Goal: Task Accomplishment & Management: Manage account settings

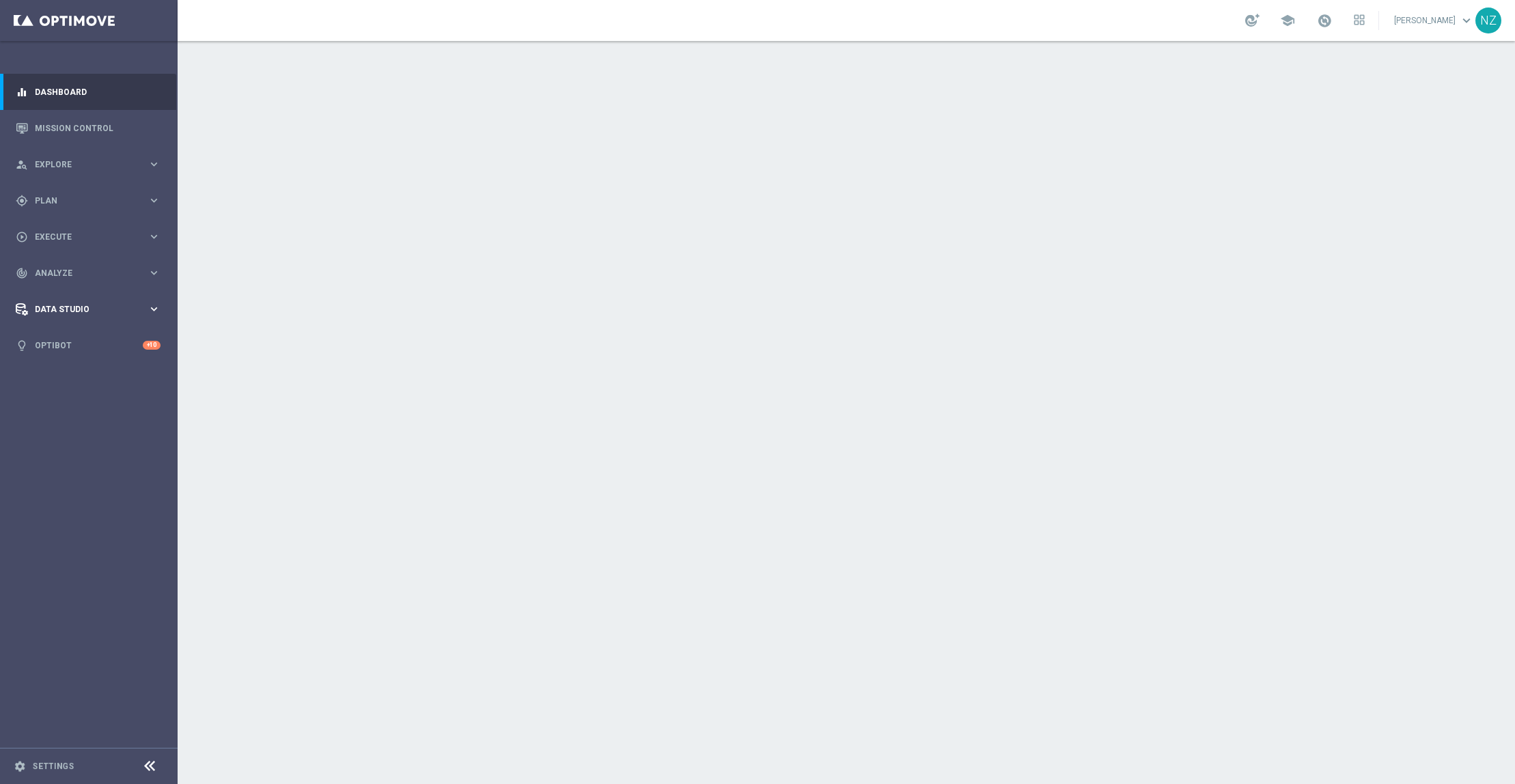
click at [67, 317] on div "Data Studio keyboard_arrow_right" at bounding box center [88, 308] width 176 height 36
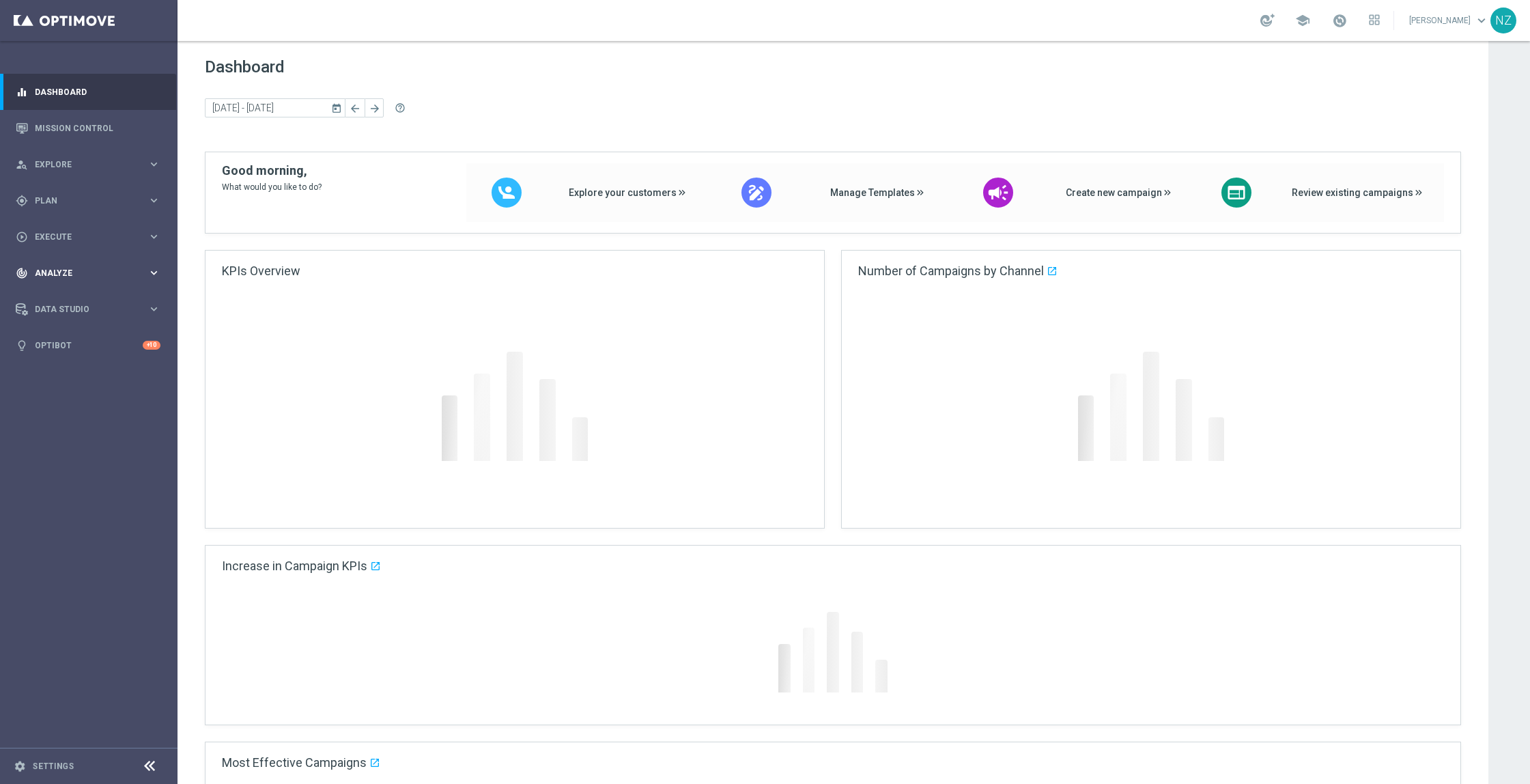
click at [61, 273] on span "Analyze" at bounding box center [92, 273] width 113 height 8
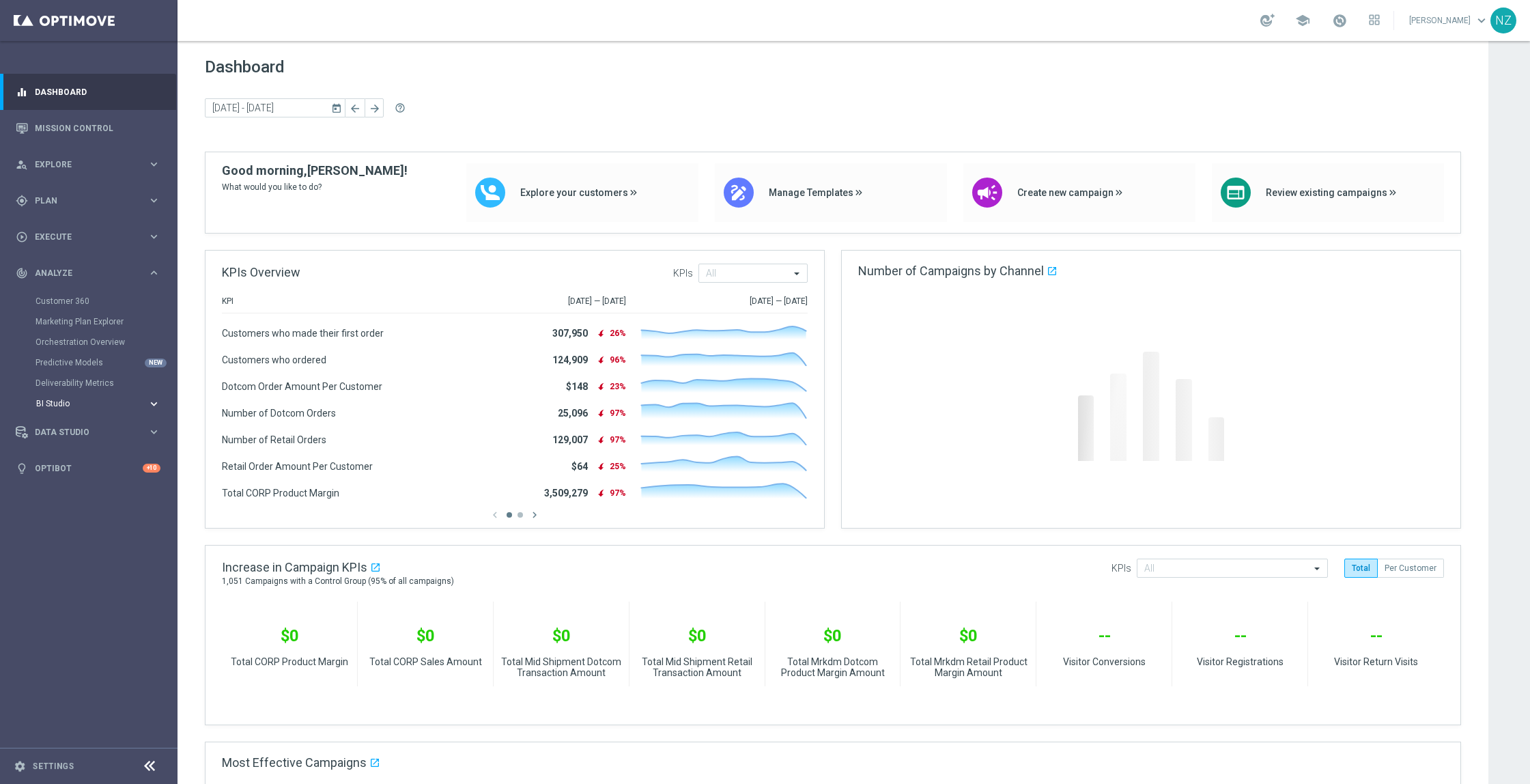
click at [87, 404] on span "BI Studio" at bounding box center [85, 403] width 98 height 8
click at [87, 509] on link "Weekly Campaigns Report" at bounding box center [92, 506] width 100 height 11
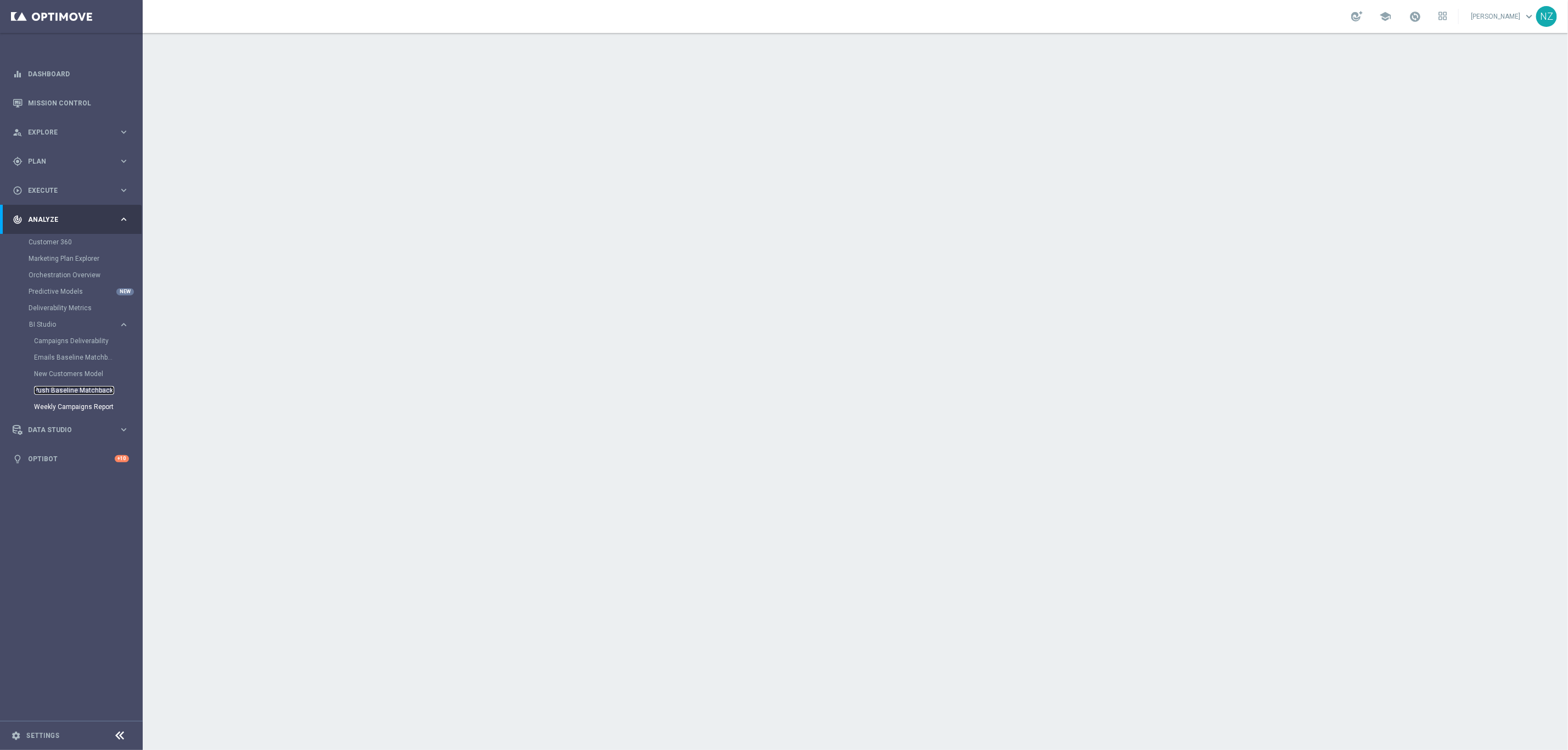
click at [83, 391] on link "Push Baseline Matchback" at bounding box center [74, 390] width 80 height 9
click at [78, 409] on link "Weekly Campaigns Report" at bounding box center [74, 407] width 80 height 9
click at [56, 390] on link "Push Baseline Matchback" at bounding box center [74, 390] width 80 height 9
click at [91, 112] on link "Mission Control" at bounding box center [79, 102] width 101 height 29
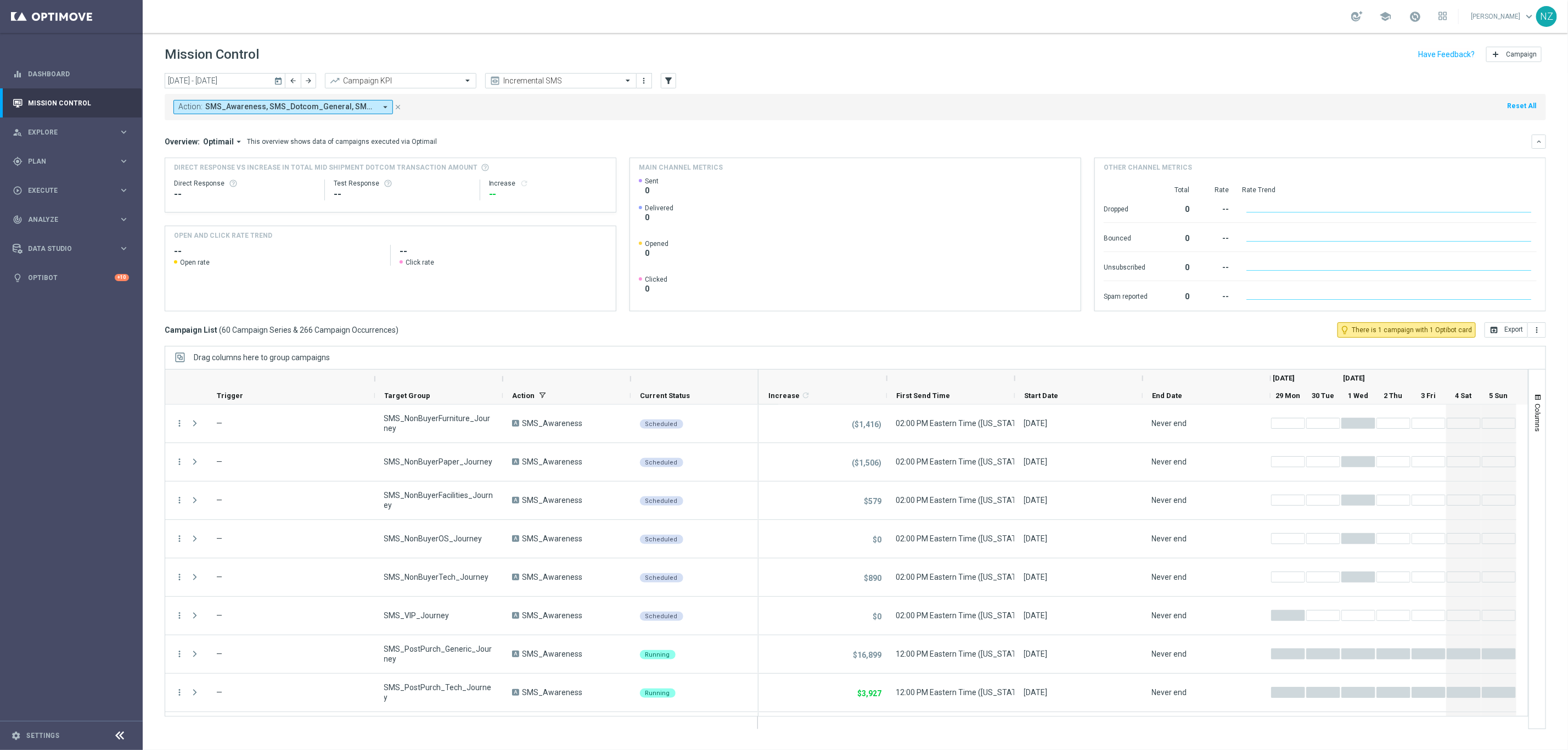
click at [584, 353] on div "Drag columns here to group campaigns" at bounding box center [855, 358] width 1381 height 23
click at [545, 81] on input "text" at bounding box center [550, 80] width 117 height 9
drag, startPoint x: 555, startPoint y: 139, endPoint x: 782, endPoint y: 110, distance: 228.8
click at [554, 147] on div "Incremental Promo Sales/Margin" at bounding box center [561, 156] width 139 height 18
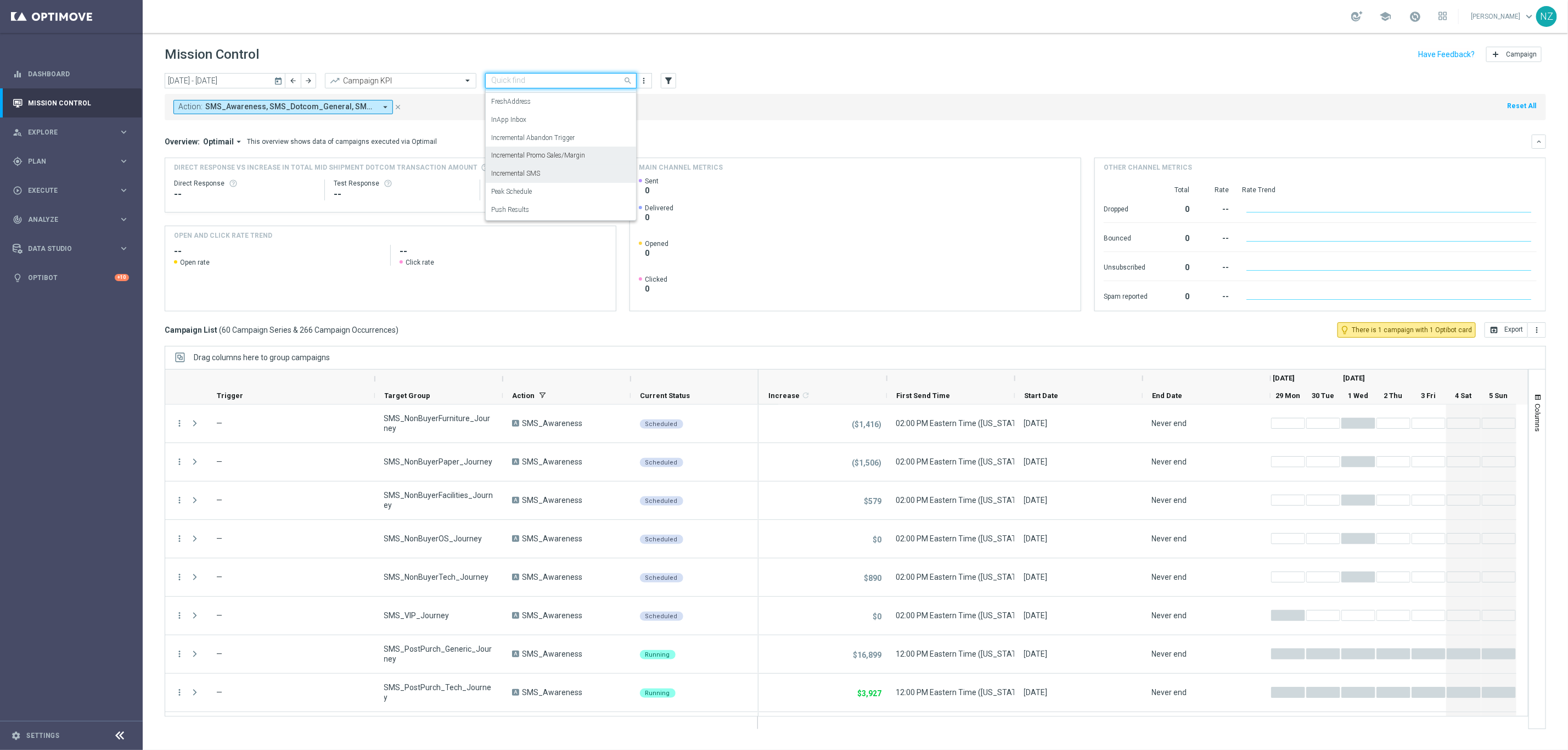
click at [782, 110] on div "Action: SMS_Awareness, SMS_Dotcom_General, SMS_Retail_General arrow_drop_down c…" at bounding box center [855, 107] width 1381 height 26
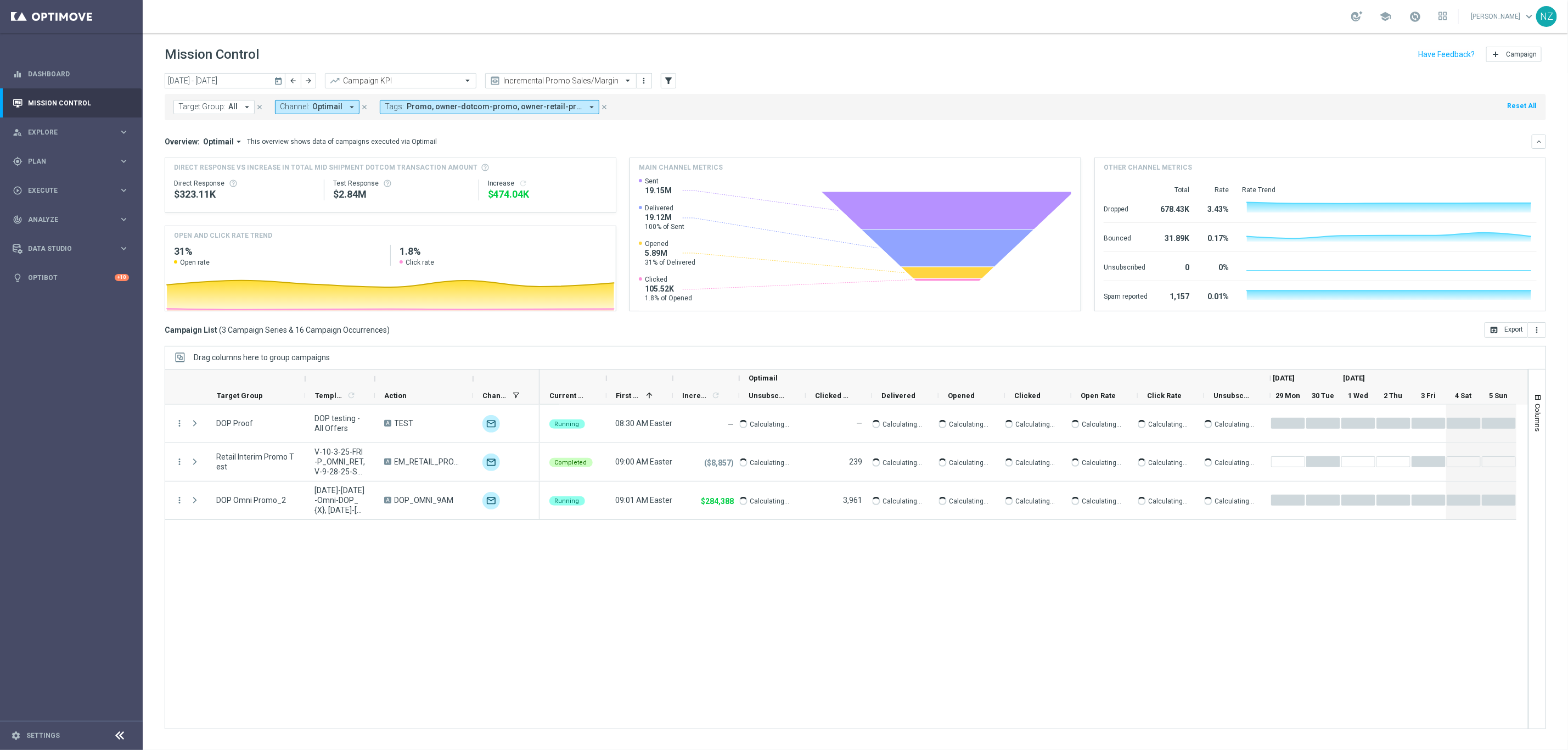
click at [276, 75] on icon "today" at bounding box center [279, 80] width 10 height 10
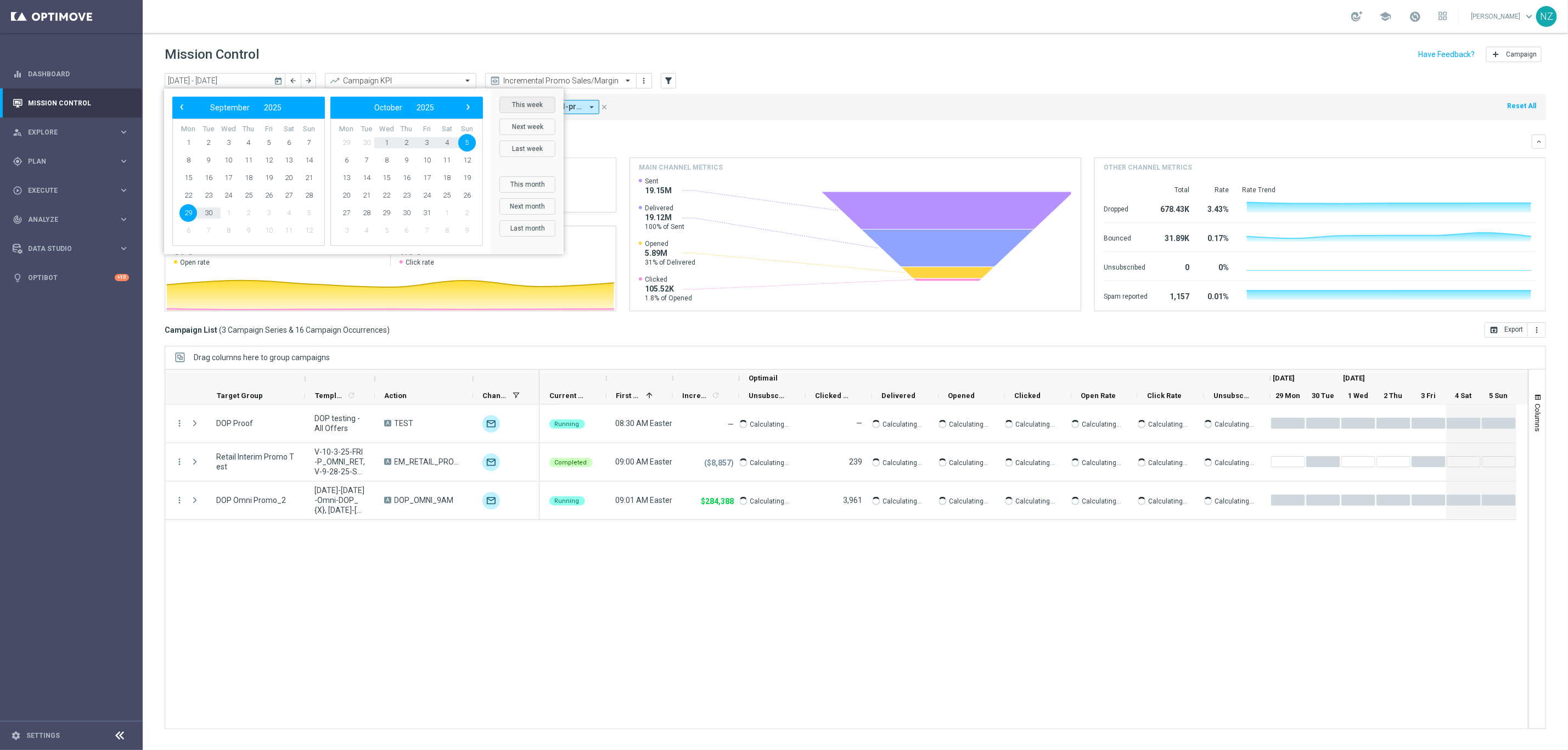
click at [529, 96] on button "This week" at bounding box center [527, 104] width 56 height 17
type input "[DATE] - [DATE]"
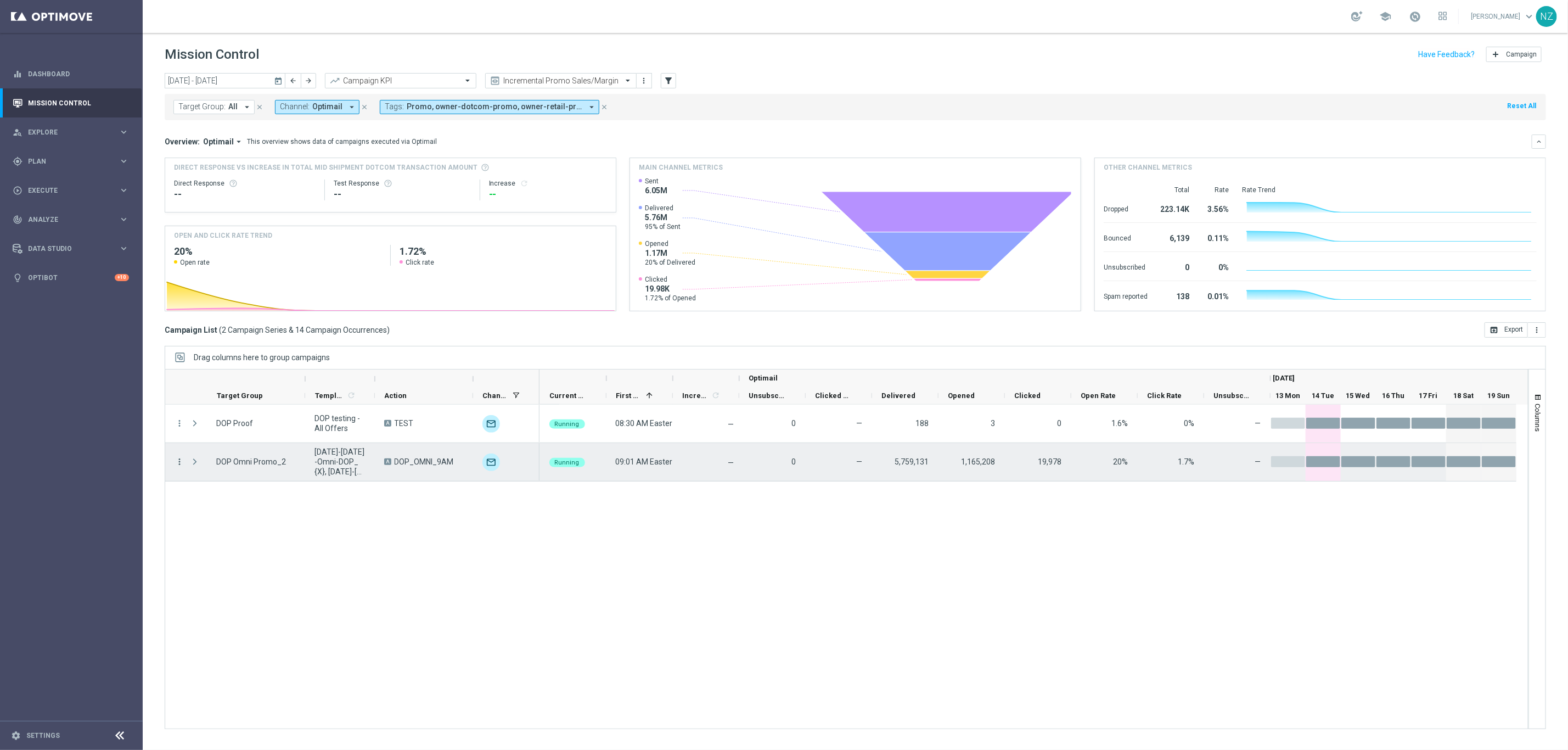
click at [179, 457] on icon "more_vert" at bounding box center [179, 462] width 10 height 10
click at [236, 457] on span "Campaign Details" at bounding box center [229, 460] width 55 height 8
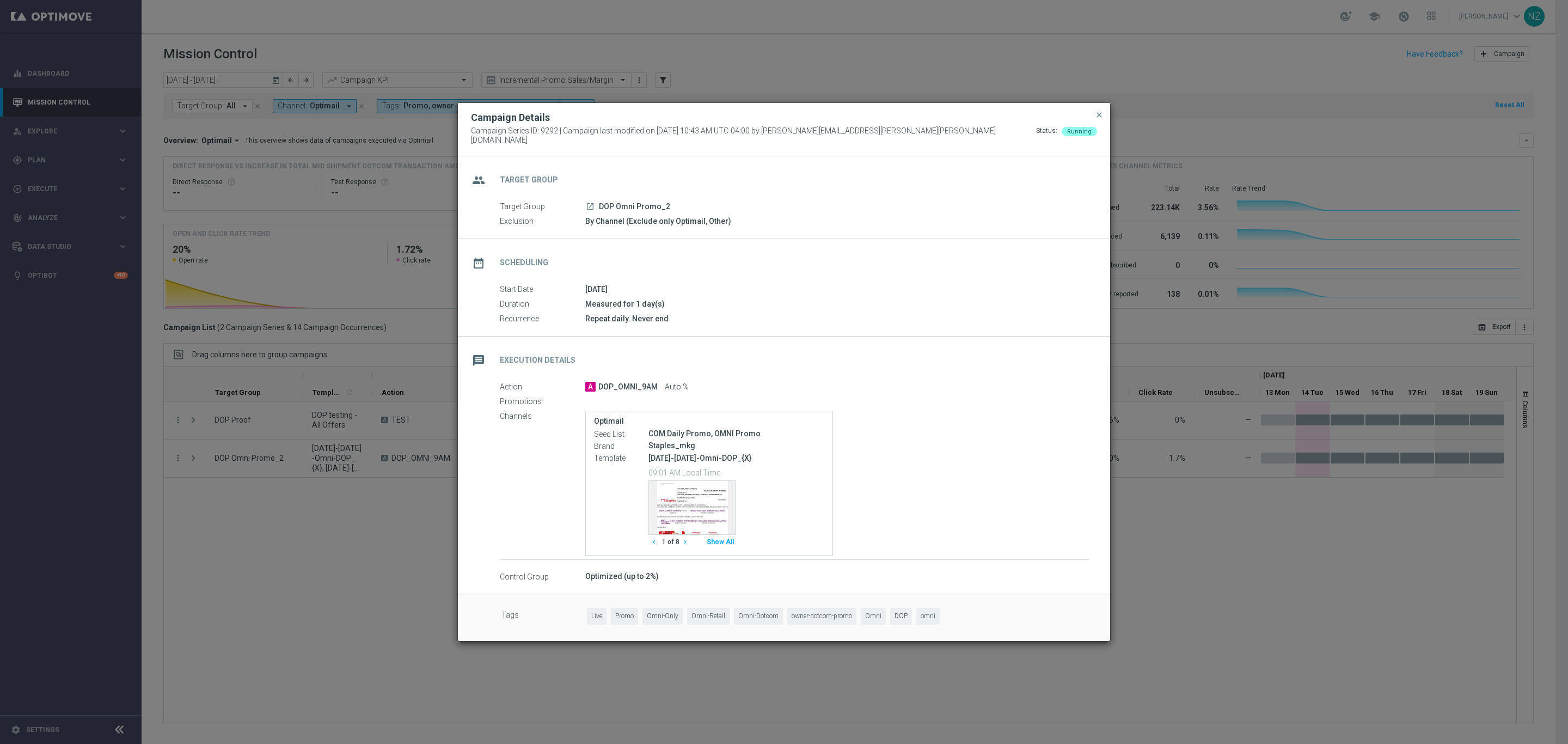
click at [725, 536] on button "Show All" at bounding box center [720, 542] width 30 height 15
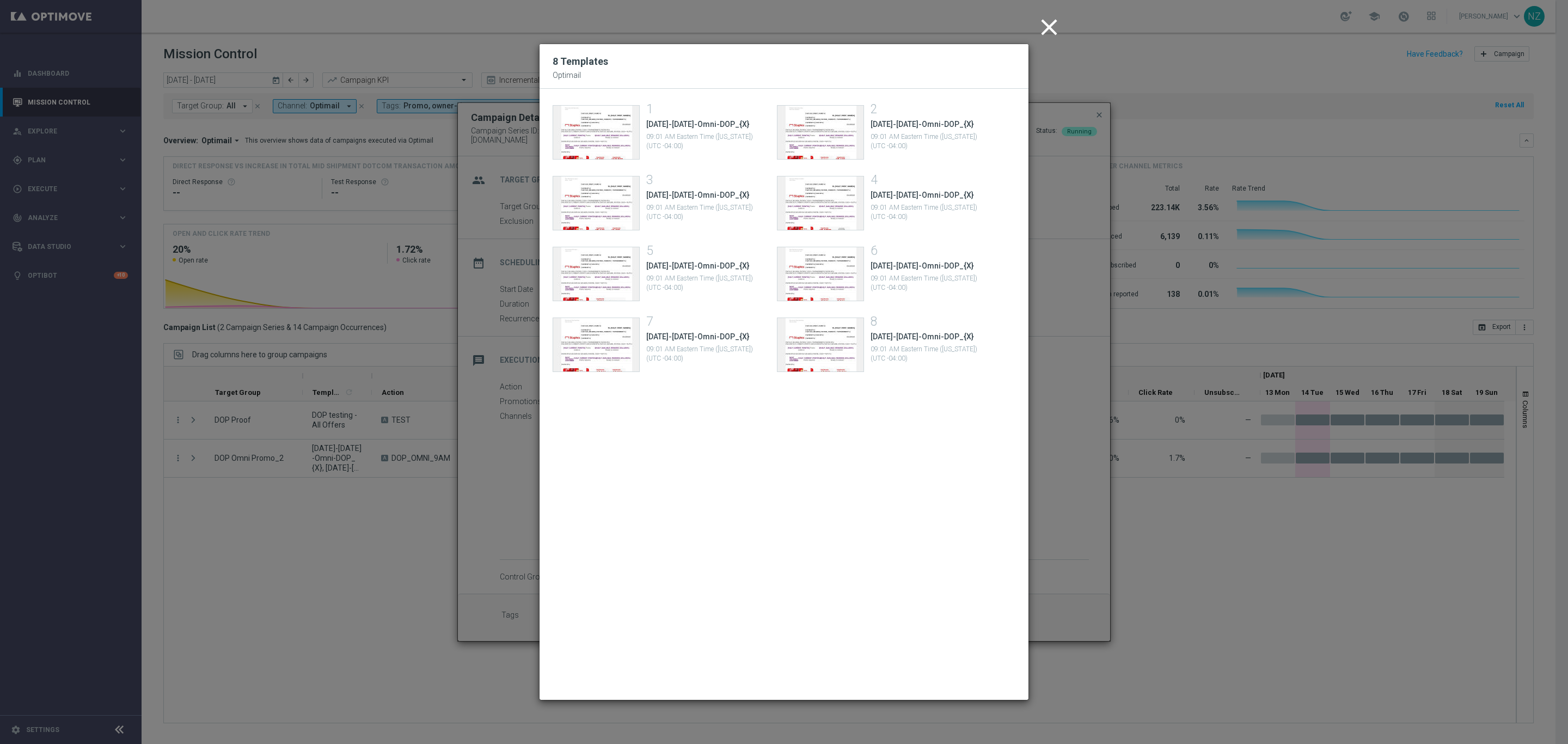
click at [1054, 30] on icon "close" at bounding box center [1049, 27] width 27 height 27
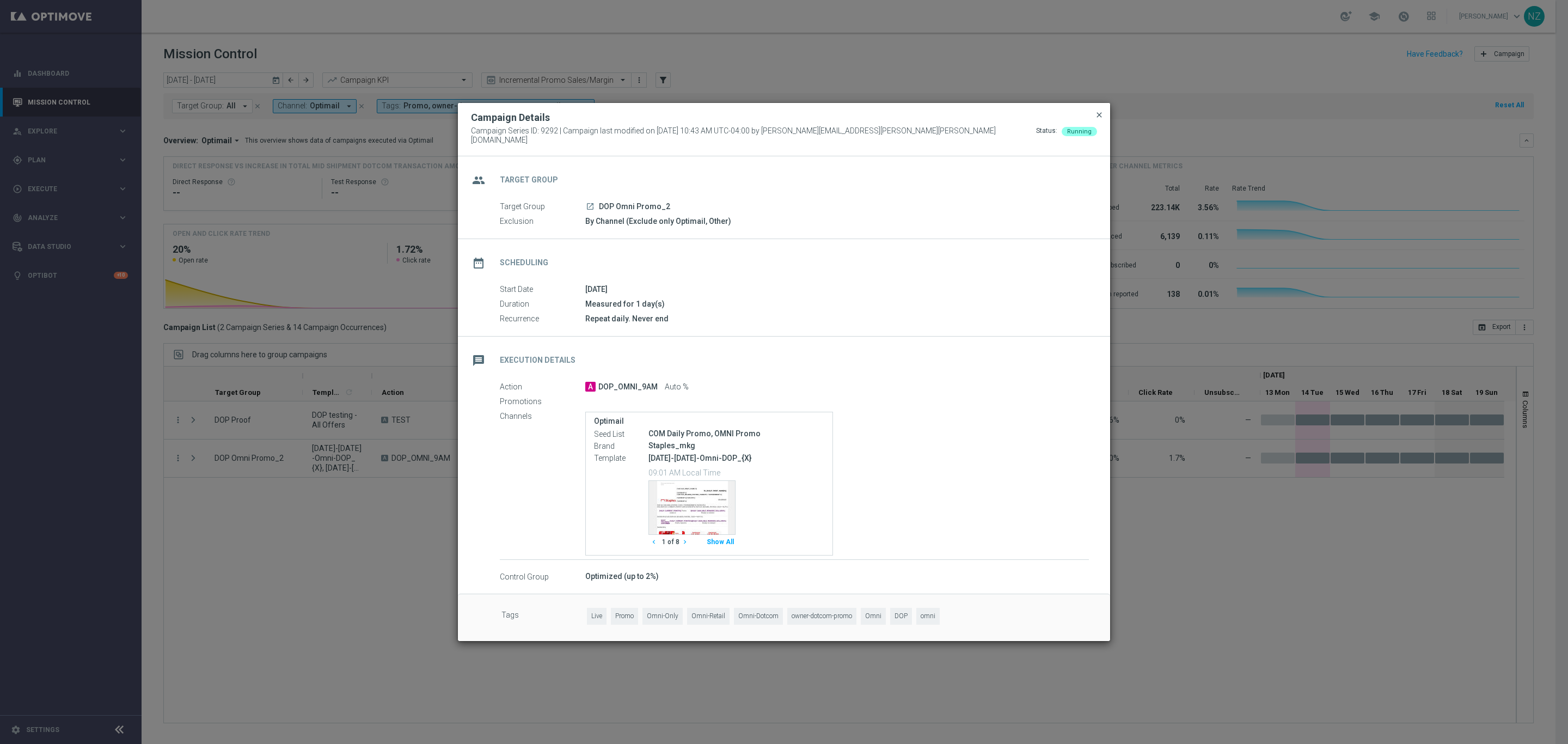
click at [1099, 116] on span "close" at bounding box center [1099, 115] width 9 height 9
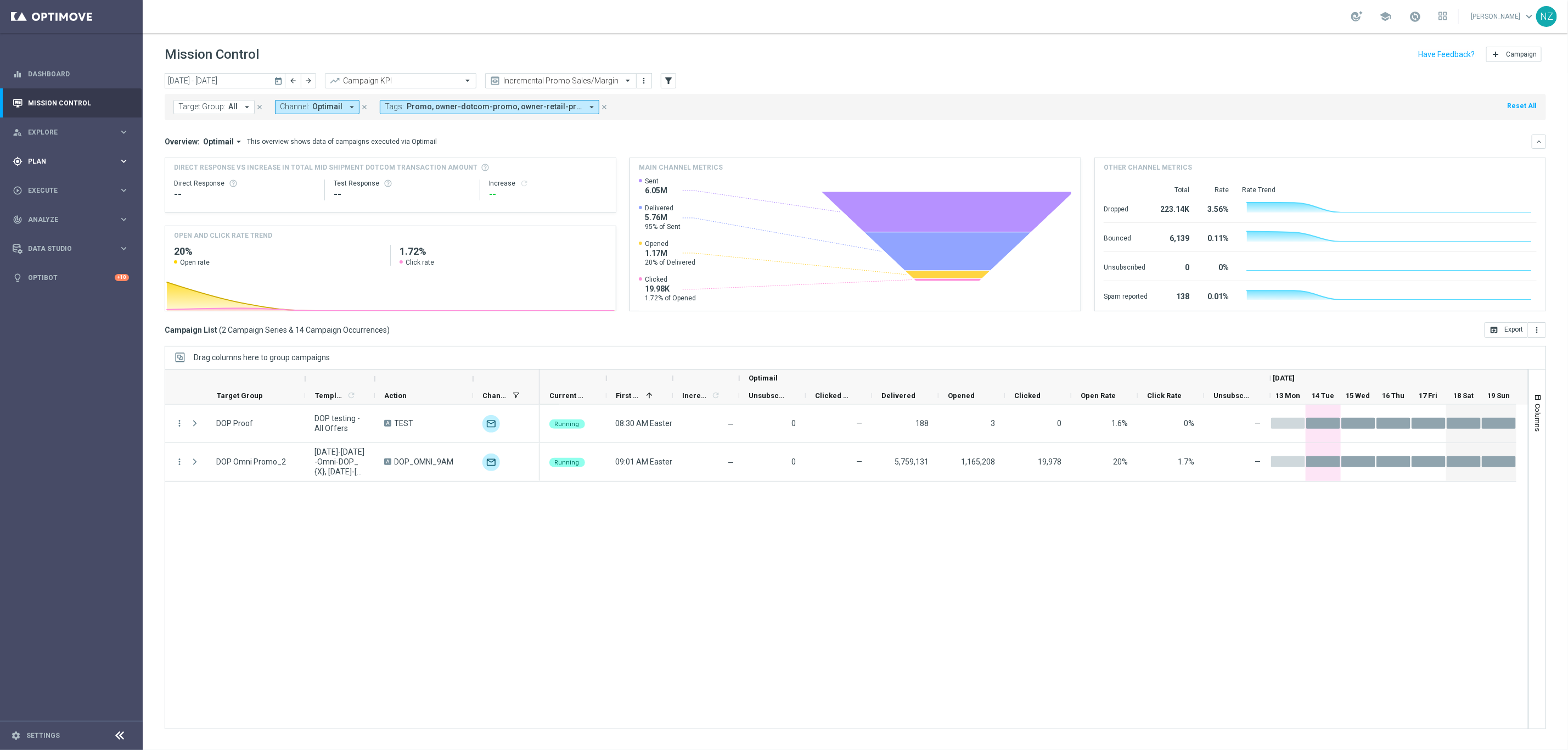
click at [51, 158] on span "Plan" at bounding box center [74, 161] width 91 height 7
click at [58, 327] on span "Data Studio" at bounding box center [74, 330] width 91 height 7
click at [48, 205] on div "track_changes Analyze keyboard_arrow_right" at bounding box center [71, 219] width 142 height 29
click at [56, 187] on div "play_circle_outline Execute keyboard_arrow_right" at bounding box center [71, 190] width 142 height 29
click at [56, 158] on span "Plan" at bounding box center [74, 161] width 91 height 7
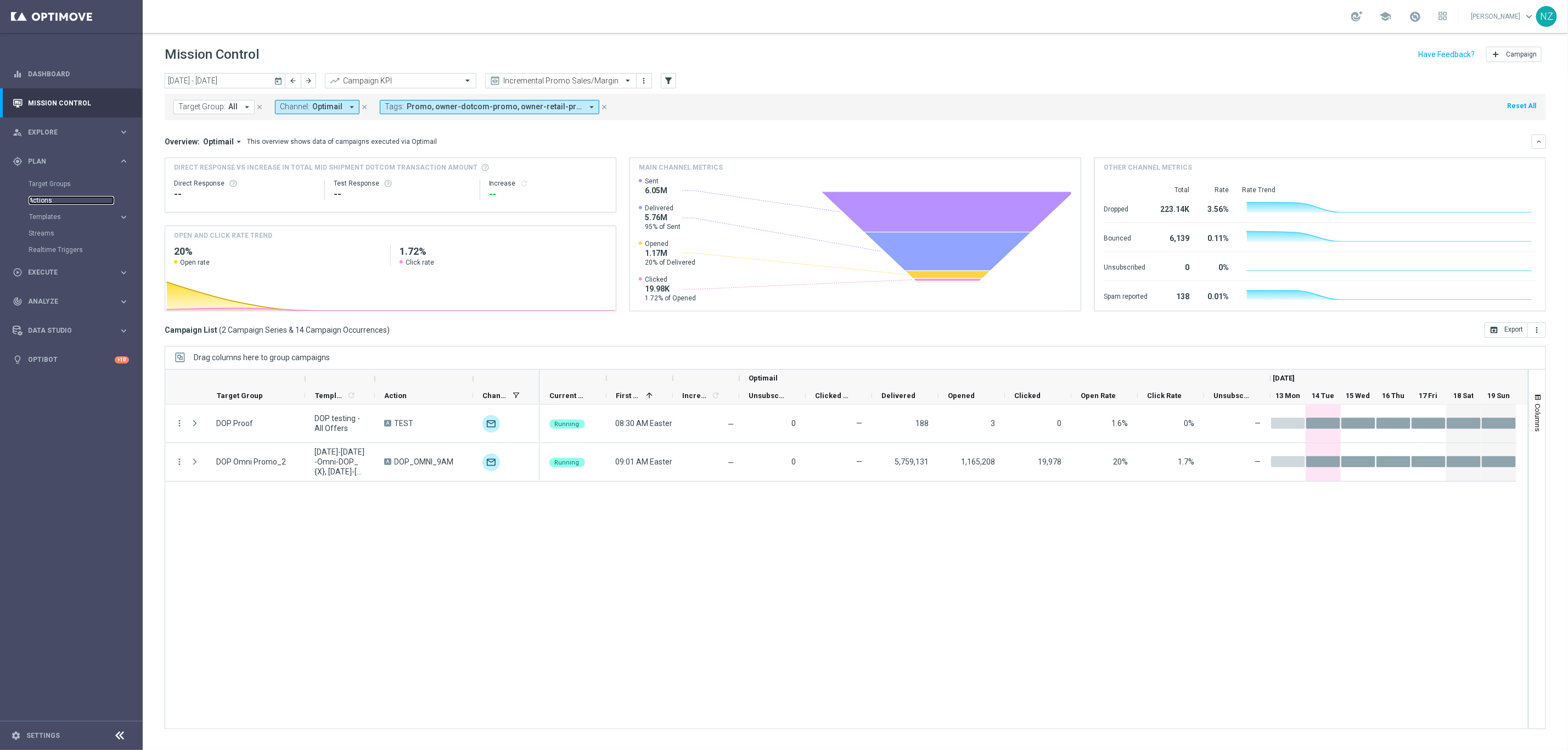
click at [55, 196] on link "Actions" at bounding box center [72, 200] width 86 height 9
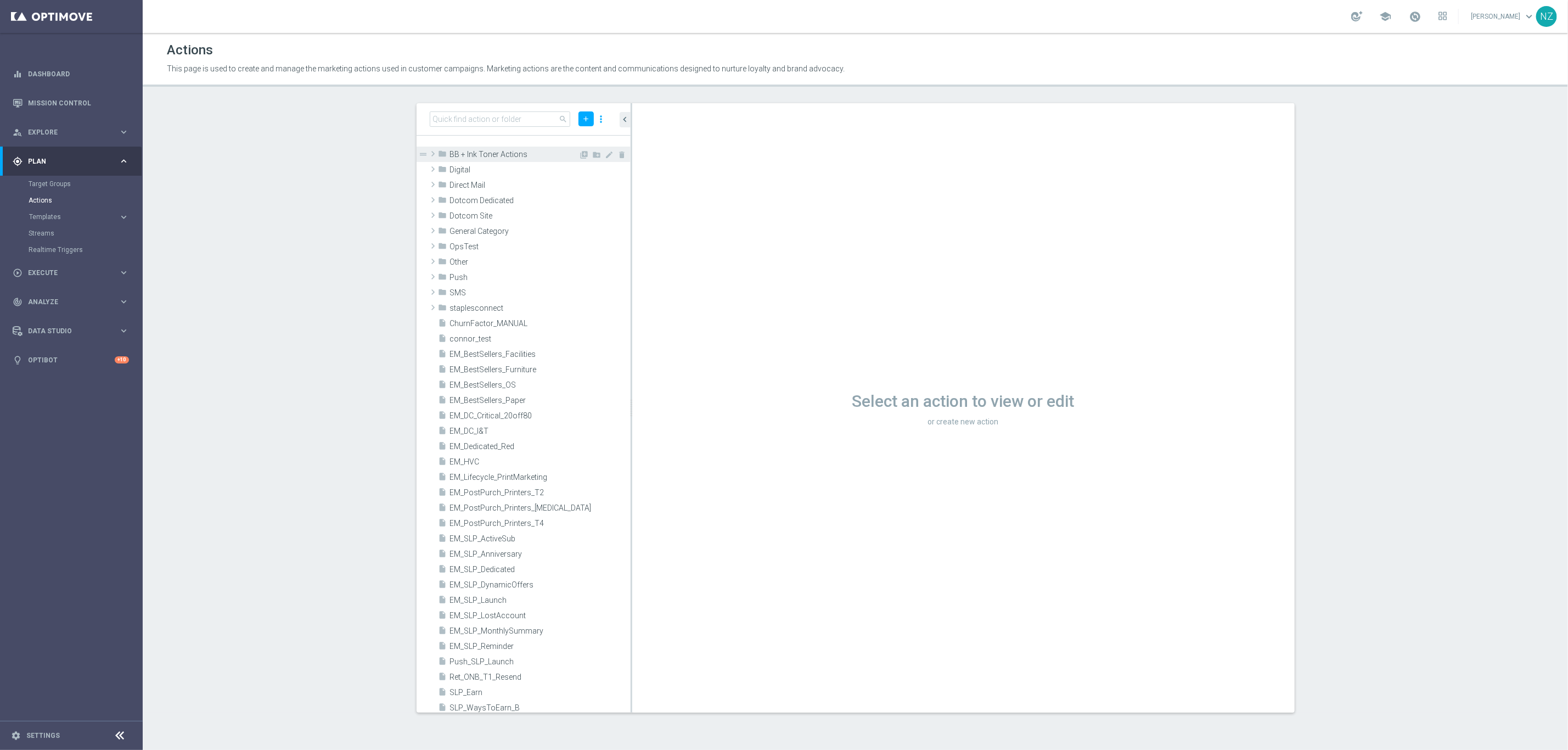
click at [432, 147] on span at bounding box center [433, 153] width 11 height 13
click at [432, 149] on span at bounding box center [433, 154] width 13 height 11
click at [434, 163] on span at bounding box center [433, 169] width 11 height 13
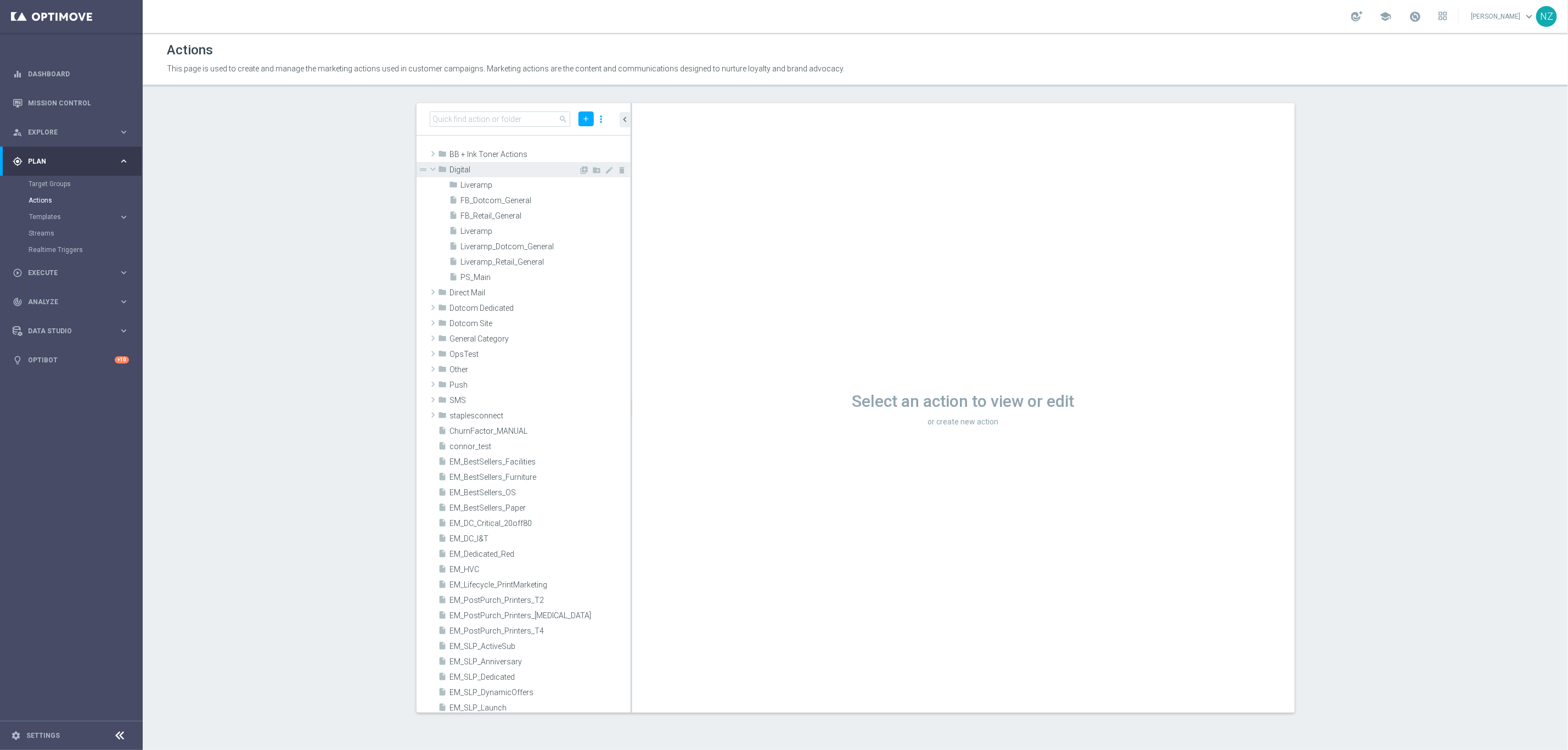
click at [434, 164] on span at bounding box center [433, 169] width 13 height 11
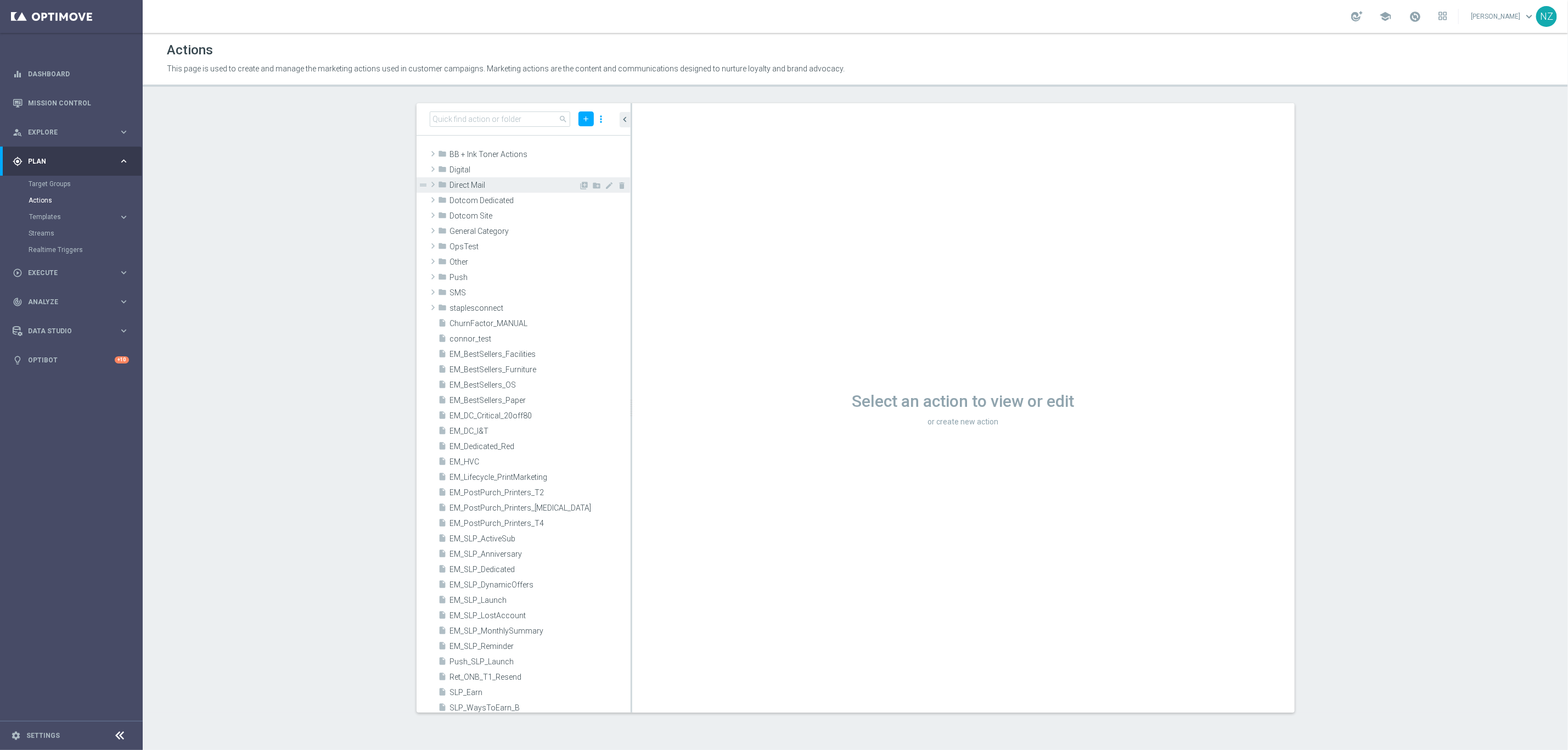
click at [433, 178] on span at bounding box center [433, 184] width 11 height 13
click at [433, 179] on span at bounding box center [433, 185] width 13 height 11
click at [433, 193] on span at bounding box center [433, 199] width 11 height 13
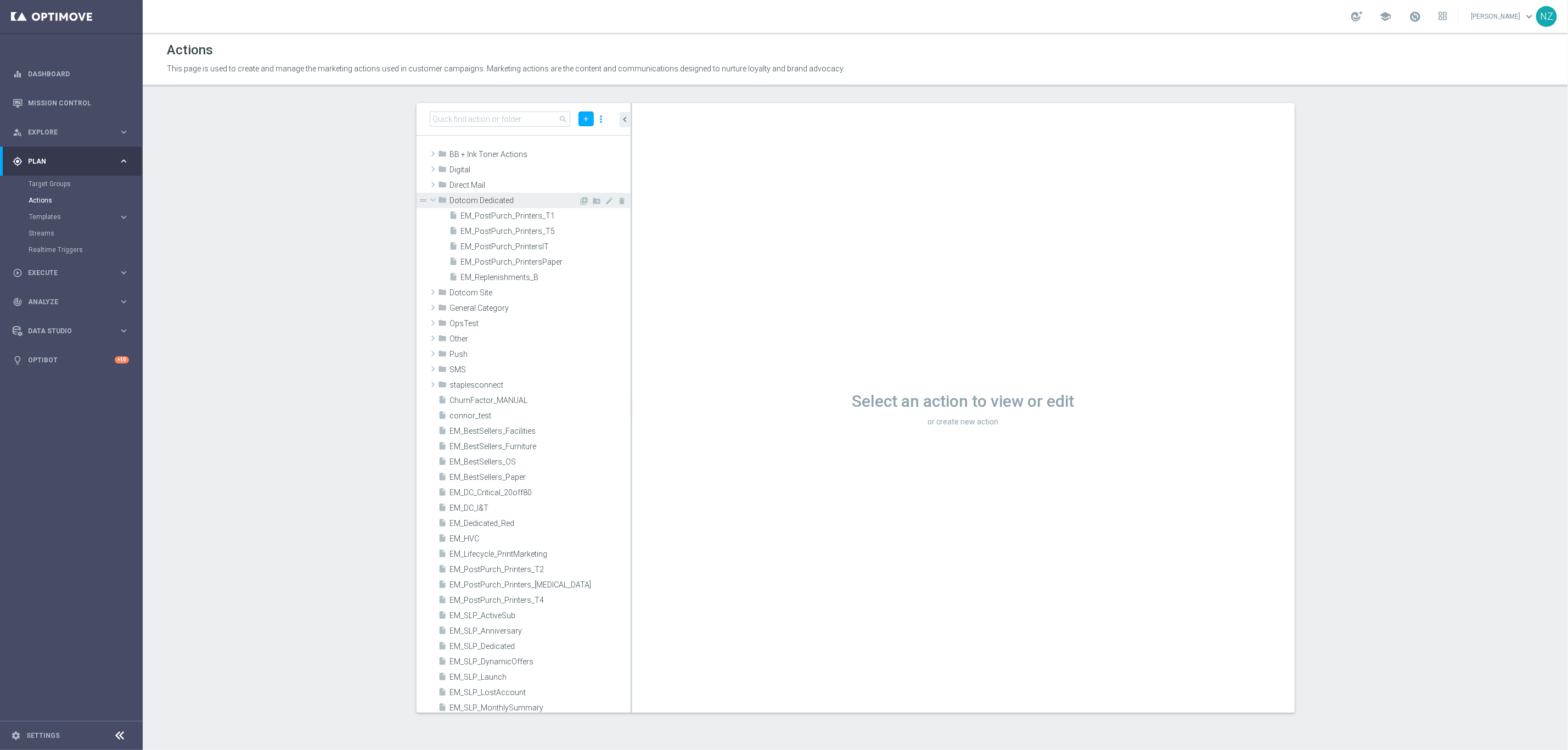
click at [433, 195] on span at bounding box center [433, 200] width 13 height 11
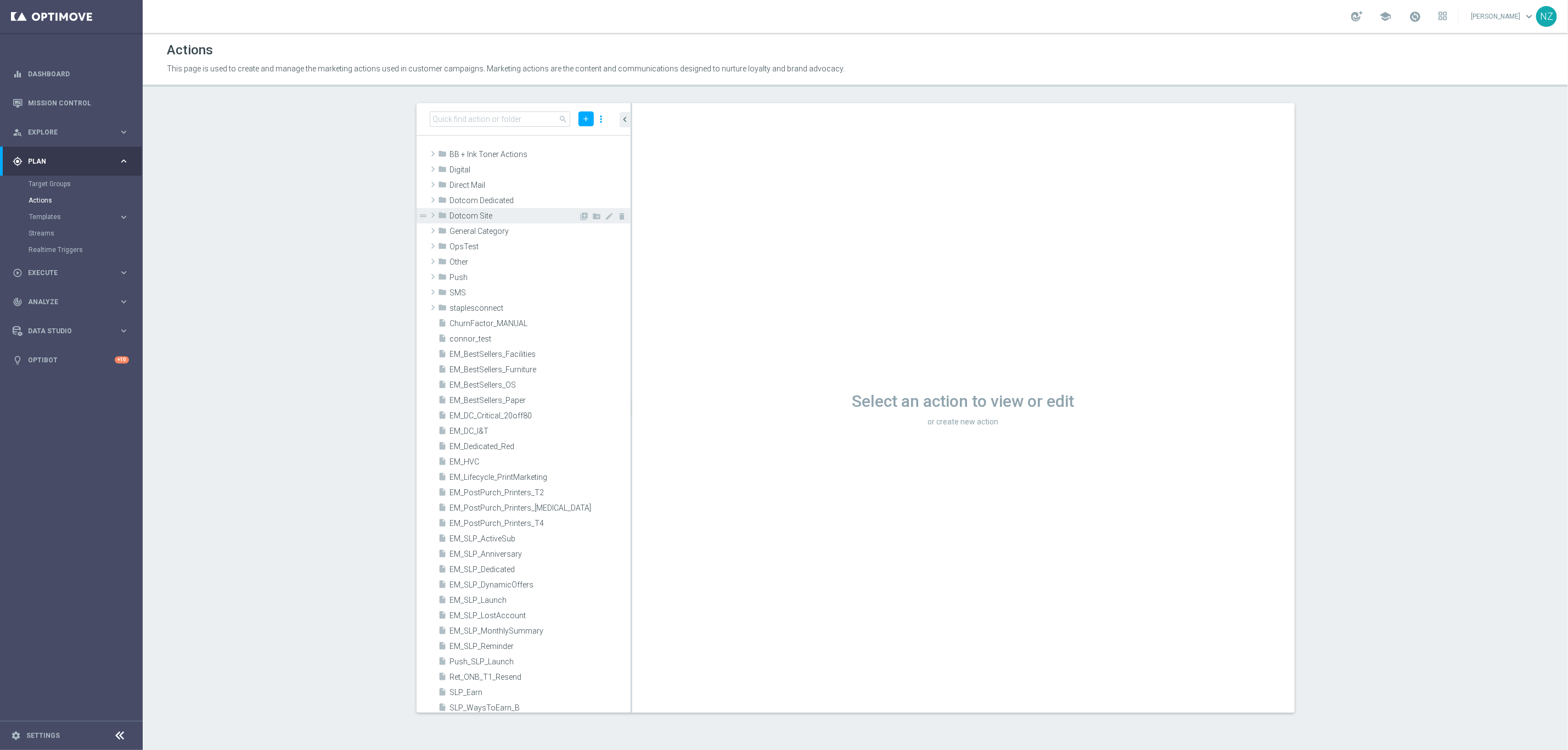
click at [435, 209] on span at bounding box center [433, 215] width 11 height 13
click at [435, 210] on span at bounding box center [433, 215] width 13 height 11
click at [434, 224] on span at bounding box center [433, 230] width 11 height 13
click at [434, 225] on span at bounding box center [433, 231] width 13 height 11
click at [430, 224] on span at bounding box center [433, 230] width 11 height 13
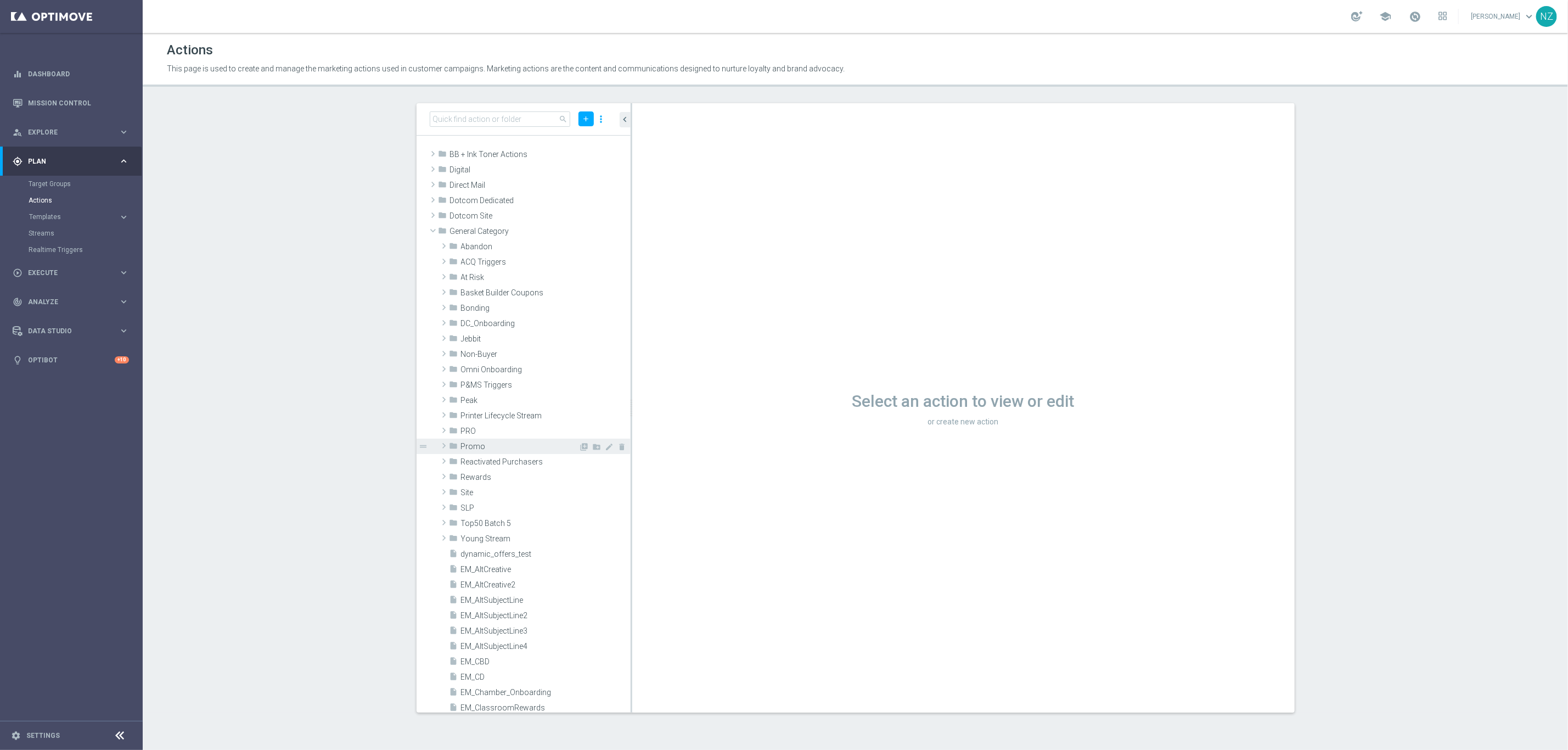
click at [450, 441] on icon "folder" at bounding box center [454, 447] width 9 height 13
click at [442, 440] on span at bounding box center [444, 446] width 13 height 11
click at [432, 225] on span at bounding box center [433, 231] width 13 height 11
click at [436, 255] on span at bounding box center [433, 261] width 11 height 13
click at [436, 256] on span at bounding box center [433, 261] width 13 height 11
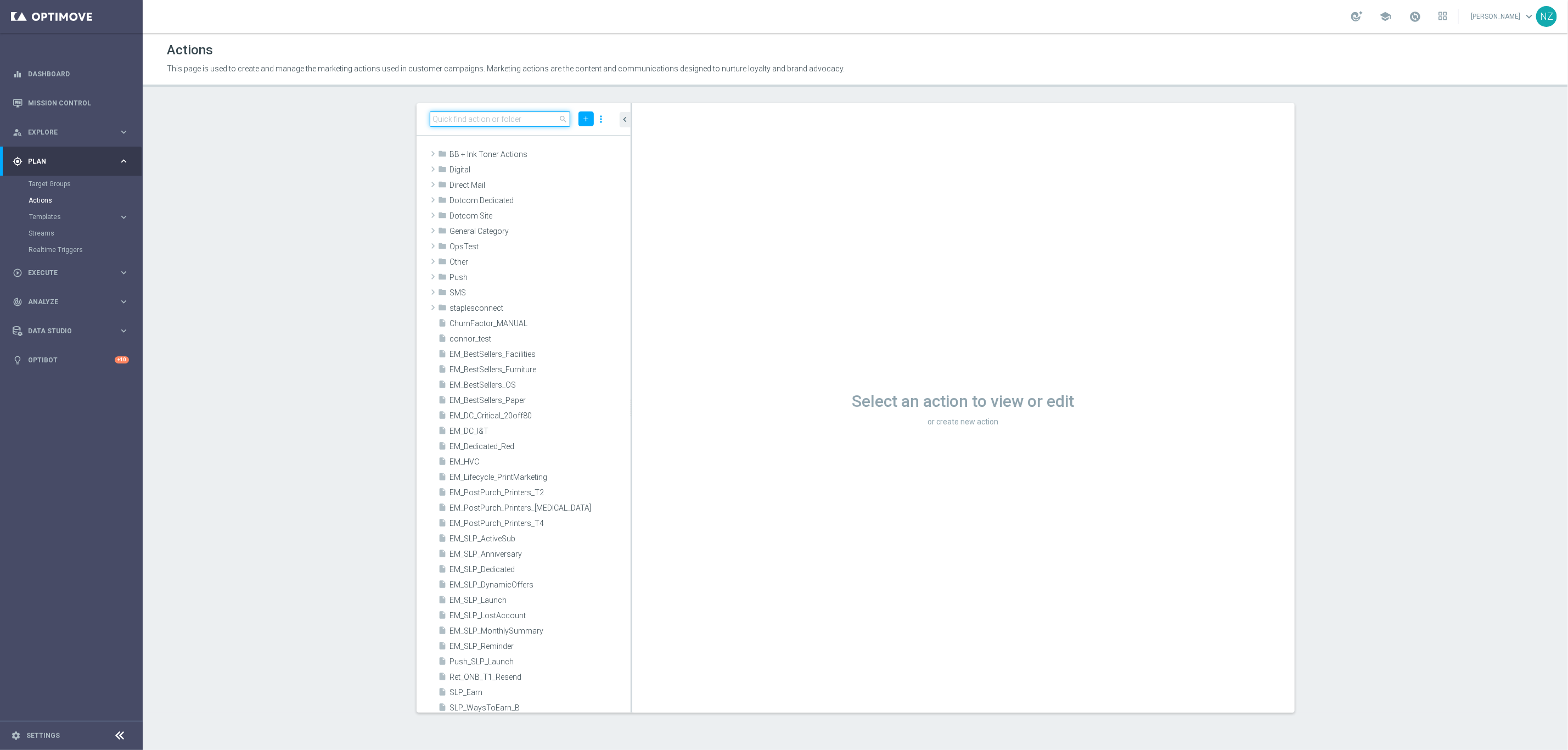
click at [462, 112] on input at bounding box center [500, 119] width 141 height 15
click at [474, 112] on input at bounding box center [500, 119] width 141 height 15
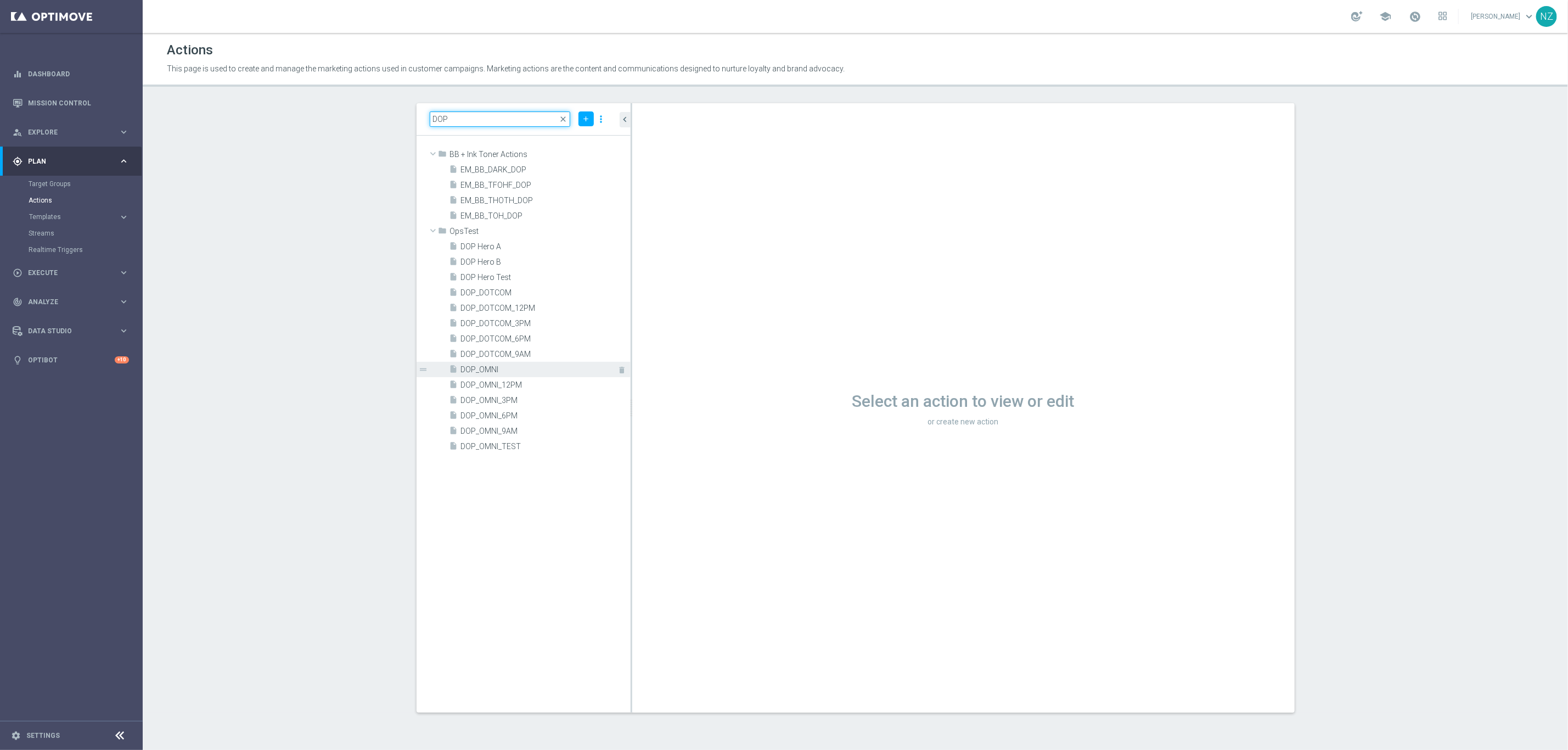
type input "DOP"
click at [537, 365] on span "DOP_OMNI" at bounding box center [533, 369] width 145 height 9
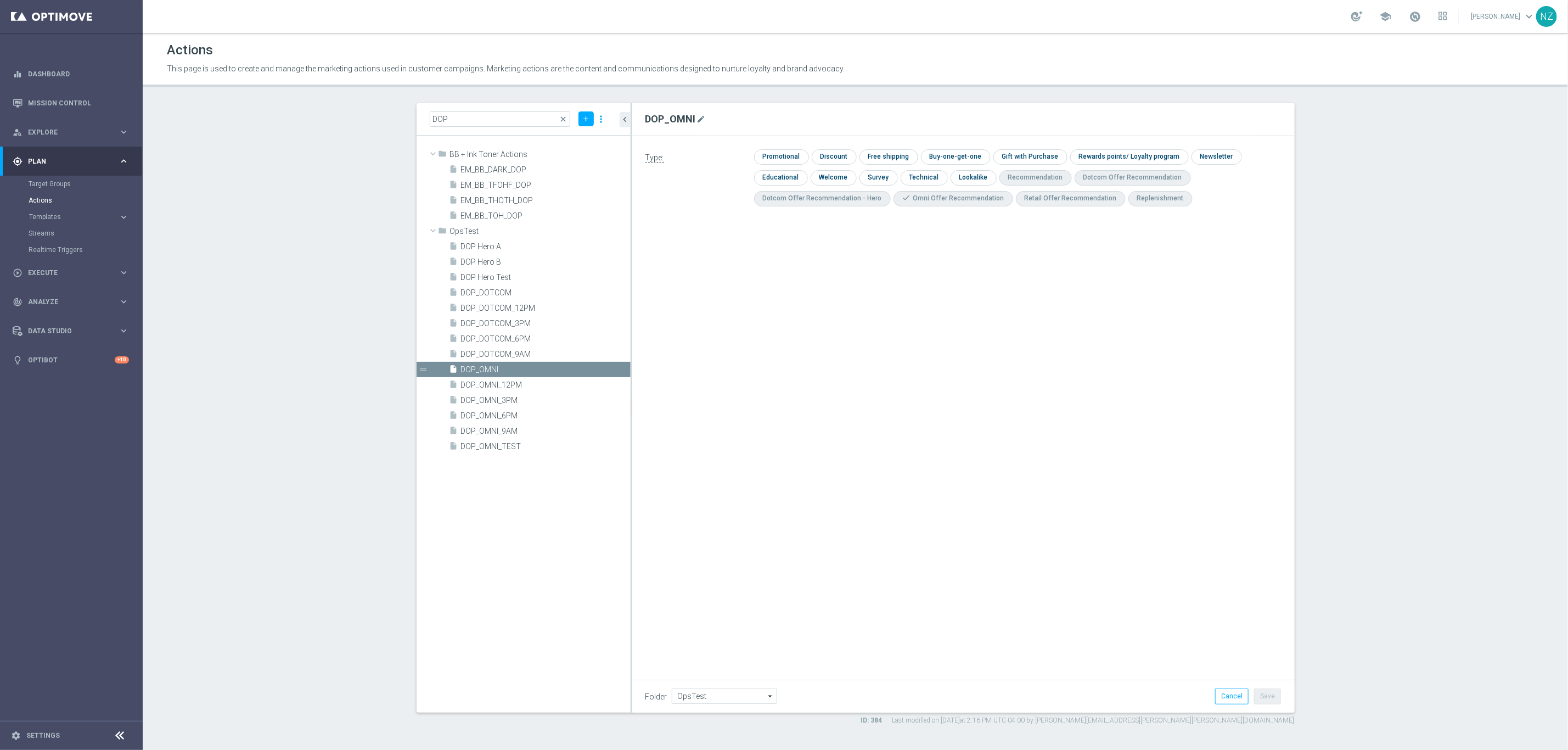
click at [1230, 361] on section "DOP close add more_vert folder BB + Ink Toner Actions library_add create_new_fo…" at bounding box center [855, 414] width 1426 height 622
click at [1230, 308] on section "DOP close add more_vert folder BB + Ink Toner Actions library_add create_new_fo…" at bounding box center [855, 414] width 1426 height 622
click at [241, 322] on section "DOP close add more_vert folder BB + Ink Toner Actions library_add create_new_fo…" at bounding box center [855, 414] width 1426 height 622
click at [314, 345] on section "DOP close add more_vert folder BB + Ink Toner Actions library_add create_new_fo…" at bounding box center [855, 414] width 1426 height 622
click at [779, 150] on input "checkbox" at bounding box center [780, 157] width 52 height 15
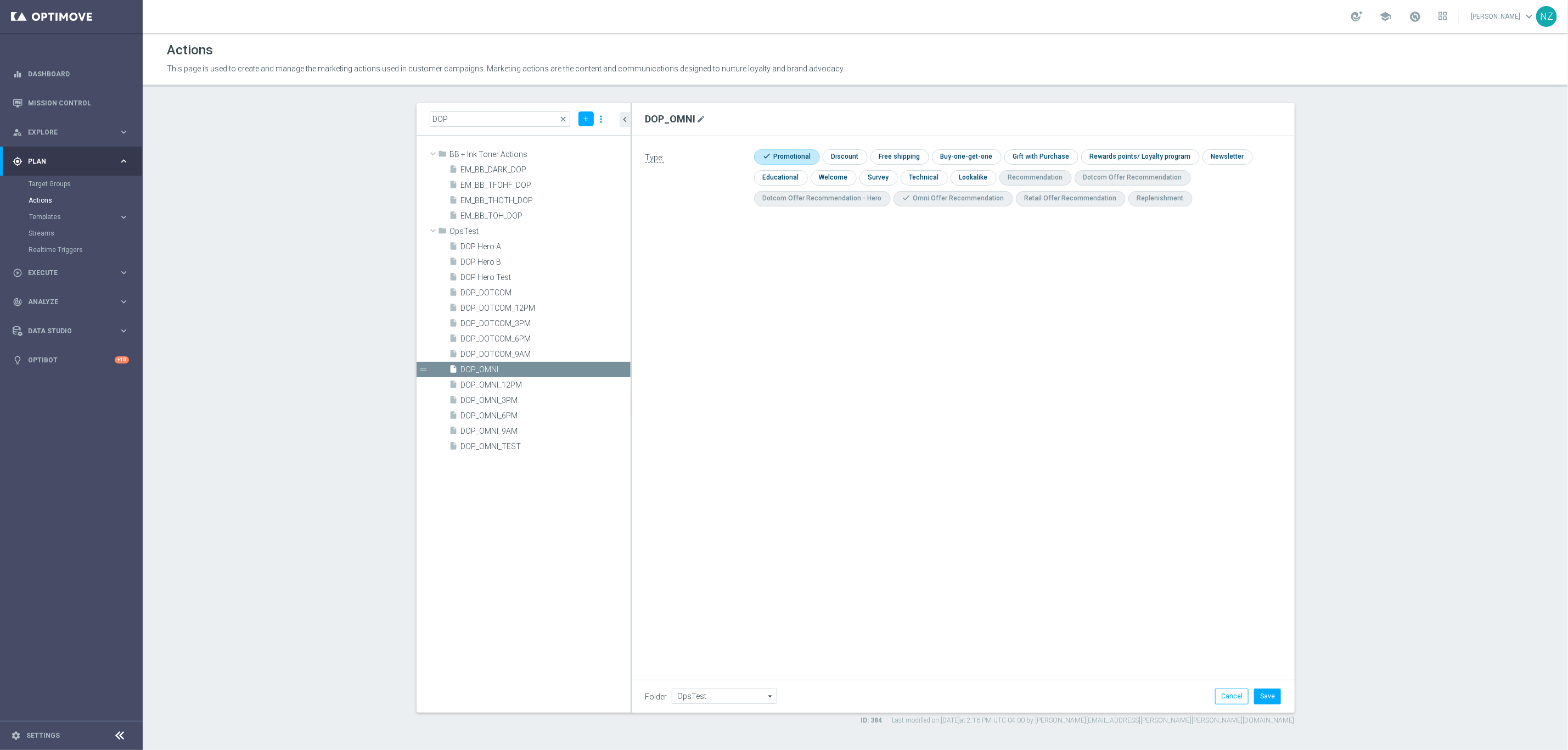
click at [810, 149] on input "checkbox" at bounding box center [786, 157] width 63 height 15
checkbox input "false"
click at [582, 115] on icon "add" at bounding box center [586, 118] width 8 height 8
click at [564, 133] on li "New Action" at bounding box center [569, 138] width 51 height 17
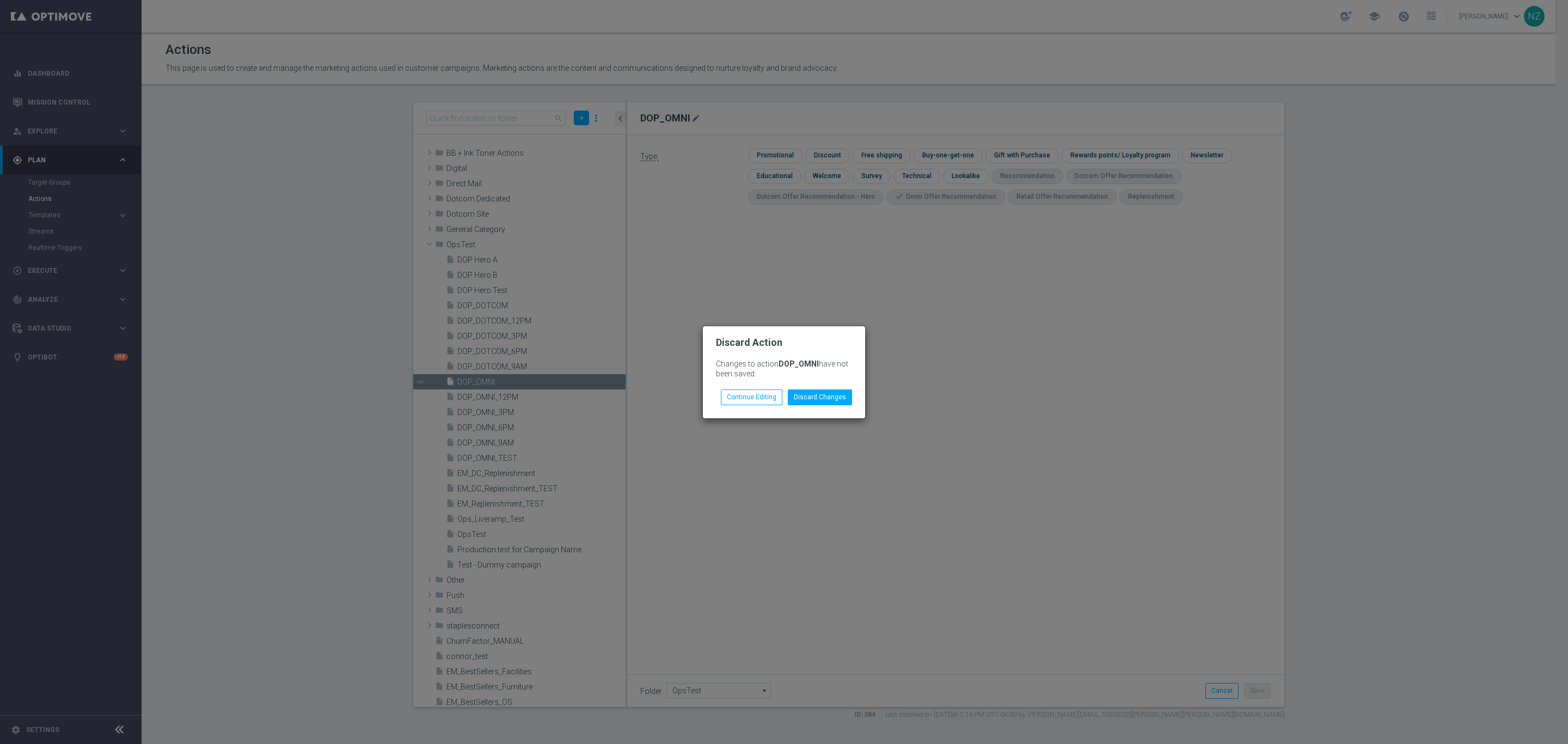
click at [812, 405] on li "Discard Changes" at bounding box center [820, 397] width 69 height 15
click at [813, 399] on button "Discard Changes" at bounding box center [820, 397] width 65 height 15
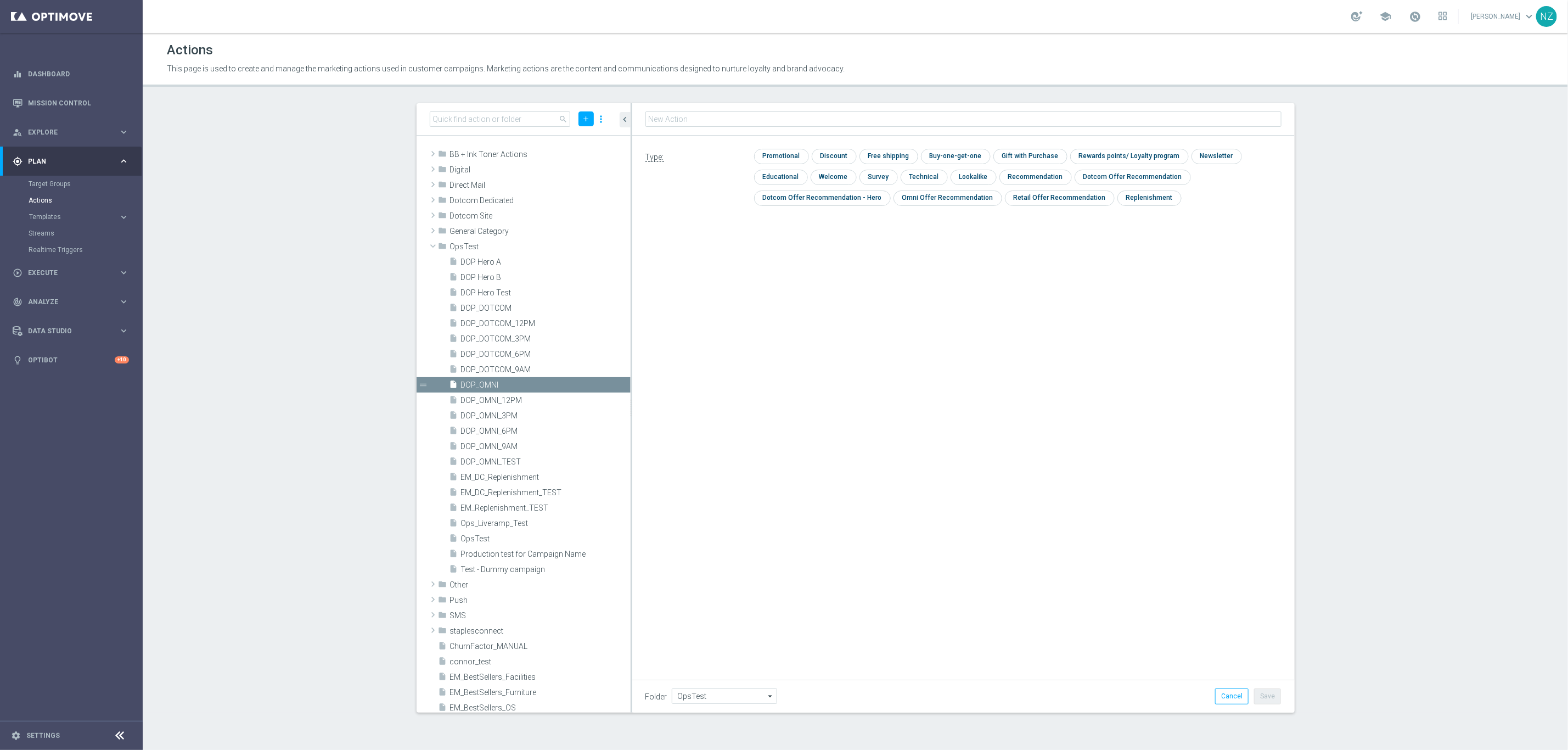
click at [707, 112] on input "text" at bounding box center [964, 119] width 636 height 15
type input "DOP_OMNI_DC"
click at [764, 149] on input "checkbox" at bounding box center [780, 157] width 52 height 15
checkbox input "true"
click at [1230, 630] on button "Save" at bounding box center [1268, 696] width 27 height 15
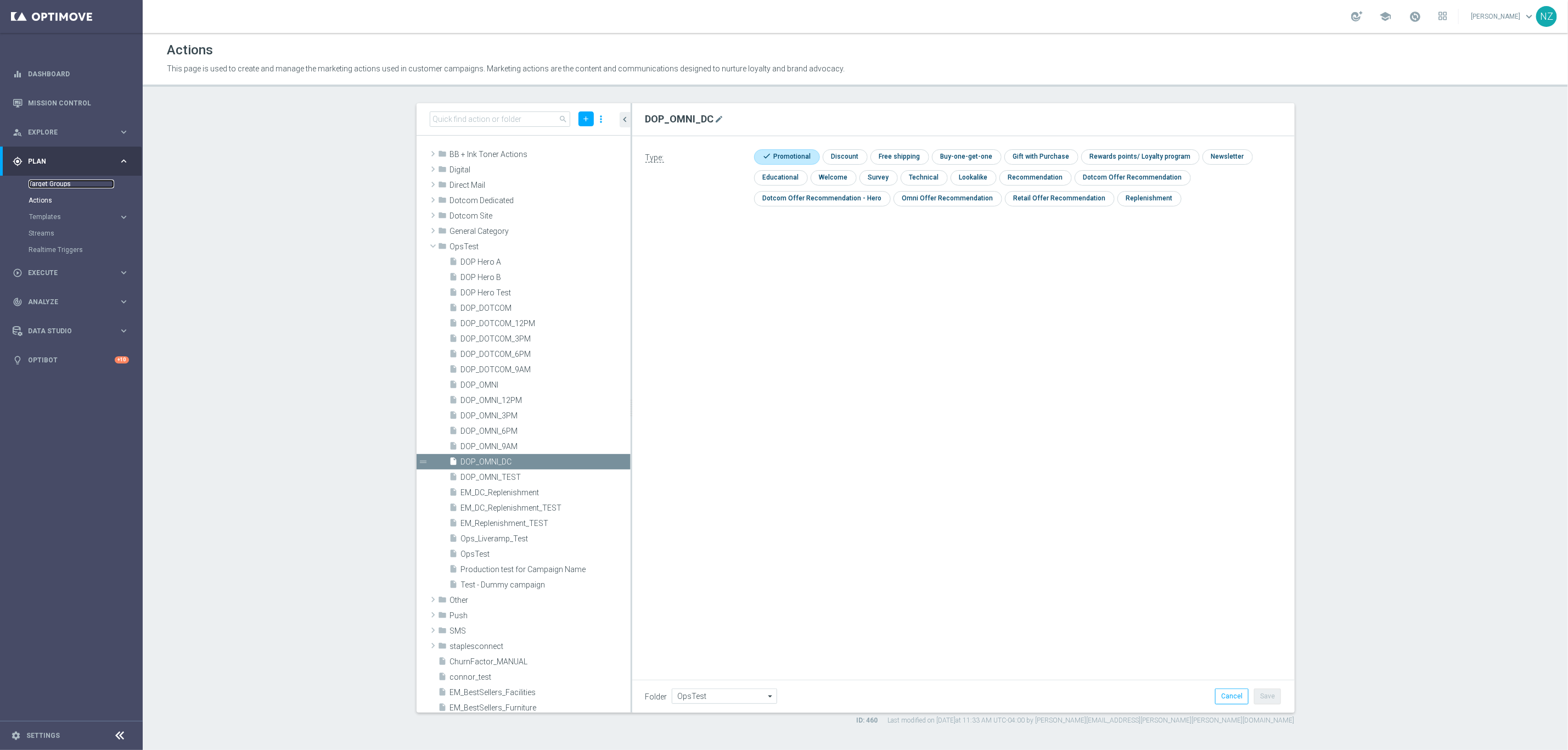
click at [64, 179] on link "Target Groups" at bounding box center [72, 184] width 86 height 9
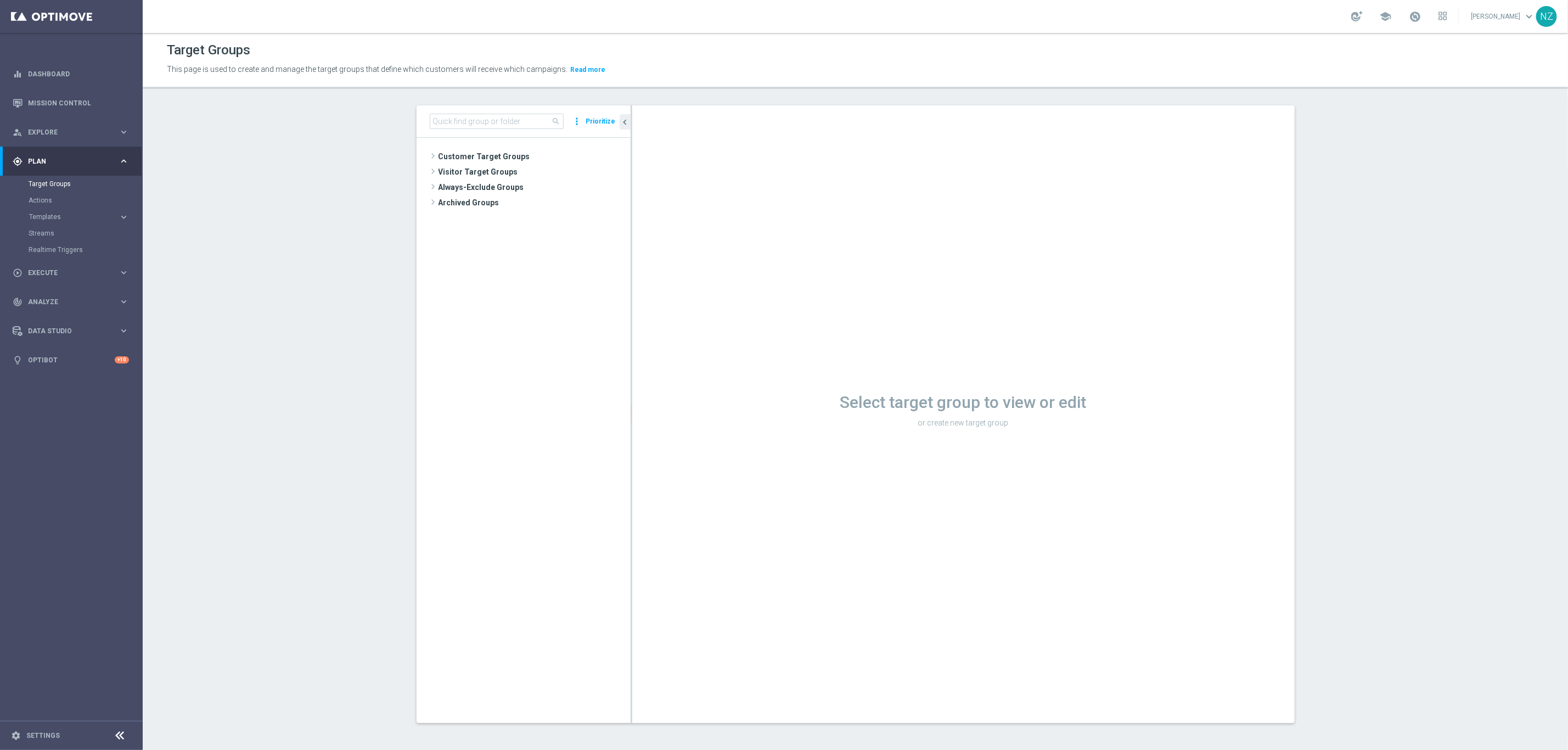
click at [361, 282] on section "search more_vert Prioritize Customer Target Groups library_add create_new_folder" at bounding box center [855, 423] width 1426 height 635
click at [460, 114] on input at bounding box center [496, 121] width 134 height 15
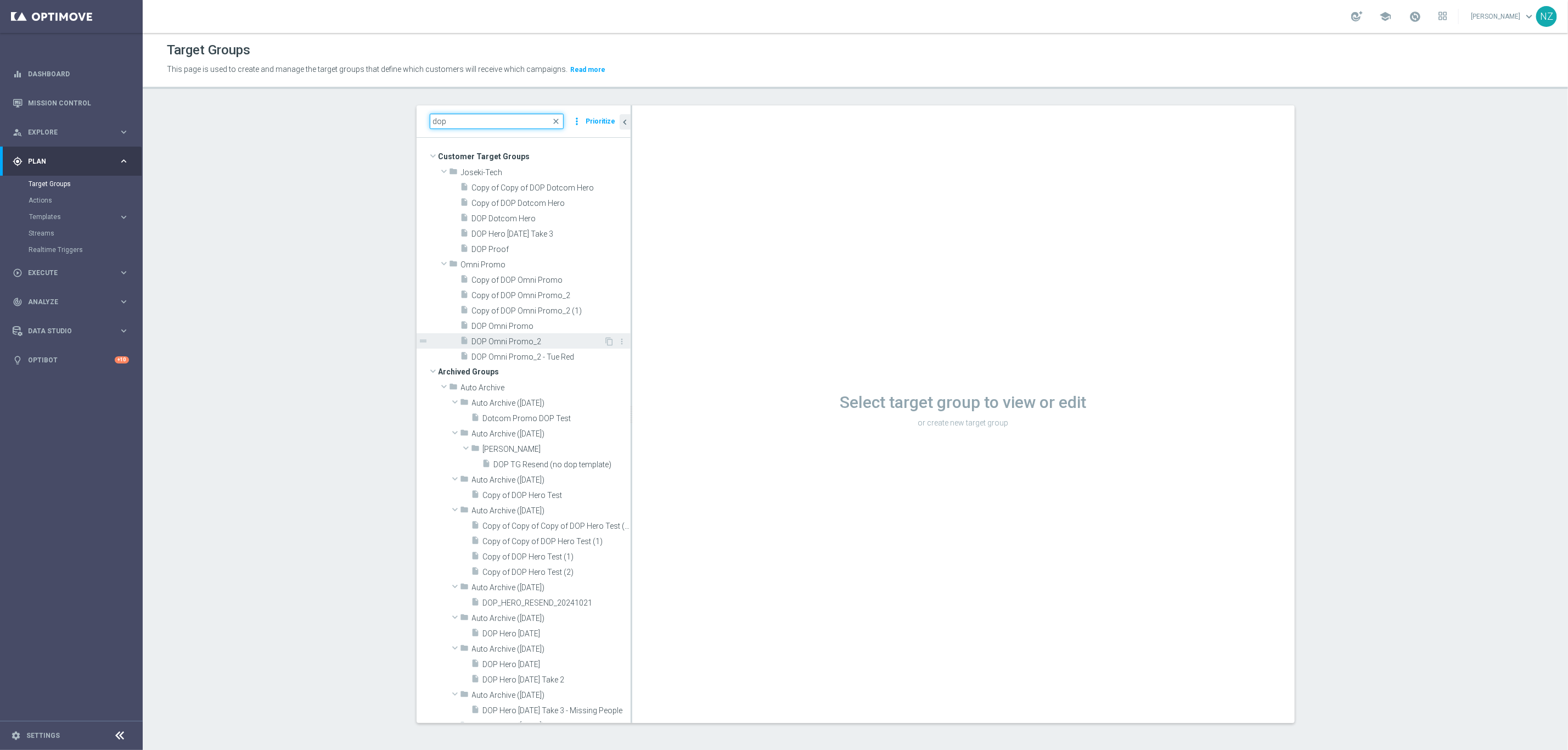
type input "dop"
click at [525, 333] on div "insert_drive_file DOP Omni Promo_2" at bounding box center [532, 341] width 144 height 15
click at [565, 352] on span "DOP Omni Promo_2 - Tue Red" at bounding box center [538, 357] width 133 height 9
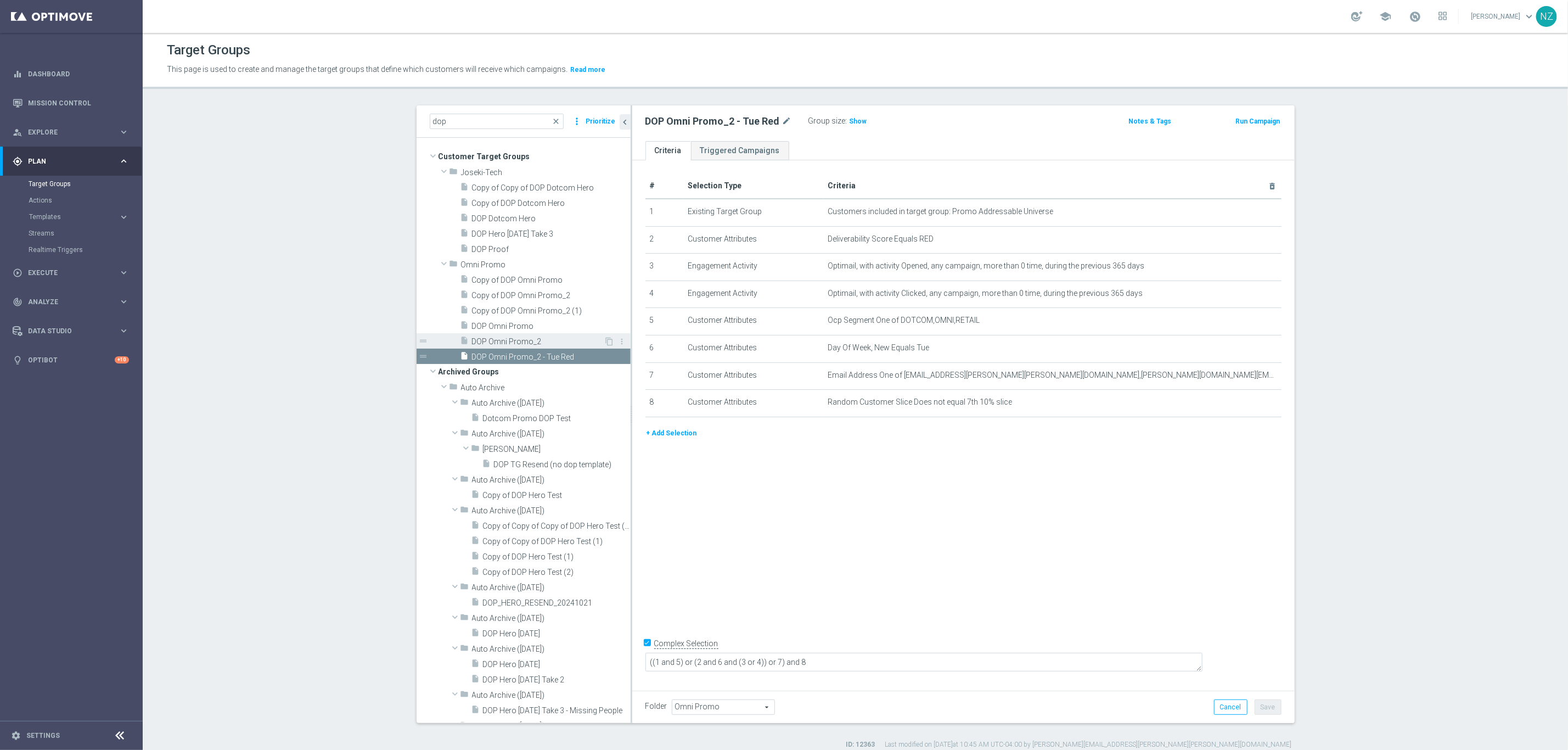
click at [525, 337] on span "DOP Omni Promo_2" at bounding box center [538, 341] width 133 height 9
click at [606, 337] on icon "content_copy" at bounding box center [610, 341] width 9 height 9
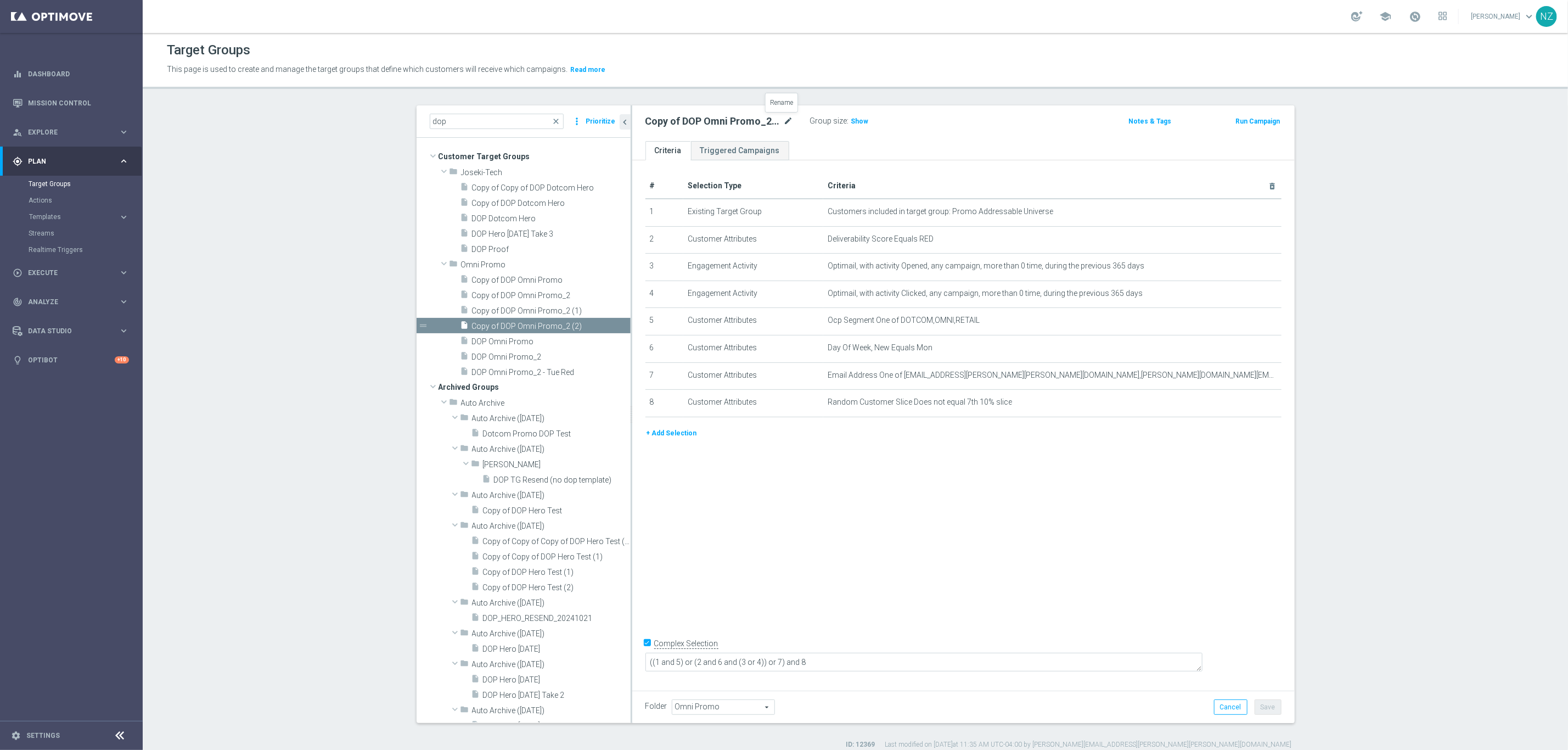
click at [784, 115] on icon "mode_edit" at bounding box center [789, 121] width 10 height 13
click at [723, 115] on input "Copy of DOP Omni Promo_2 (2)" at bounding box center [720, 122] width 149 height 15
drag, startPoint x: 731, startPoint y: 111, endPoint x: 773, endPoint y: 112, distance: 42.0
click at [770, 115] on input "Copy of DOP Omni Promo_2 (2)" at bounding box center [720, 122] width 149 height 15
drag, startPoint x: 672, startPoint y: 111, endPoint x: 585, endPoint y: 107, distance: 87.1
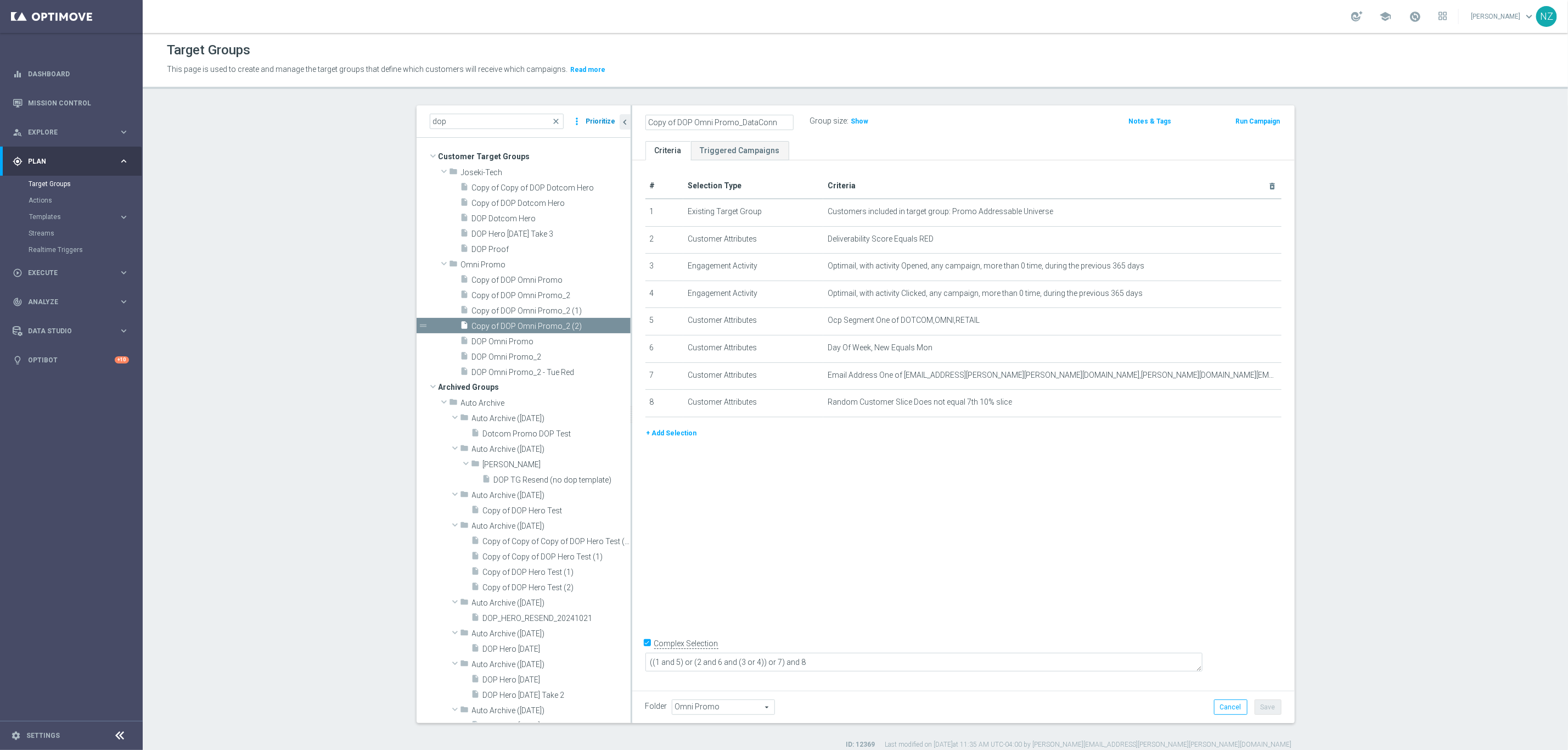
click at [585, 107] on as-split "dop close more_vert Prioritize Customer Target Groups library_add create_new_fo…" at bounding box center [855, 414] width 878 height 617
type input "DOP Omni Promo_DataConn"
click at [989, 87] on div "Target Groups This page is used to create and manage the target groups that def…" at bounding box center [855, 392] width 1426 height 717
click at [1230, 398] on icon "delete_forever" at bounding box center [1259, 402] width 9 height 9
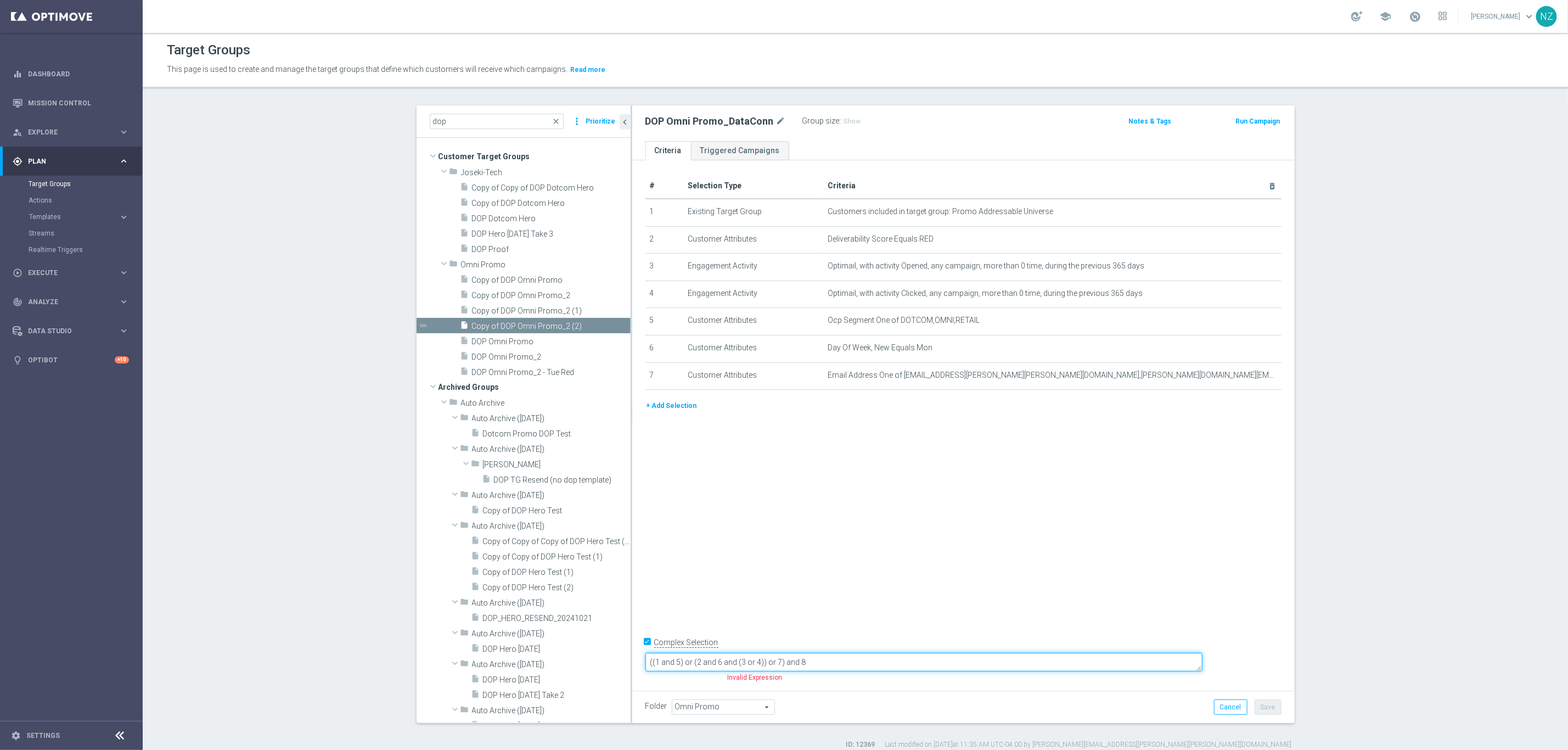
drag, startPoint x: 855, startPoint y: 654, endPoint x: 967, endPoint y: 619, distance: 117.3
click at [965, 619] on div "# Selection Type Criteria delete_forever 1 Existing Target Group Customers incl…" at bounding box center [964, 422] width 663 height 525
drag, startPoint x: 727, startPoint y: 651, endPoint x: 751, endPoint y: 644, distance: 25.0
click at [728, 630] on textarea "((1 and 5) or (2 and 6 and (3 or 4)) or 7" at bounding box center [924, 662] width 557 height 19
type textarea "(1 and 5) or (2 and 6 and (3 or 4)) or 7"
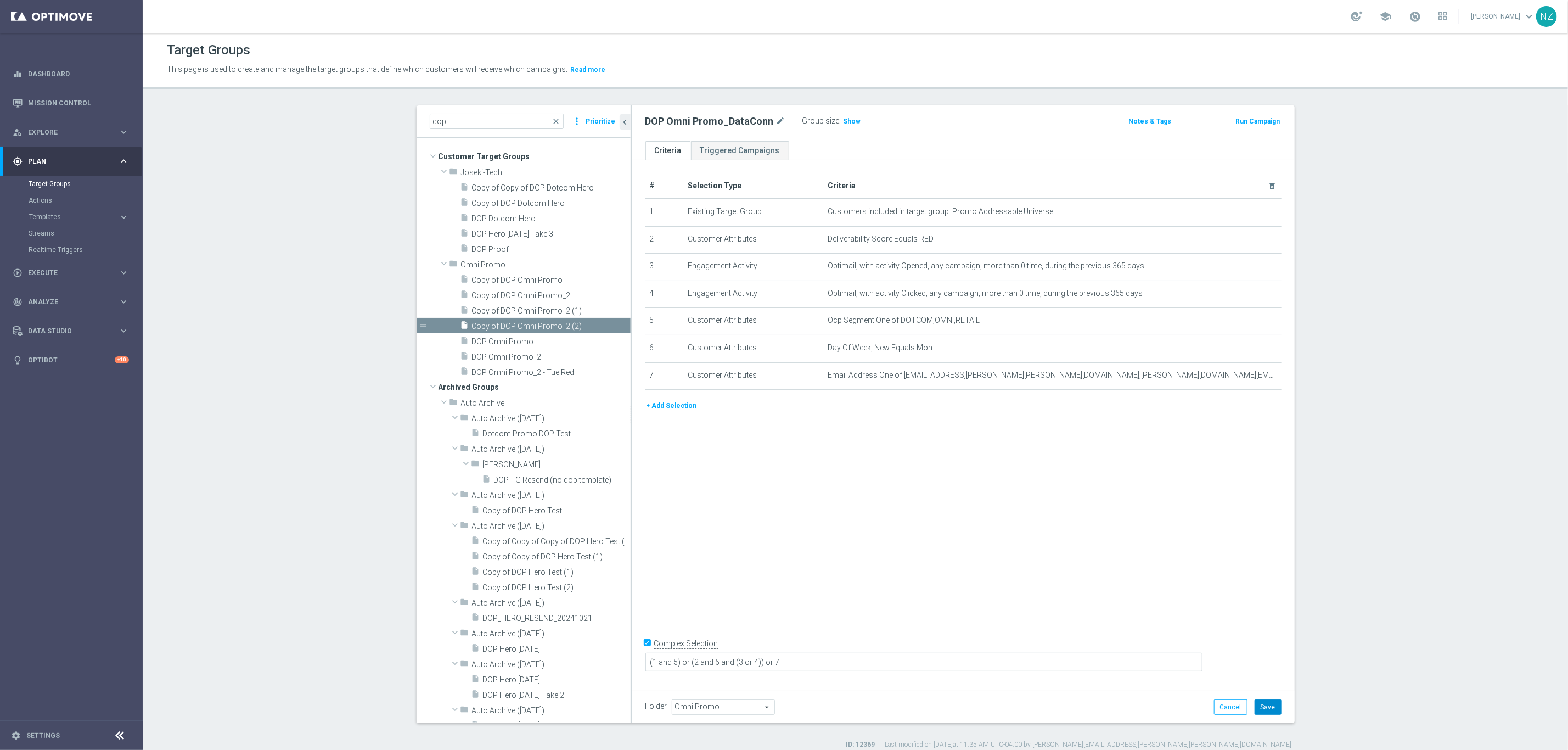
click at [1230, 630] on button "Save" at bounding box center [1269, 707] width 27 height 15
click at [384, 309] on section "dop close more_vert Prioritize Customer Target Groups library_add create_new_fo…" at bounding box center [855, 427] width 1426 height 644
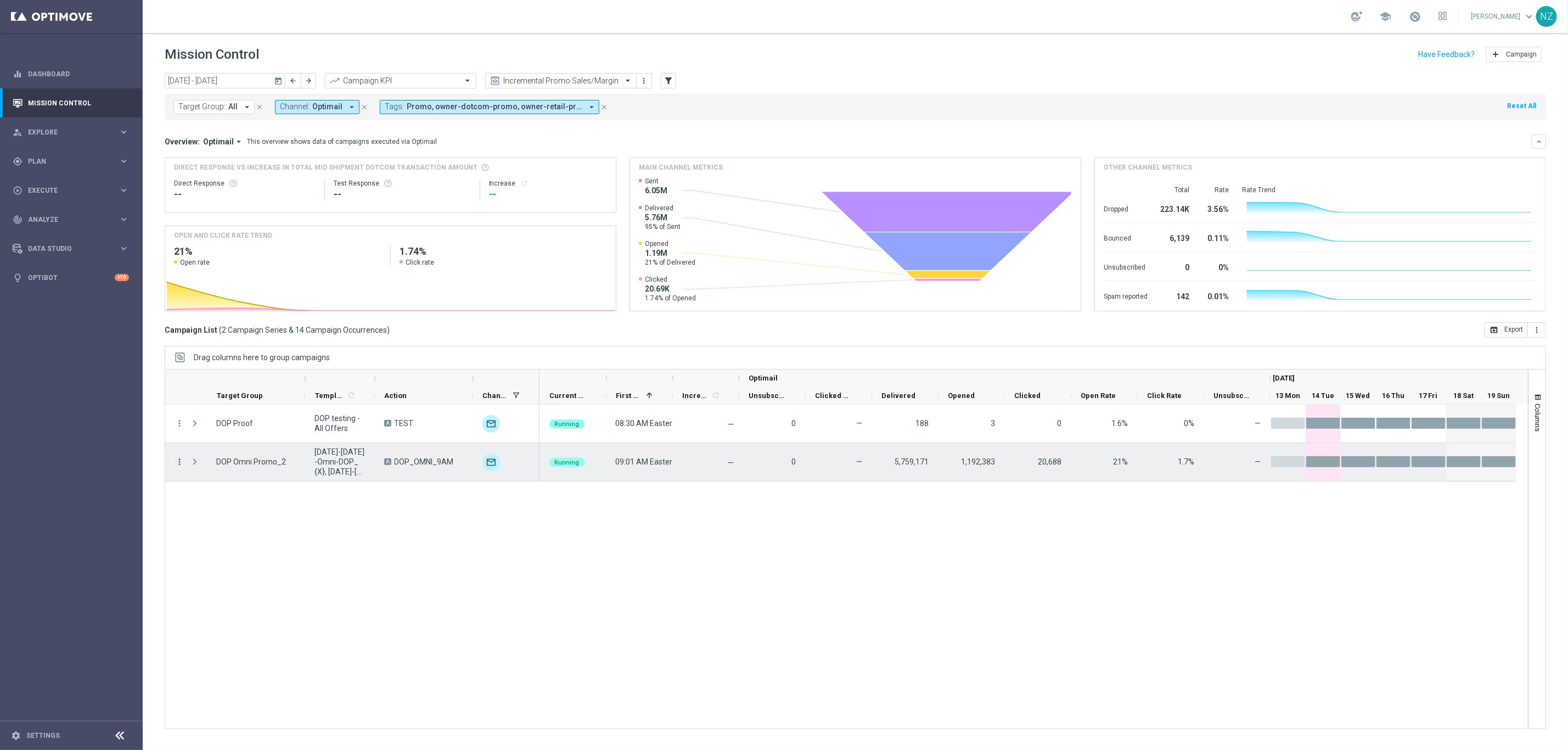
click at [179, 465] on icon "more_vert" at bounding box center [179, 462] width 10 height 10
click at [229, 465] on span "Campaign Details" at bounding box center [229, 469] width 55 height 8
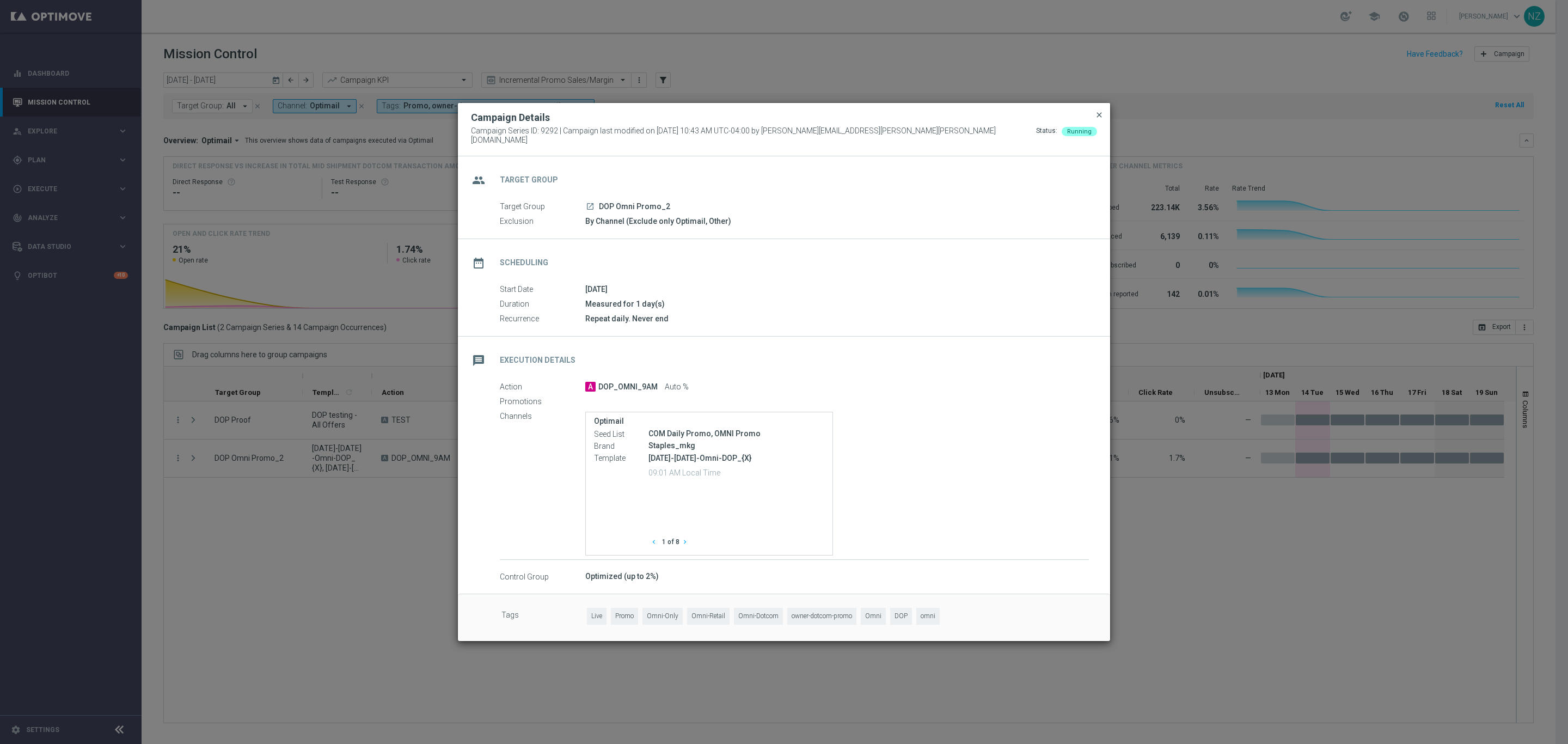
click at [1098, 119] on span "close" at bounding box center [1099, 115] width 9 height 9
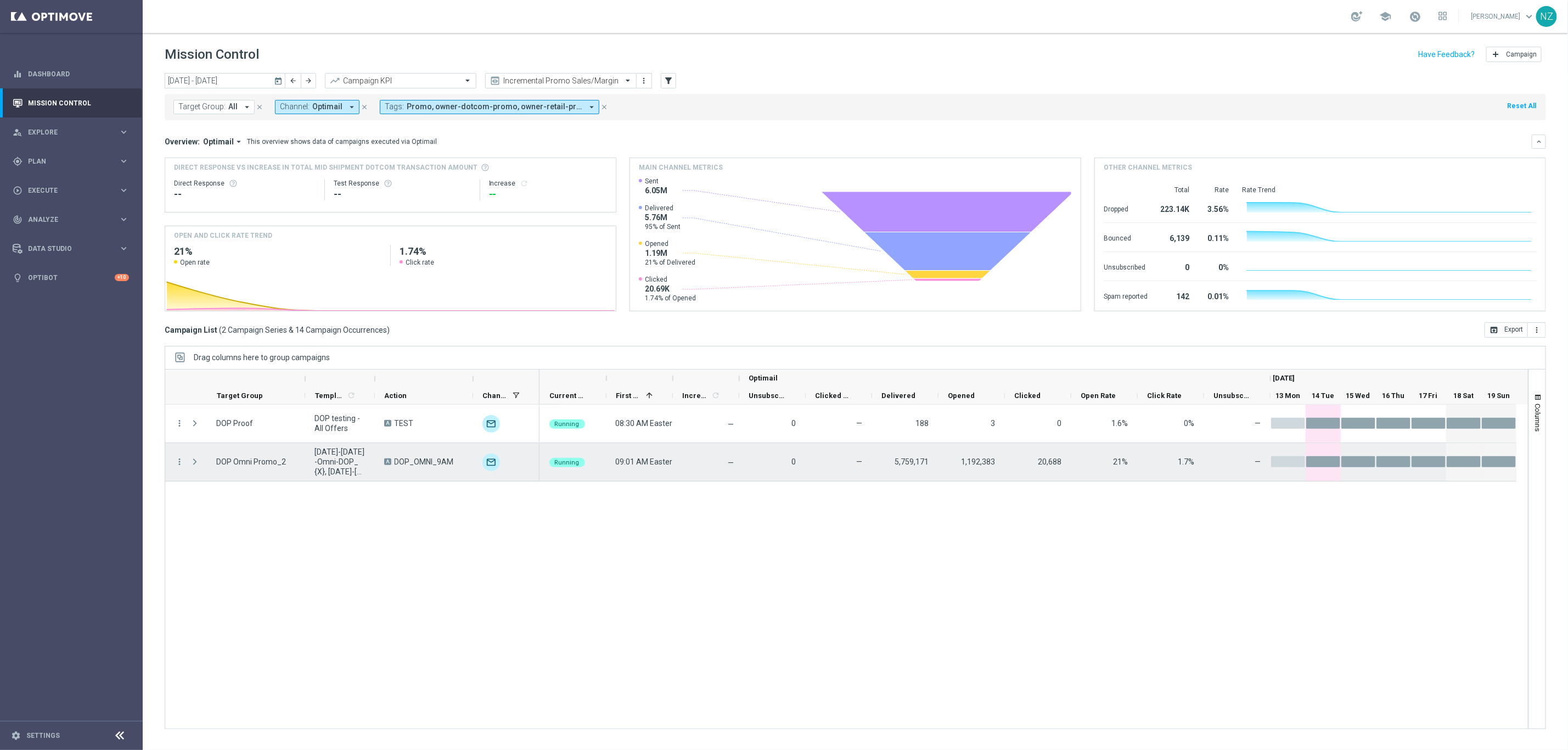
click at [185, 465] on div "Press SPACE to select this row." at bounding box center [196, 462] width 22 height 38
click at [179, 463] on icon "more_vert" at bounding box center [179, 462] width 10 height 10
click at [257, 516] on span "Eligibility & Exclusion" at bounding box center [234, 516] width 65 height 8
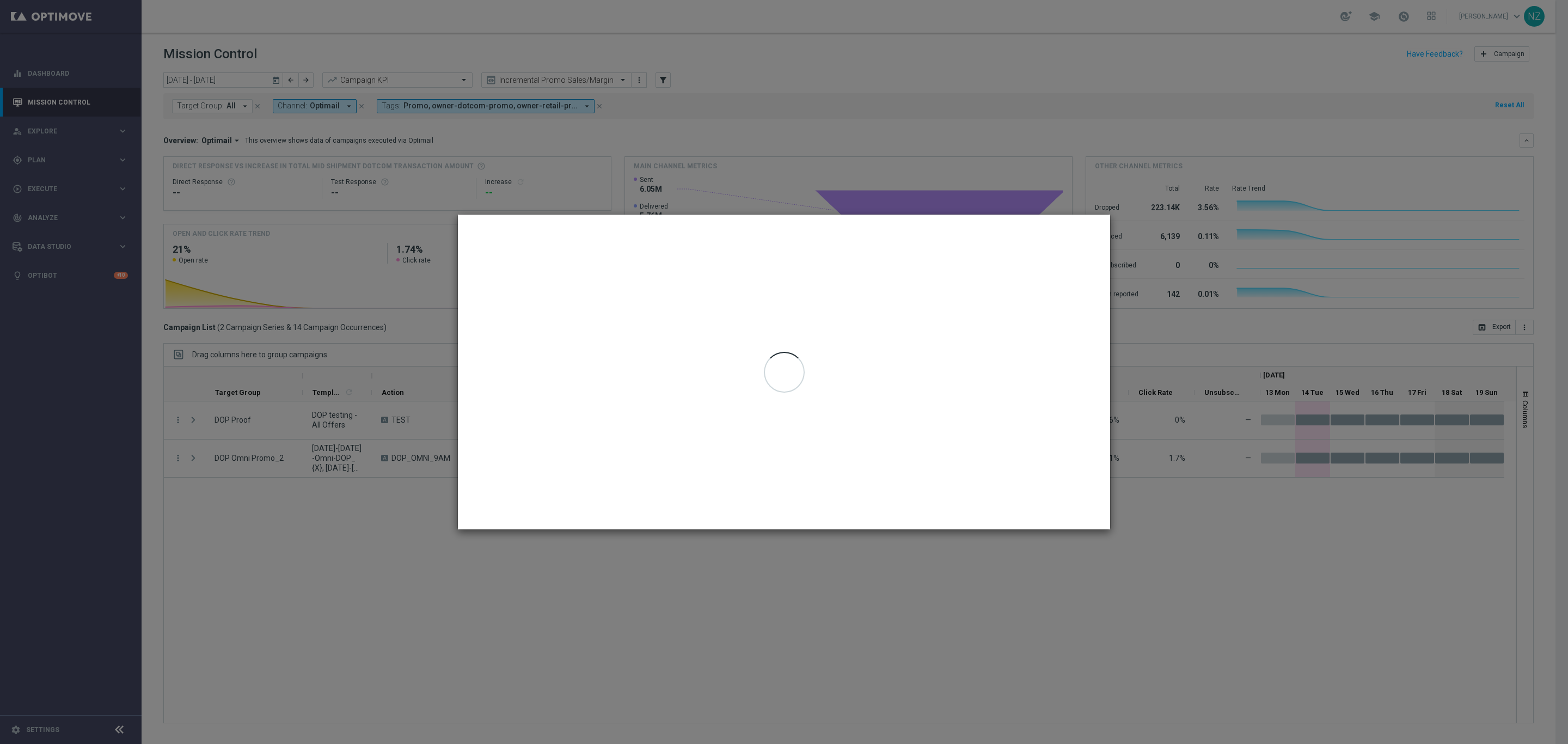
type input "[DATE] - [DATE]"
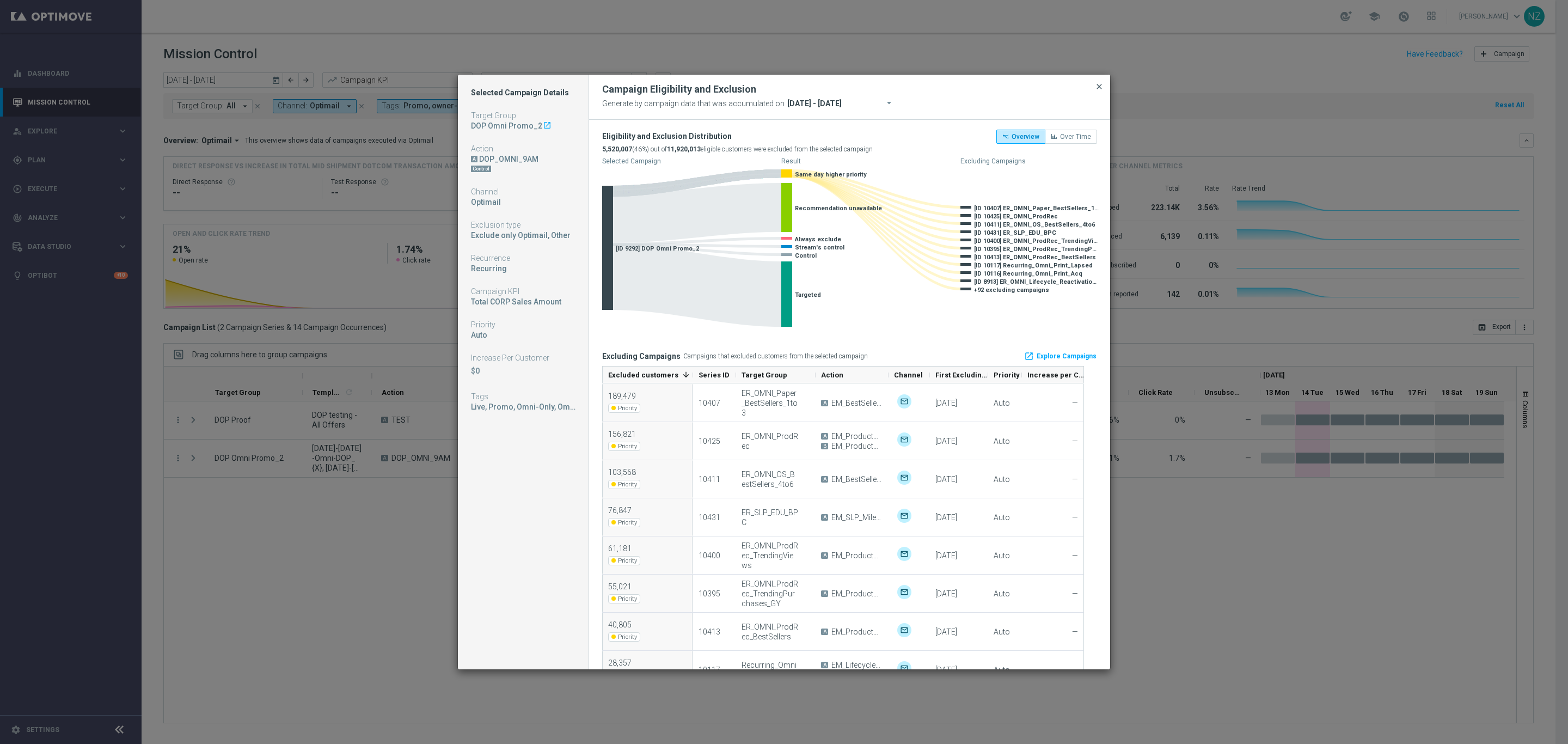
click at [1098, 87] on span "close" at bounding box center [1099, 86] width 9 height 9
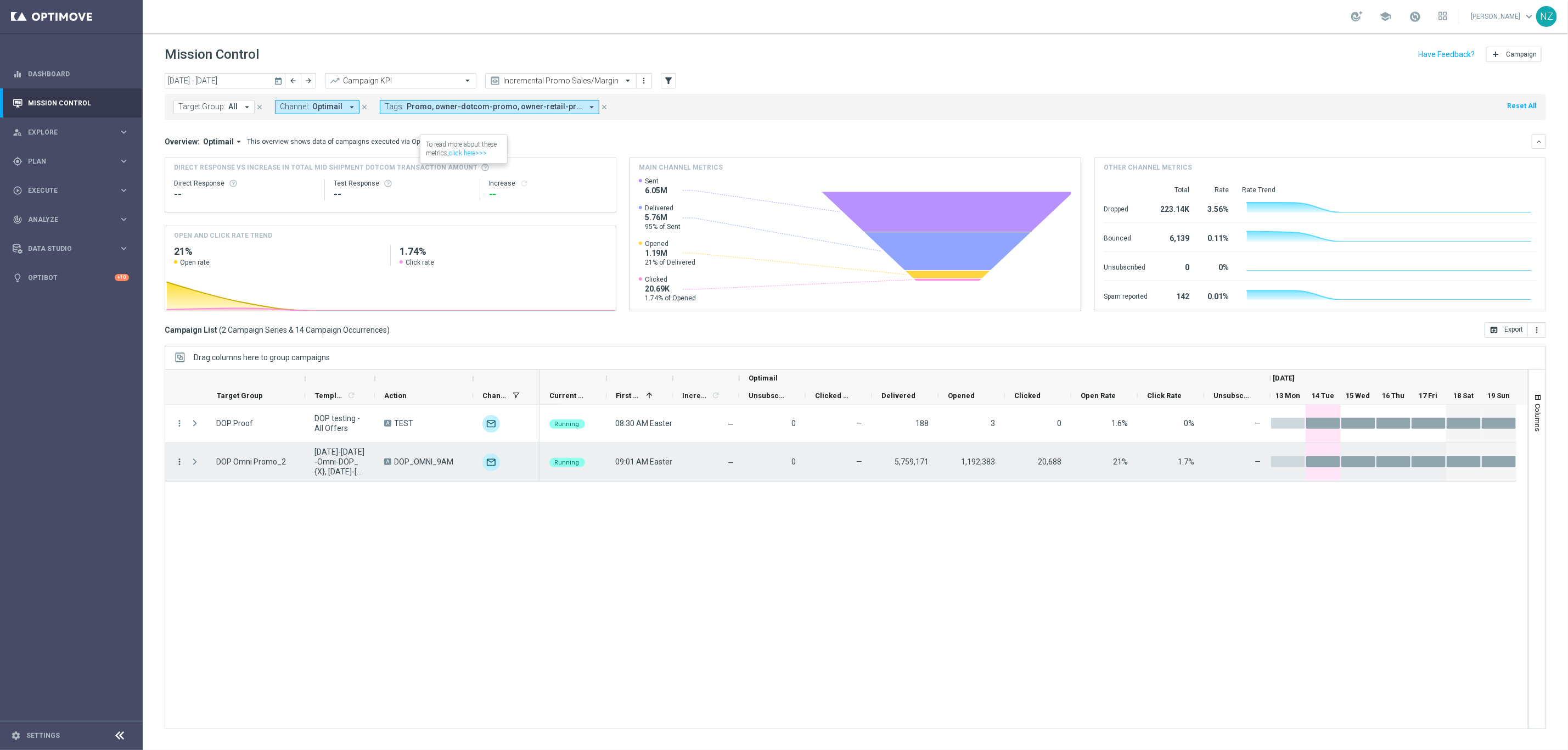
click at [181, 460] on icon "more_vert" at bounding box center [179, 462] width 10 height 10
click at [475, 543] on div "more_vert DOP Proof DOP testing - All Offers A TEST unfold_more more_vert DOP O…" at bounding box center [846, 566] width 1364 height 325
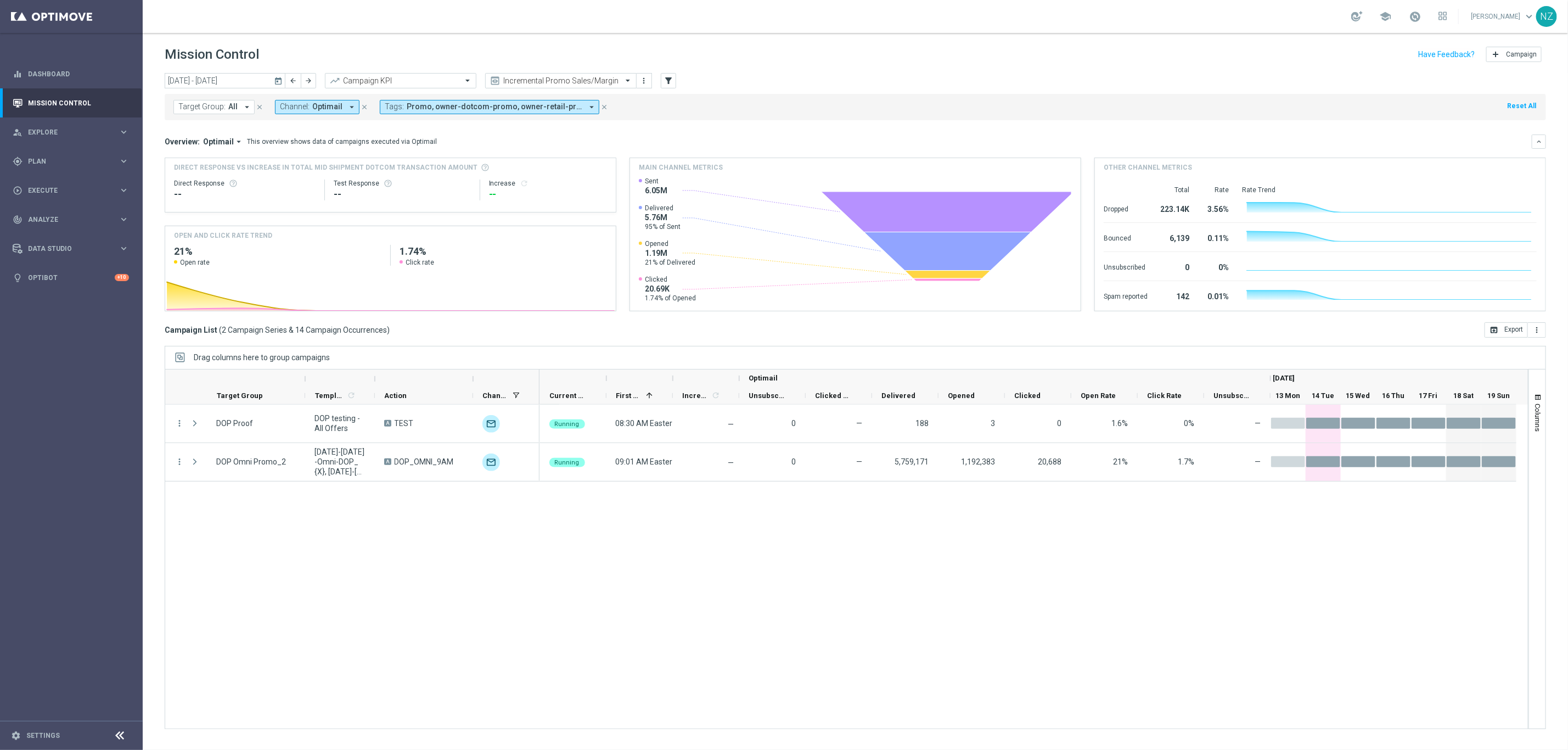
click at [627, 327] on div "Campaign List ( 2 Campaign Series & 14 Campaign Occurrences ) open_in_browser E…" at bounding box center [855, 330] width 1381 height 15
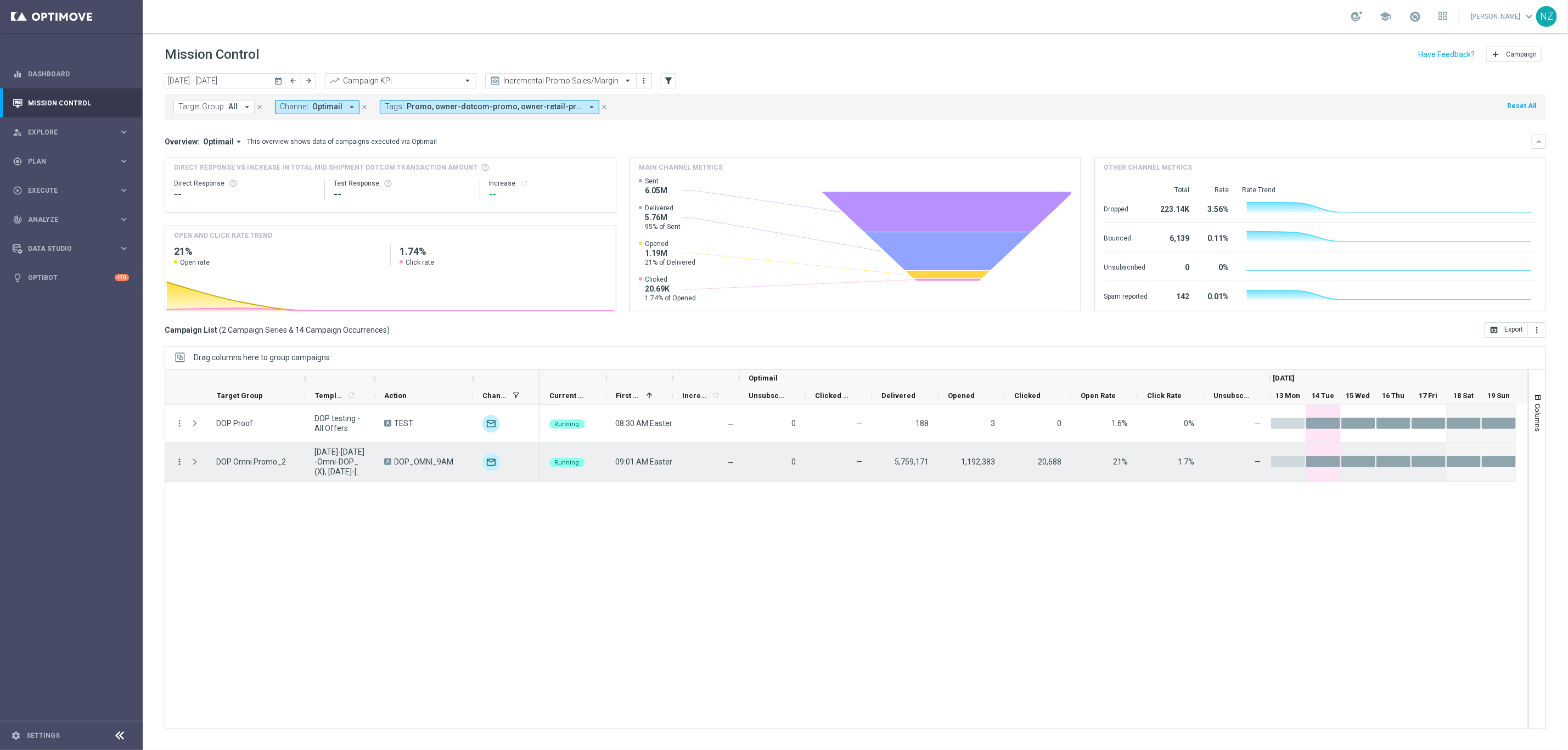
click at [179, 461] on icon "more_vert" at bounding box center [179, 462] width 10 height 10
click at [236, 512] on span "Eligibility & Exclusion" at bounding box center [234, 516] width 65 height 8
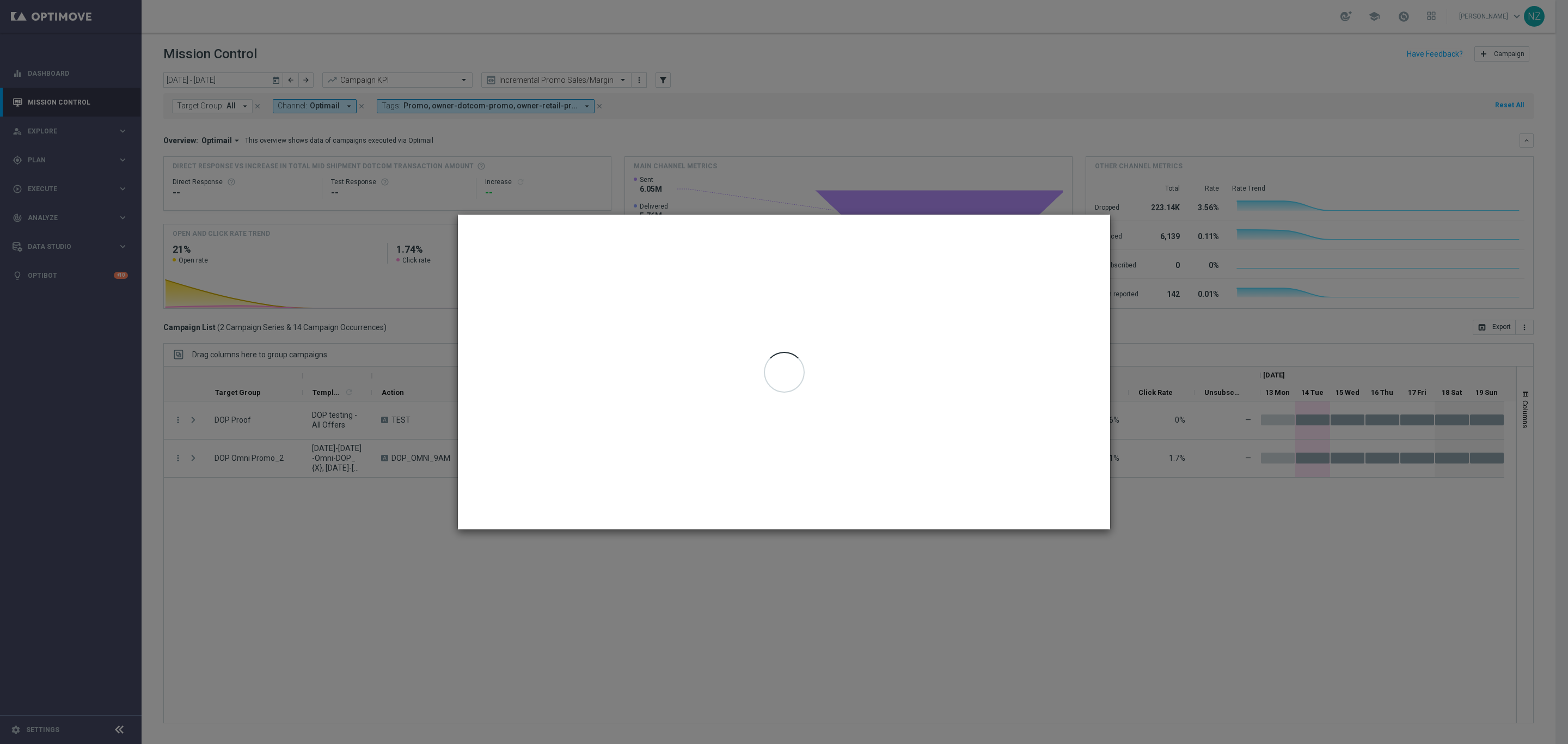
type input "13 Oct 2025 - 15 Oct 2025"
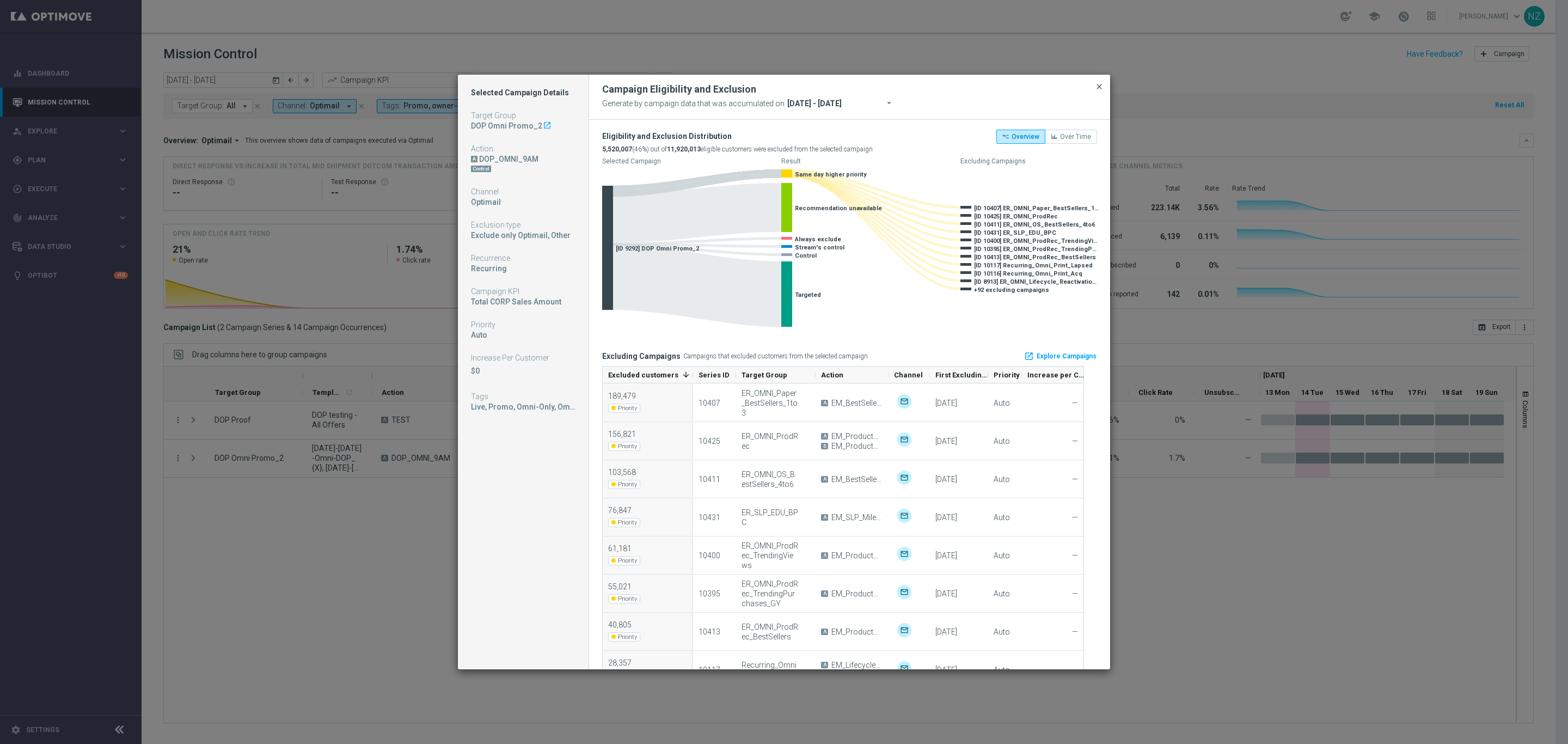
click at [1102, 84] on span "close" at bounding box center [1099, 86] width 9 height 9
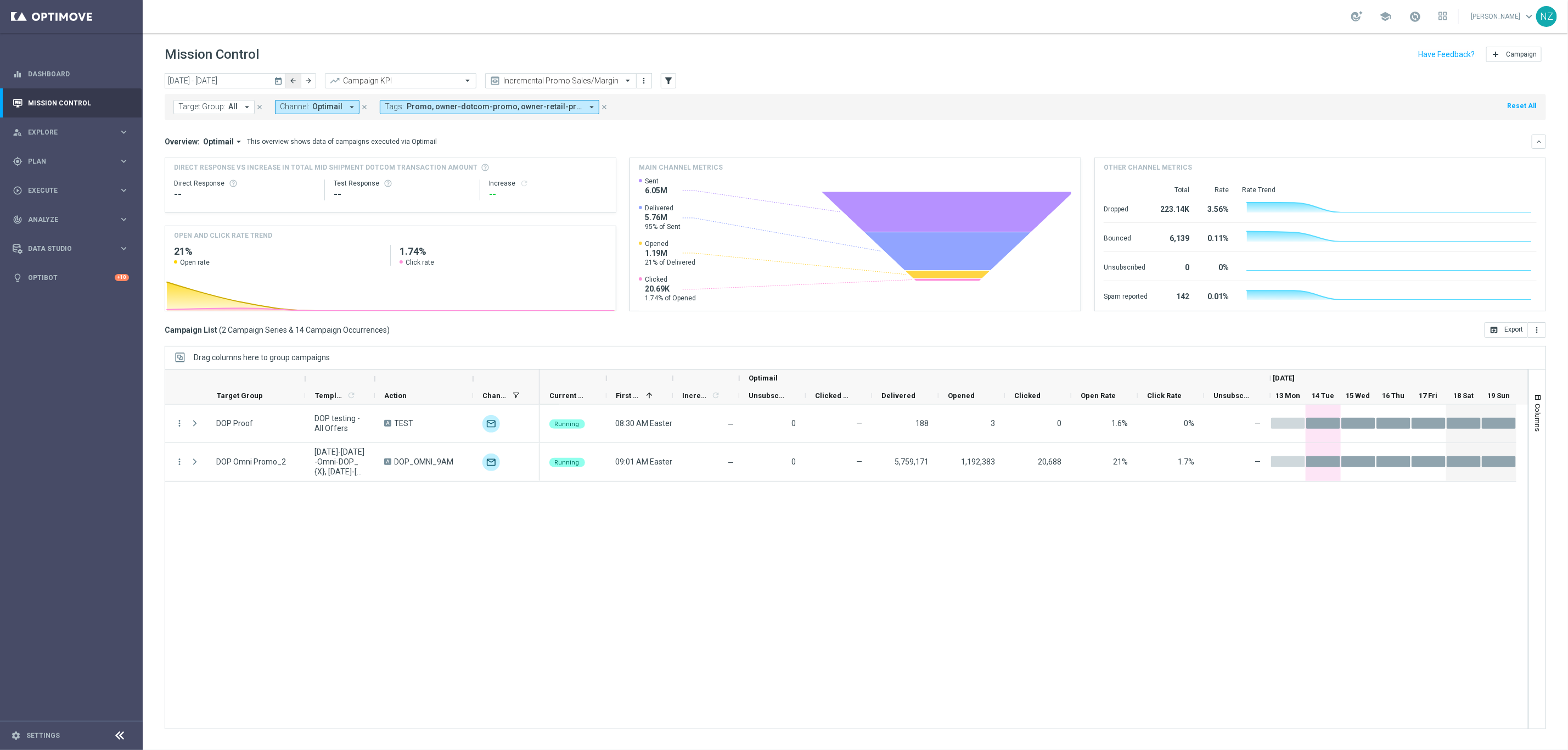
click at [296, 78] on icon "arrow_back" at bounding box center [293, 80] width 8 height 8
type input "06 Oct 2025 - 12 Oct 2025"
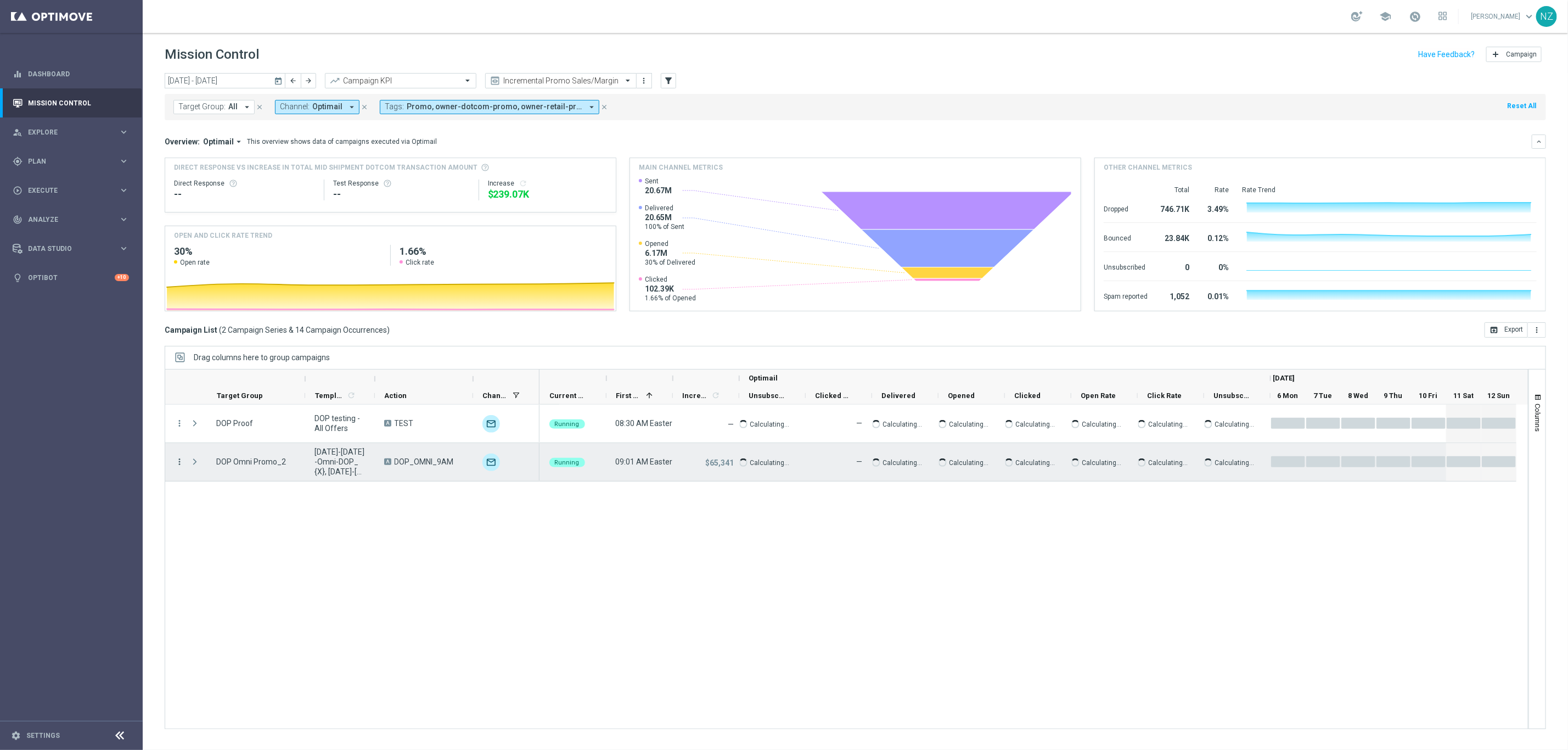
click at [179, 463] on icon "more_vert" at bounding box center [179, 462] width 10 height 10
click at [238, 519] on div "Eligibility & Exclusion" at bounding box center [252, 516] width 102 height 8
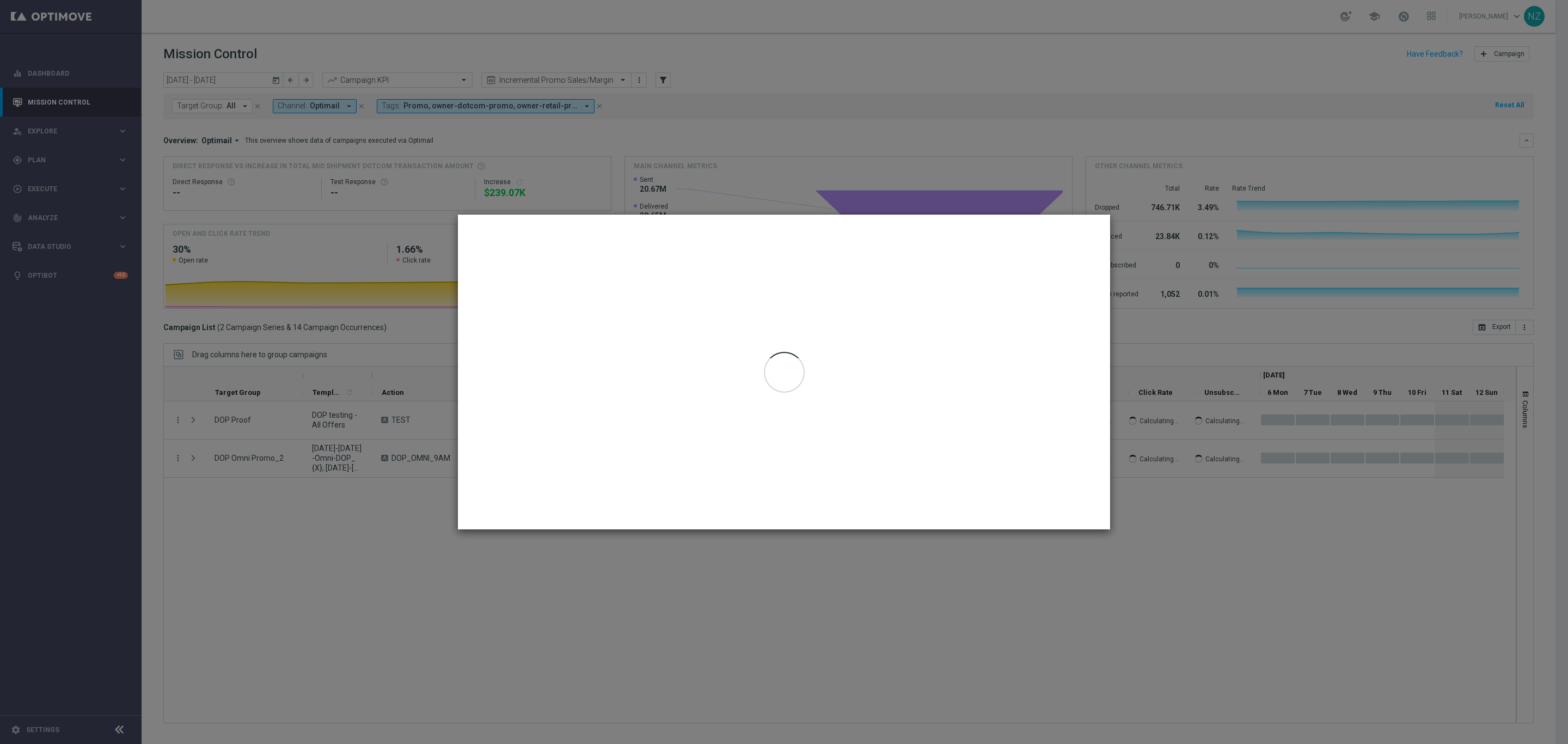
type input "06 Oct 2025 - 12 Oct 2025"
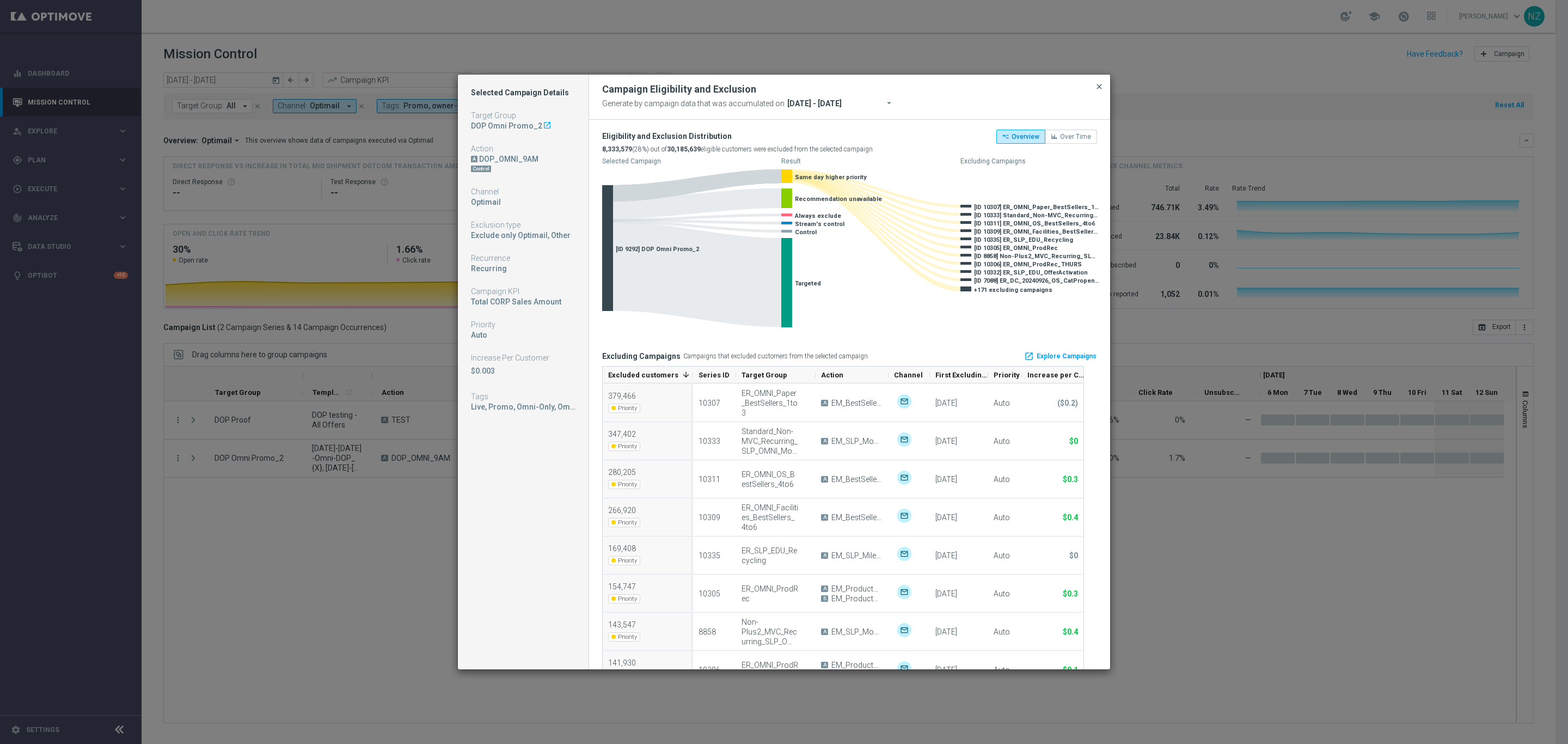
click at [1097, 88] on span "close" at bounding box center [1099, 86] width 9 height 9
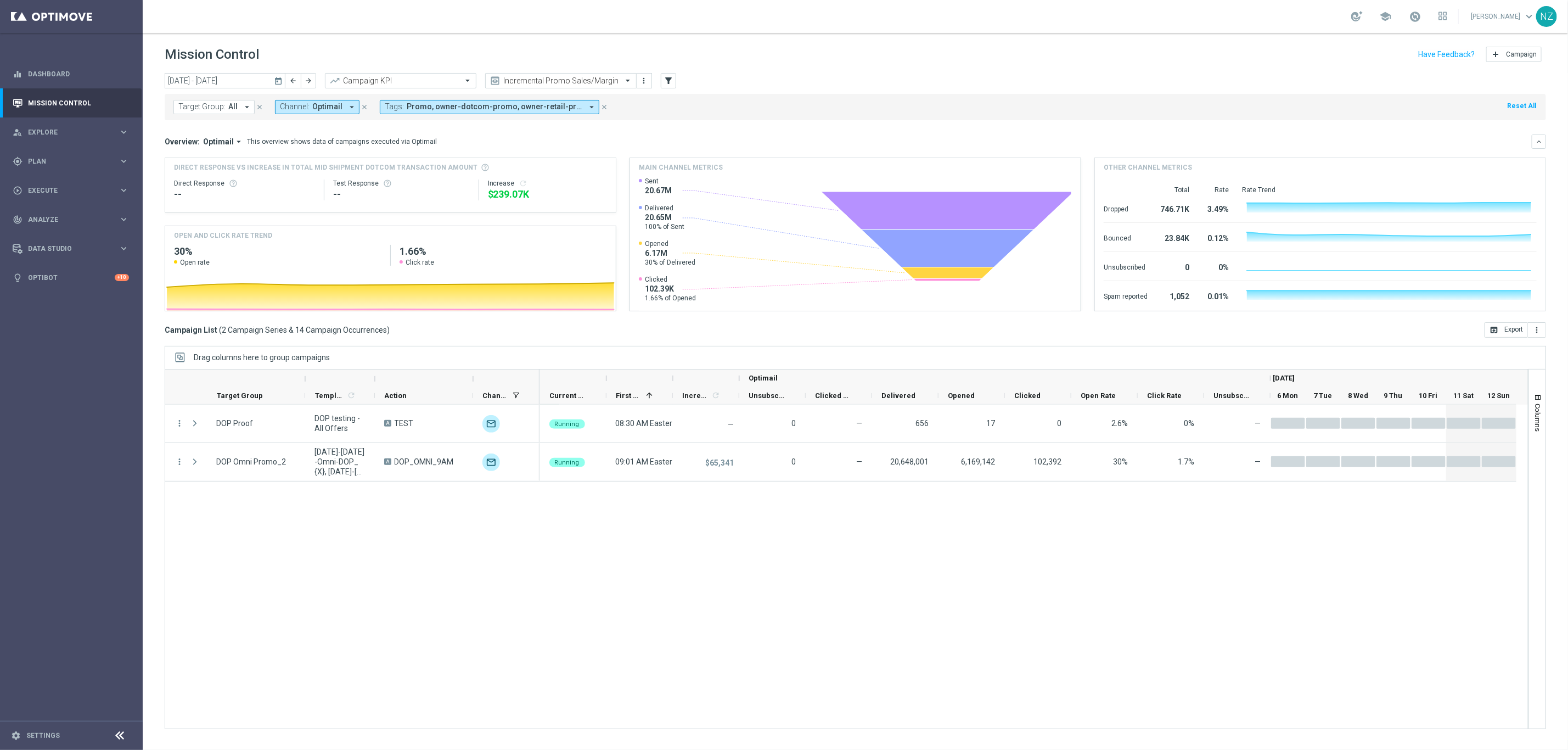
click at [830, 77] on div "today 06 Oct 2025 - 12 Oct 2025 arrow_back arrow_forward Campaign KPI trending_…" at bounding box center [855, 81] width 1381 height 17
click at [53, 160] on span "Plan" at bounding box center [74, 161] width 91 height 7
click at [50, 220] on span "Templates" at bounding box center [68, 217] width 79 height 7
click at [60, 268] on link "OptiMobile Push" at bounding box center [74, 266] width 80 height 9
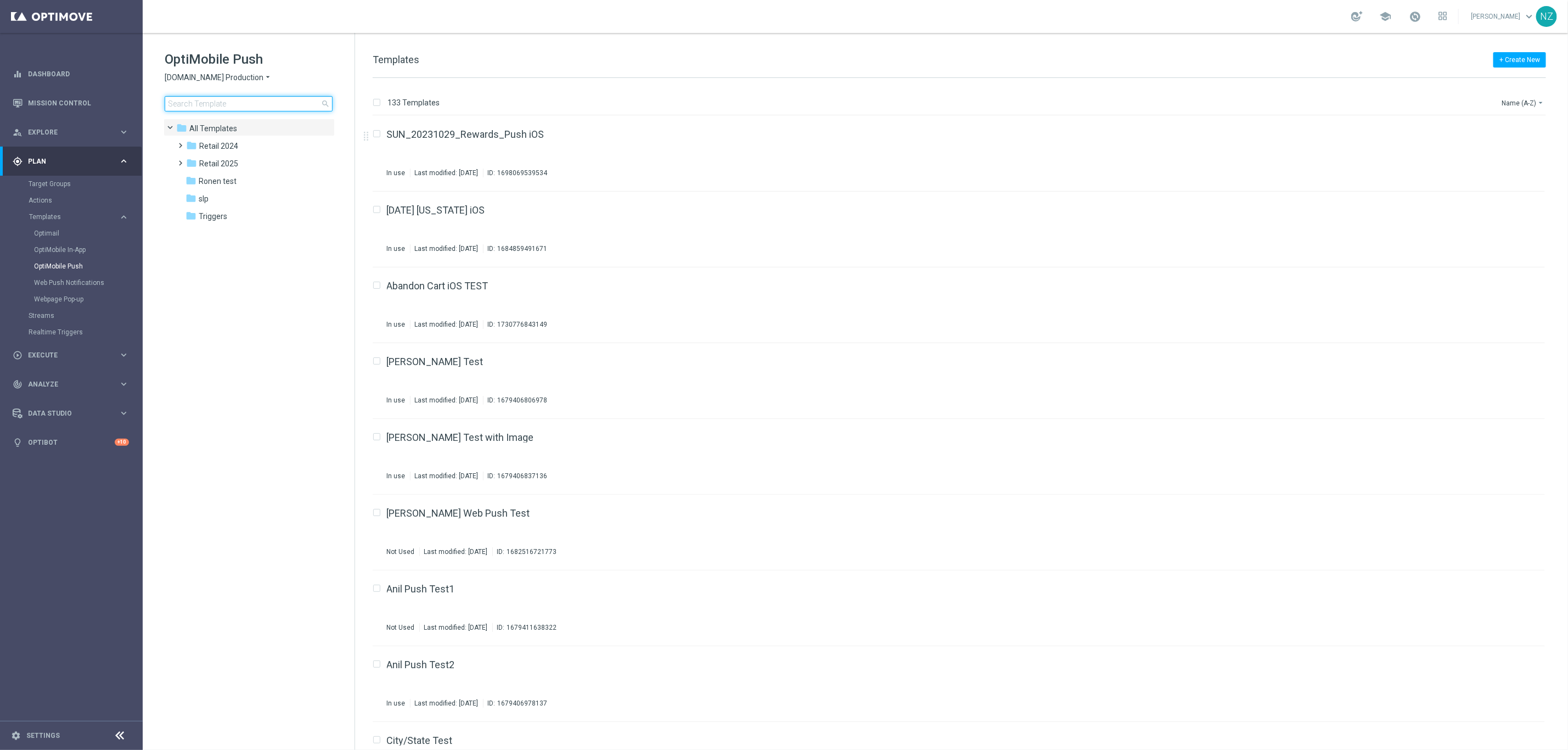
click at [252, 109] on input at bounding box center [249, 104] width 168 height 15
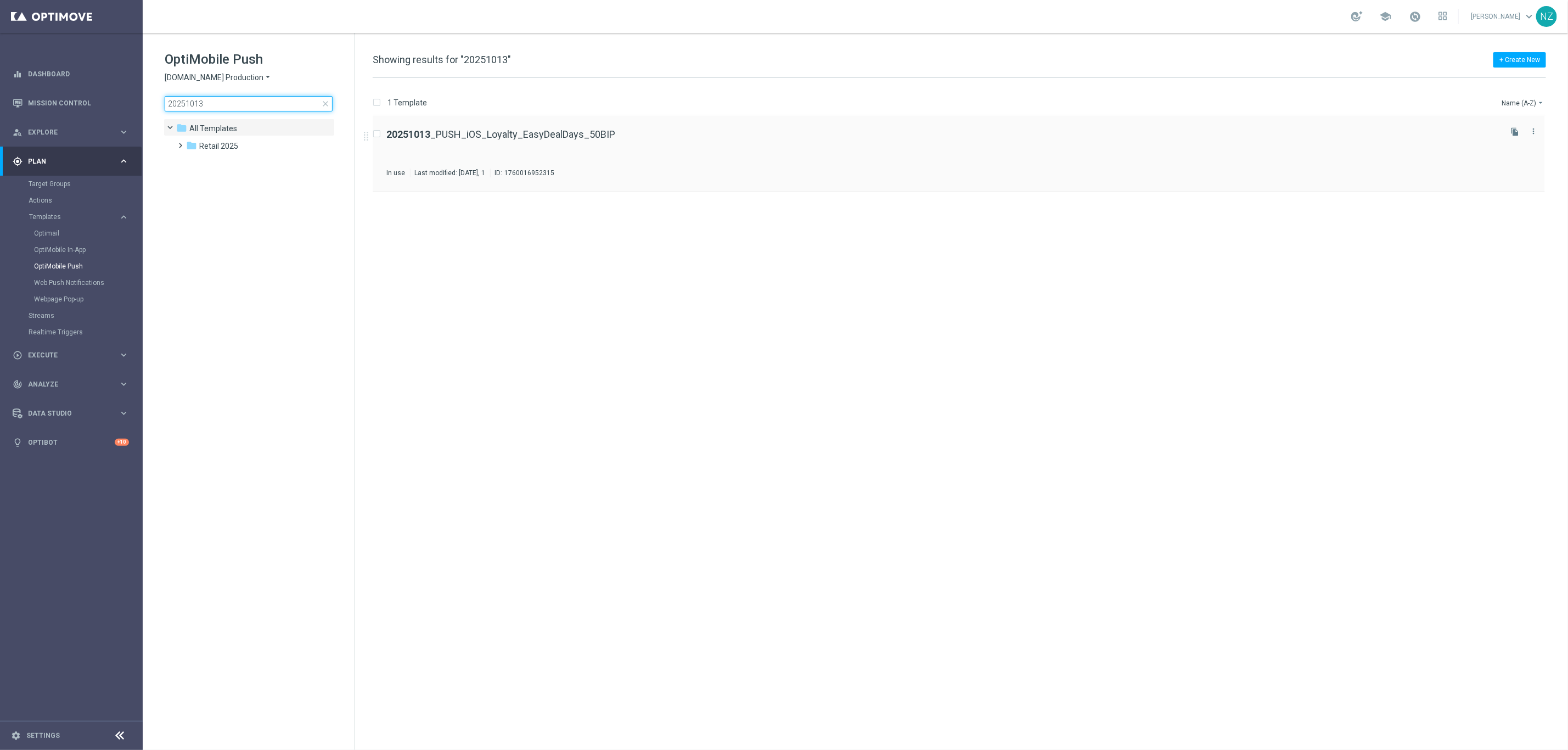
type input "20251013"
click at [700, 125] on div "20251013 _PUSH_iOS_Loyalty_EasyDealDays_50BIP In use Last modified: Monday, Jan…" at bounding box center [959, 153] width 1173 height 75
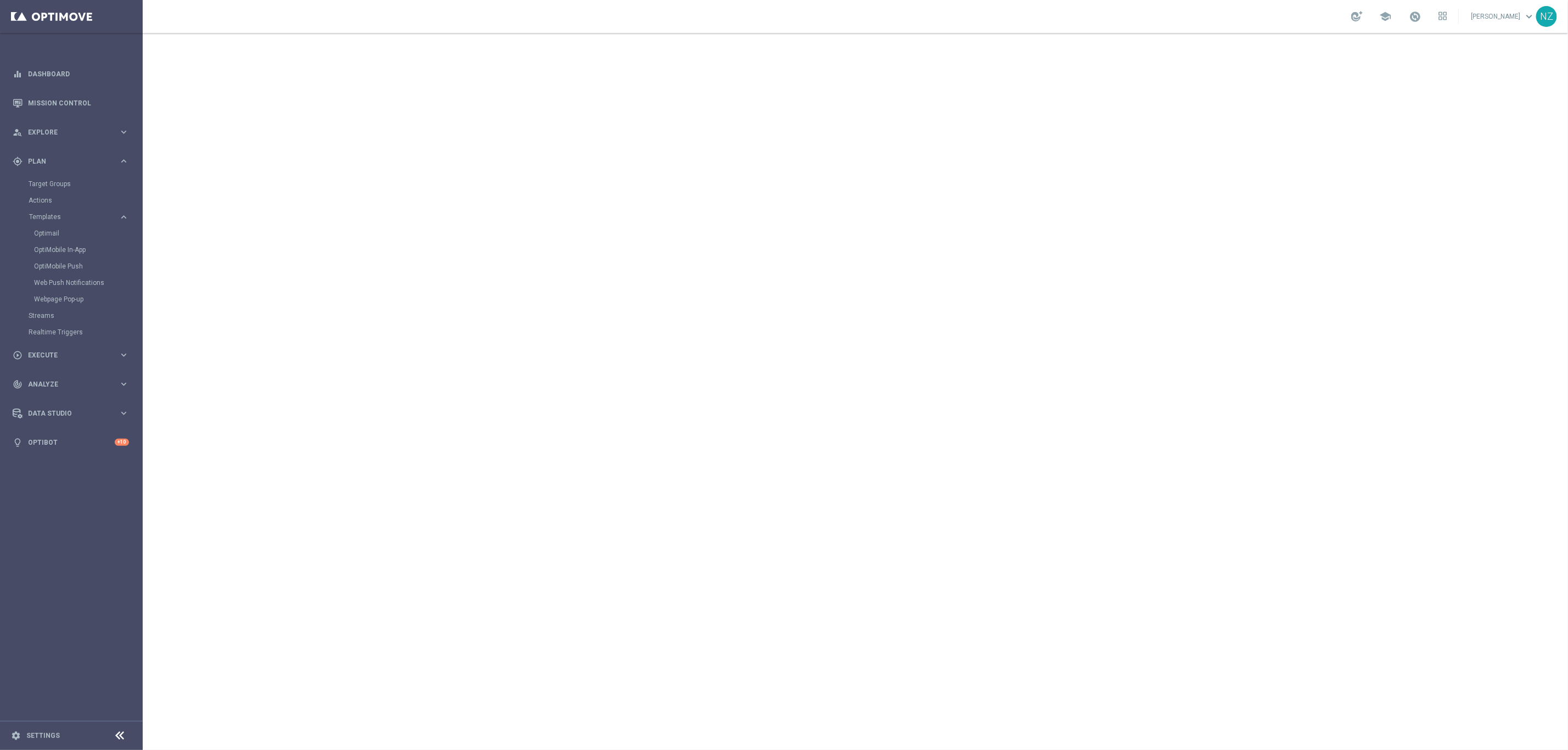
click at [65, 288] on div "Web Push Notifications" at bounding box center [87, 282] width 107 height 17
click at [65, 282] on link "Web Push Notifications" at bounding box center [74, 282] width 80 height 9
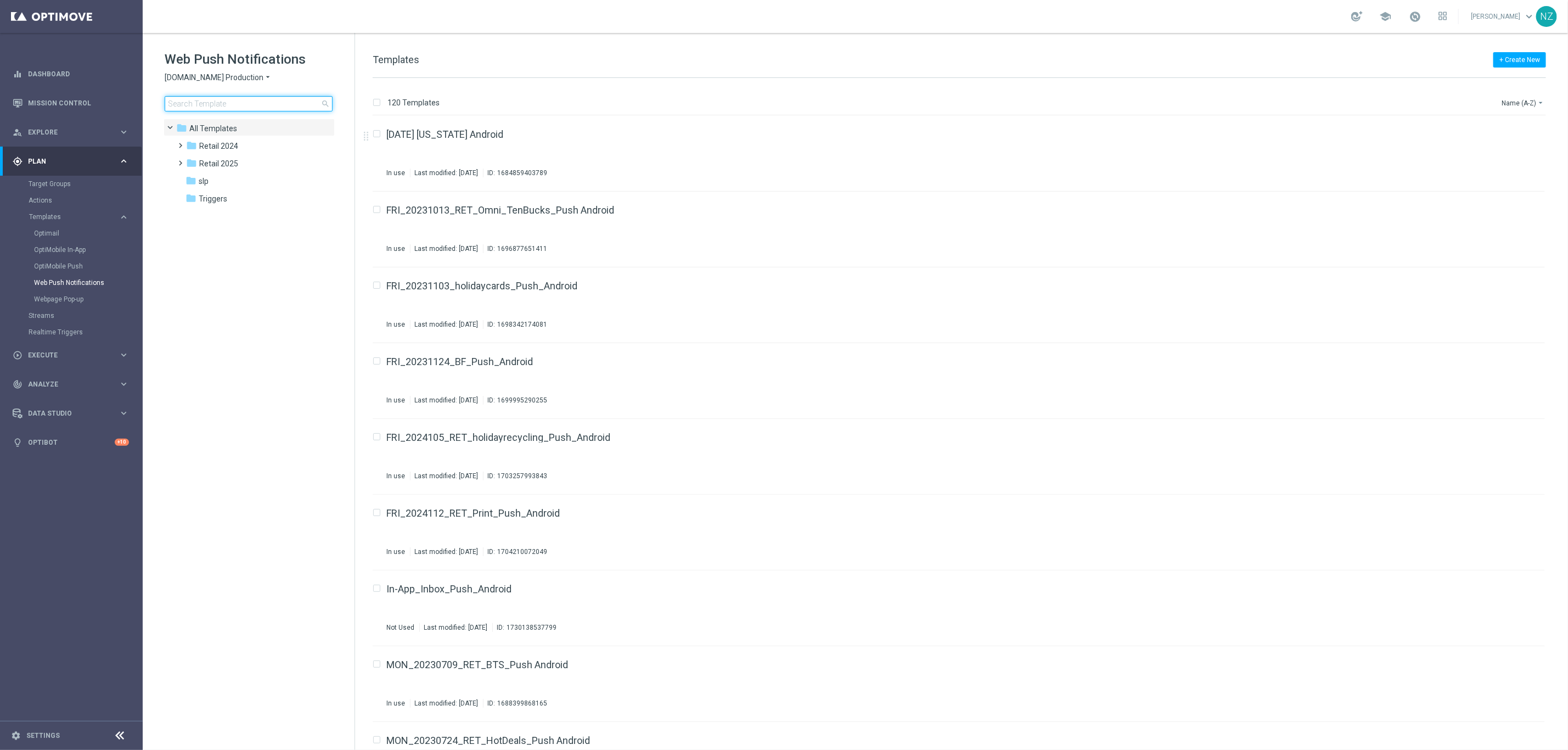
click at [221, 107] on input at bounding box center [249, 104] width 168 height 15
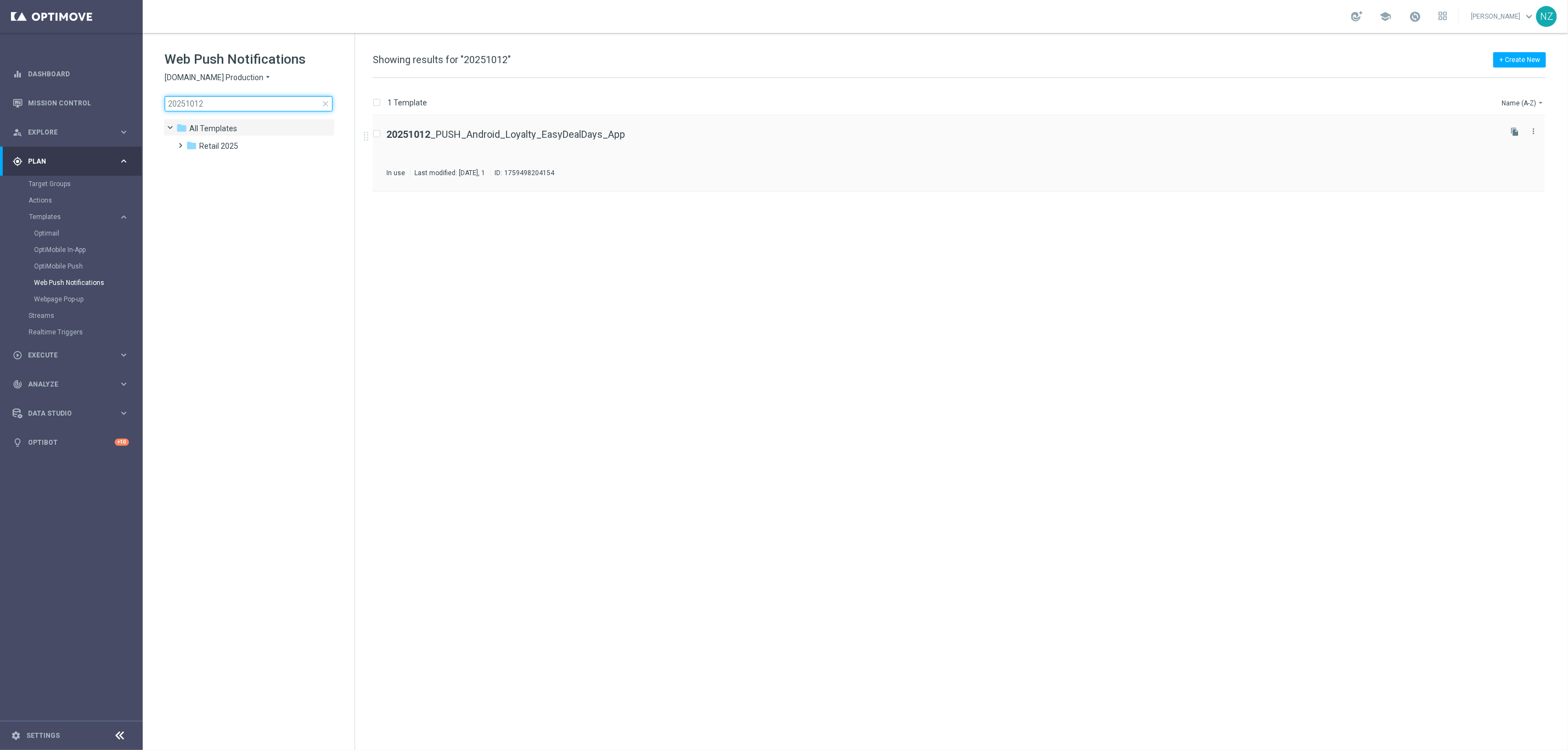
type input "20251012"
click at [689, 160] on div "20251012 _PUSH_Android_Loyalty_EasyDealDays_App In use Last modified: Monday, J…" at bounding box center [943, 153] width 1112 height 48
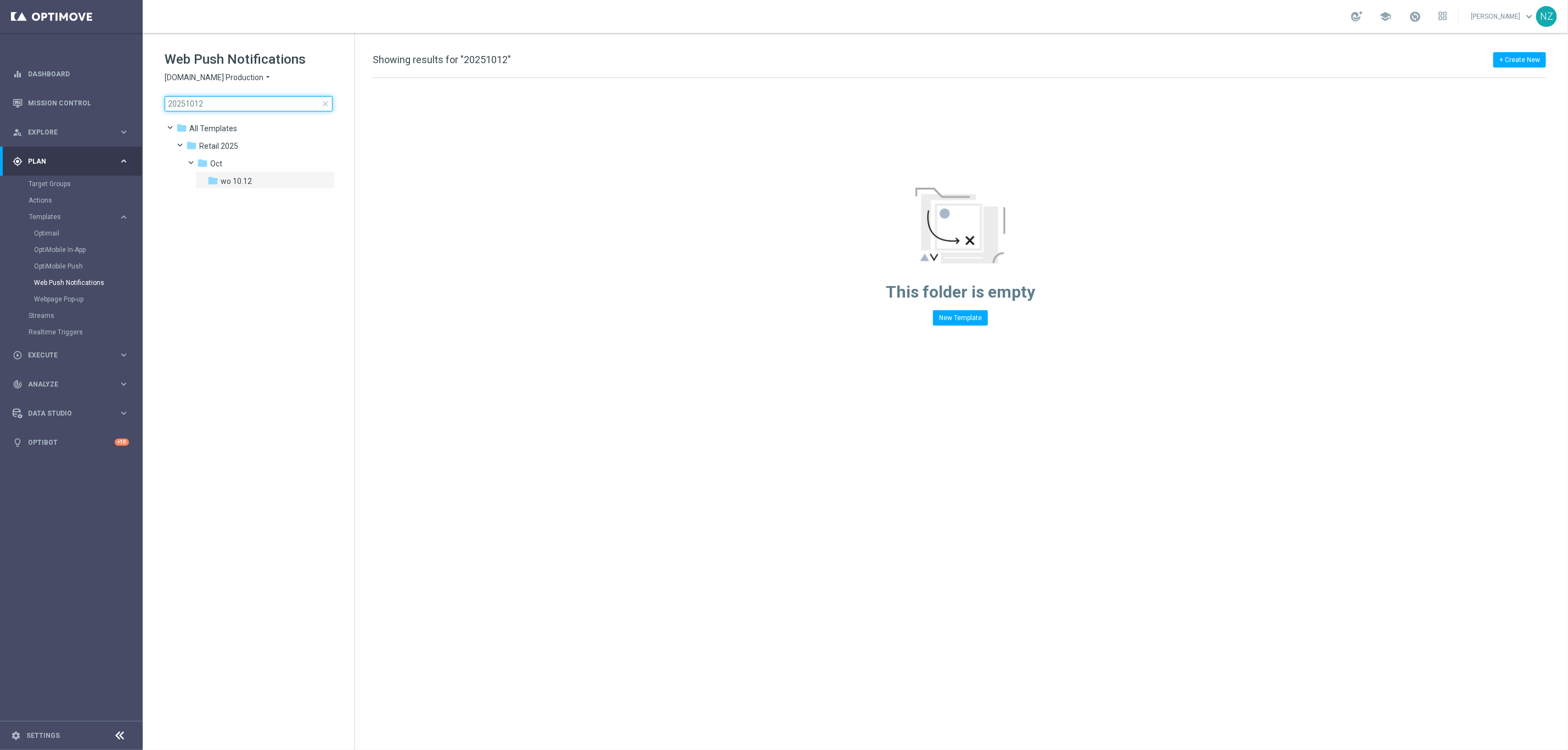
click at [249, 109] on input "20251012" at bounding box center [249, 104] width 168 height 15
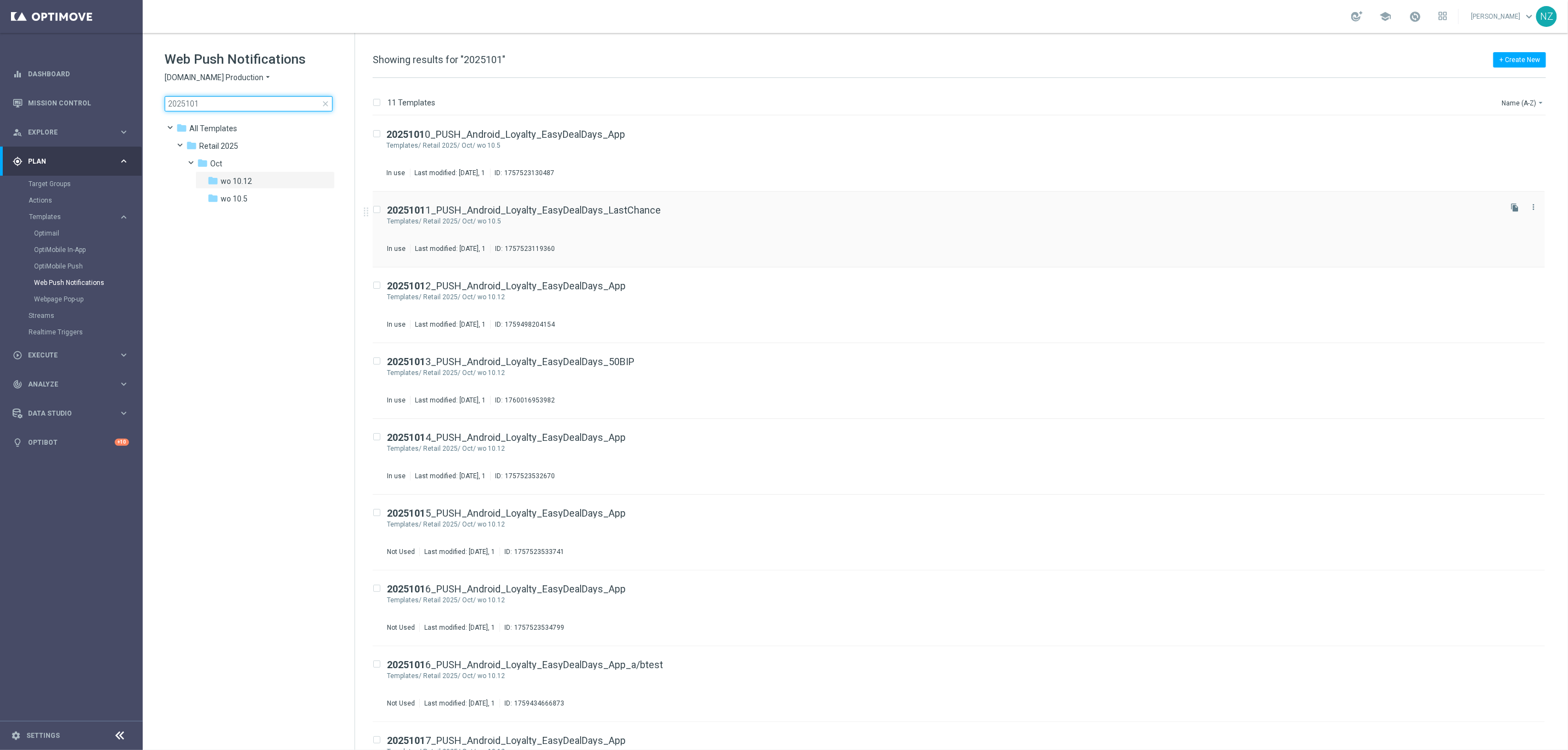
type input "2025101"
click at [708, 239] on div "2025101 1_PUSH_Android_Loyalty_EasyDealDays_LastChance Templates/ Retail 2025/ …" at bounding box center [943, 230] width 1112 height 48
click at [652, 143] on div "Retail 2025/ Oct/ wo 10.5" at bounding box center [961, 145] width 1076 height 9
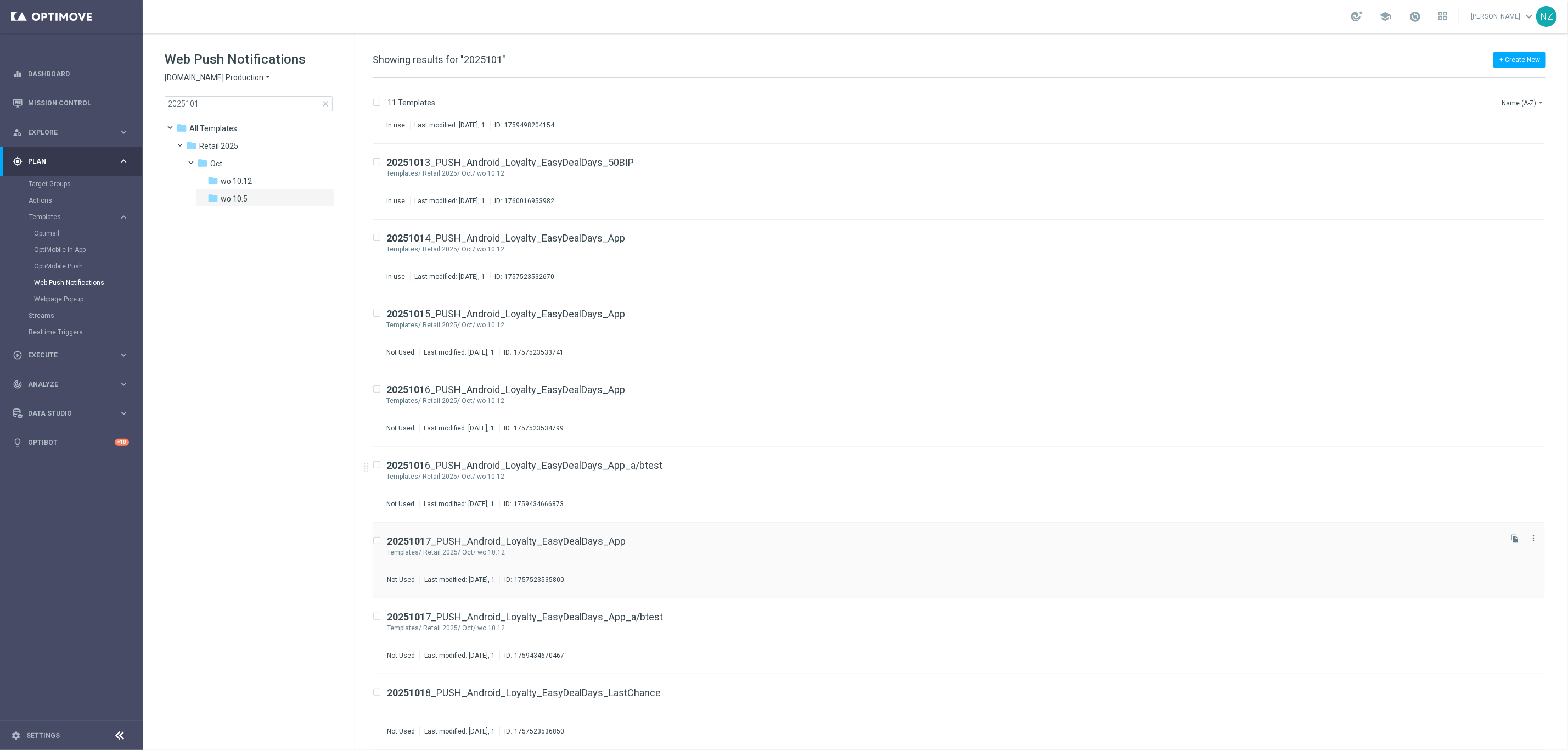
scroll to position [9, 0]
click at [227, 99] on input "2025101" at bounding box center [249, 104] width 168 height 15
type input "202510"
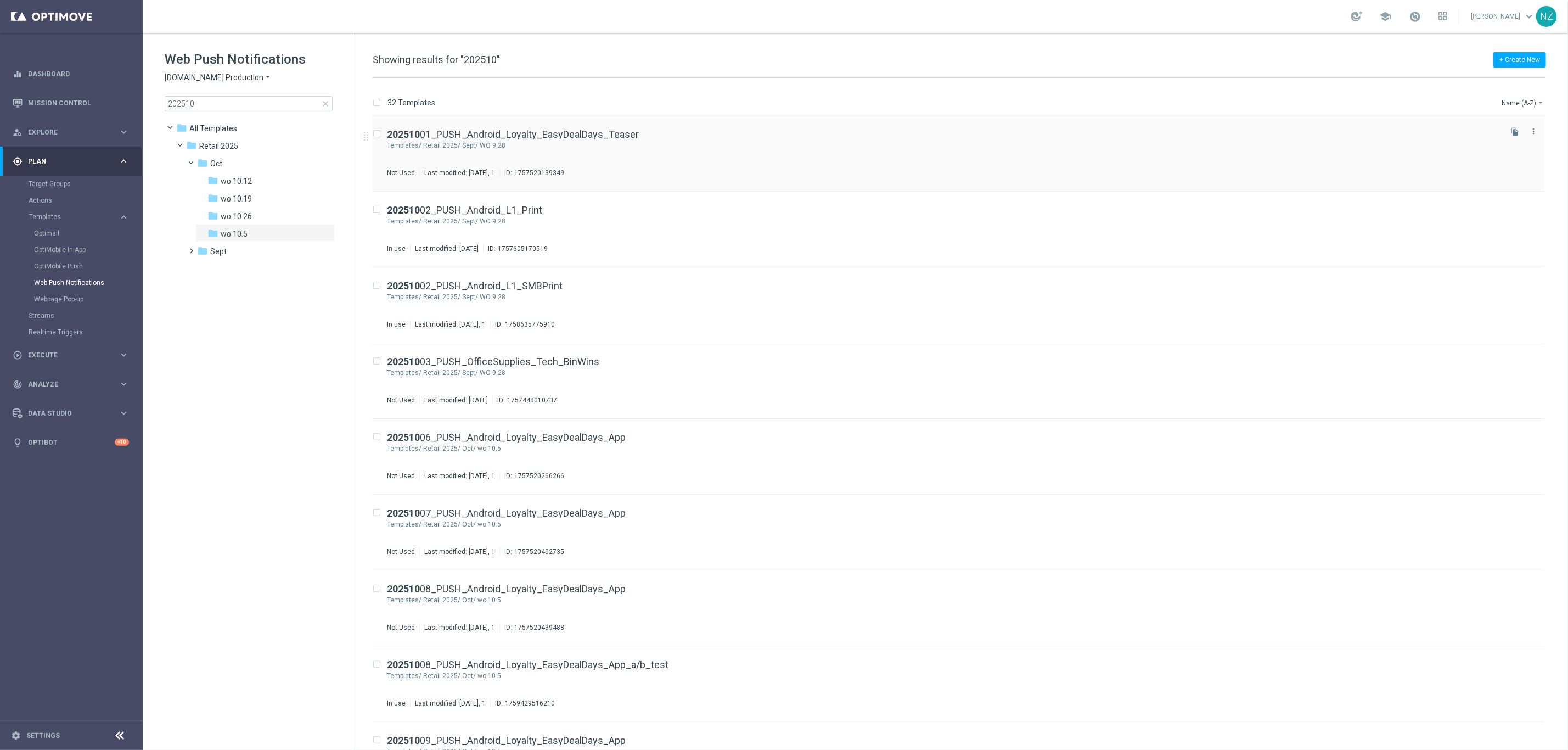
click at [770, 141] on div "Retail 2025/ Sept/ WO 9.28" at bounding box center [961, 145] width 1076 height 9
click at [641, 206] on div "202510 02_PUSH_Android_L1_Print" at bounding box center [943, 211] width 1112 height 10
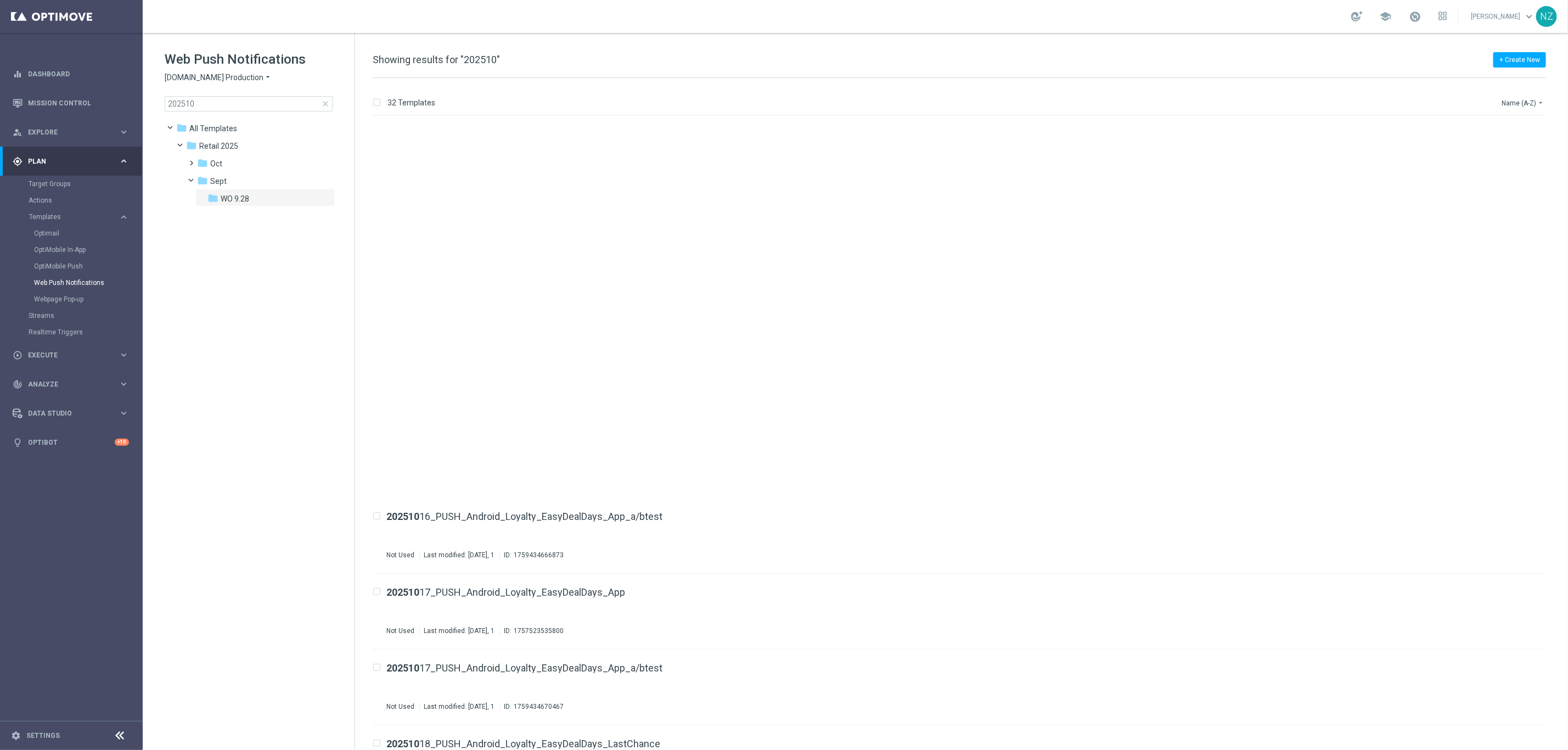
scroll to position [1400, 0]
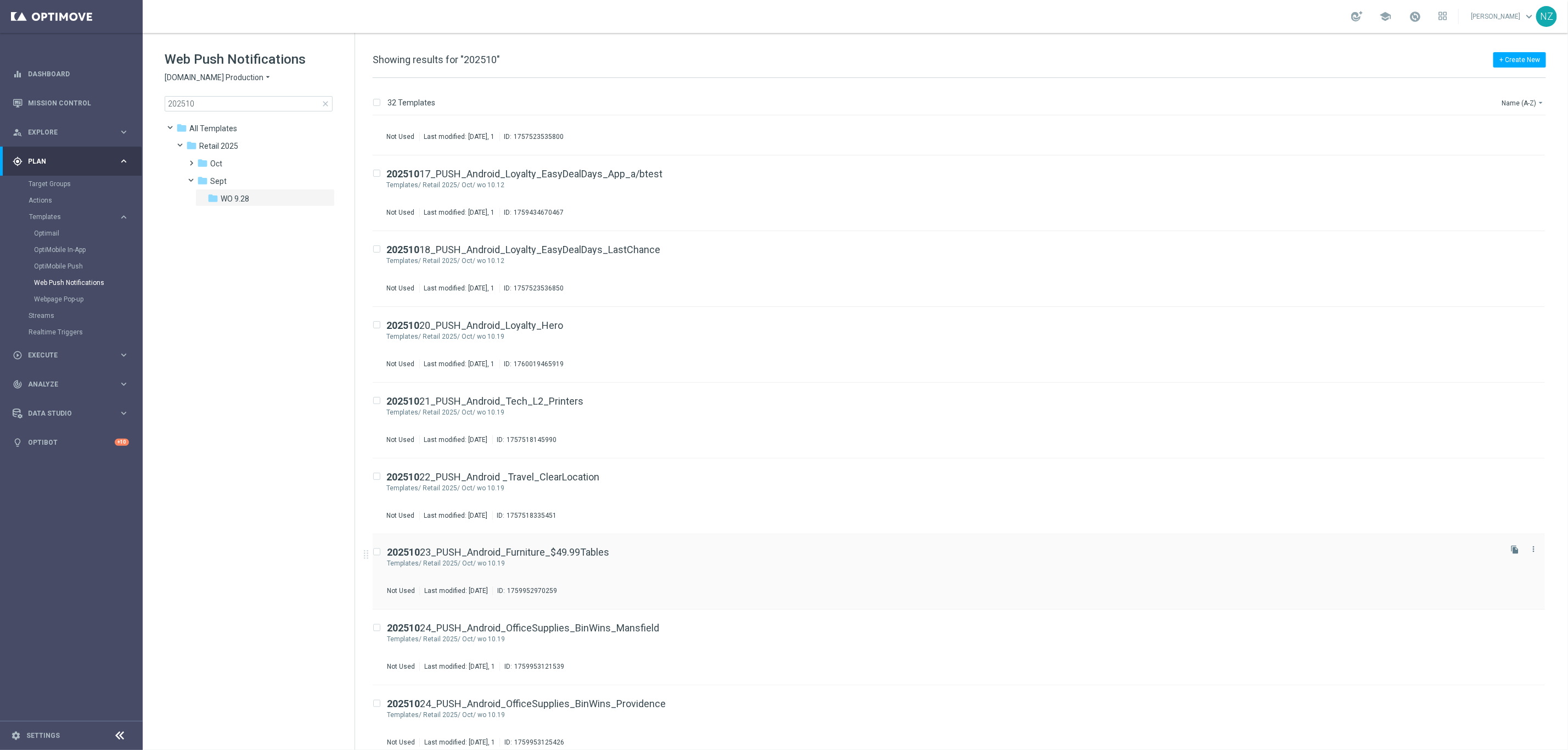
click at [723, 559] on div "Retail 2025/ Oct/ wo 10.19" at bounding box center [961, 563] width 1076 height 9
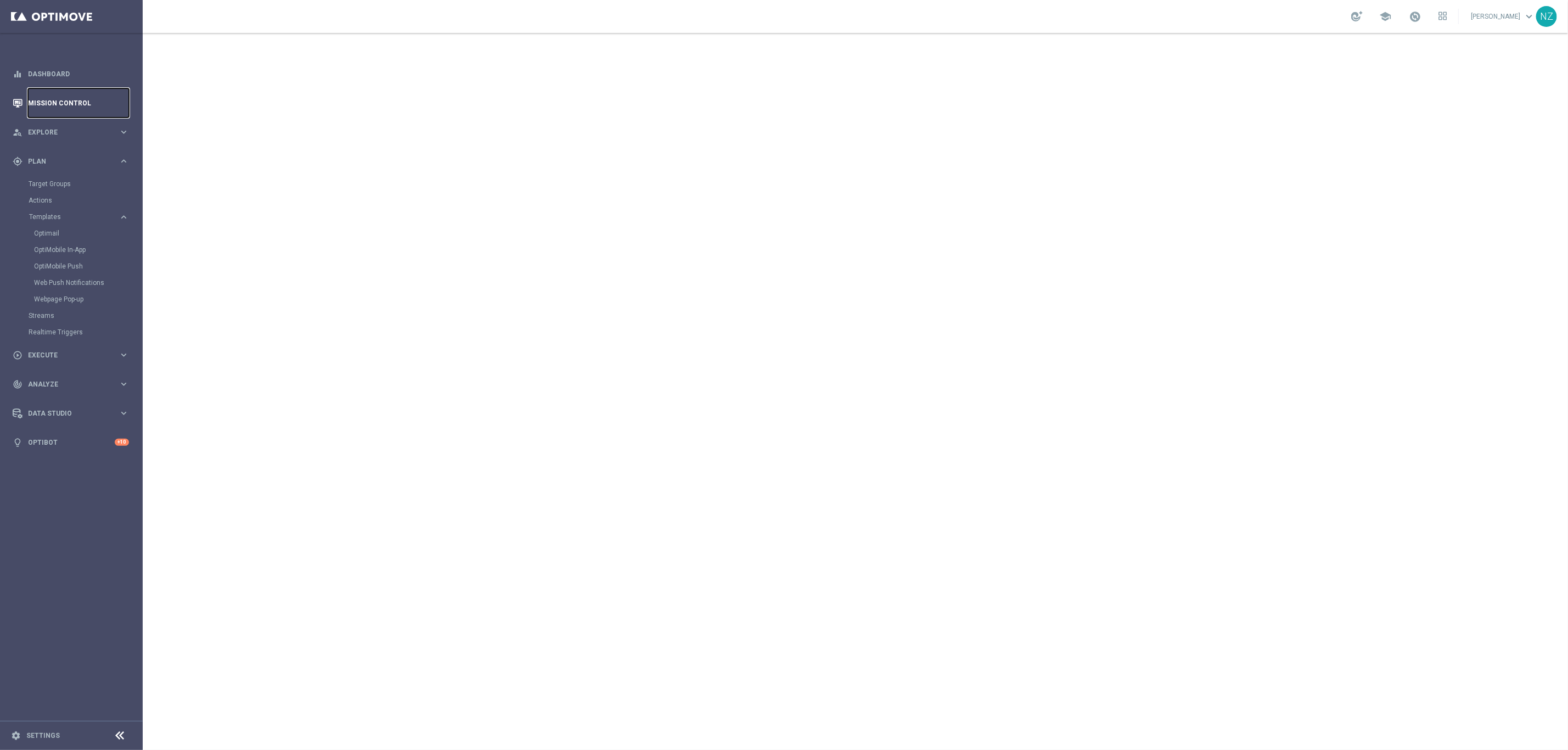
click at [68, 88] on link "Mission Control" at bounding box center [79, 102] width 101 height 29
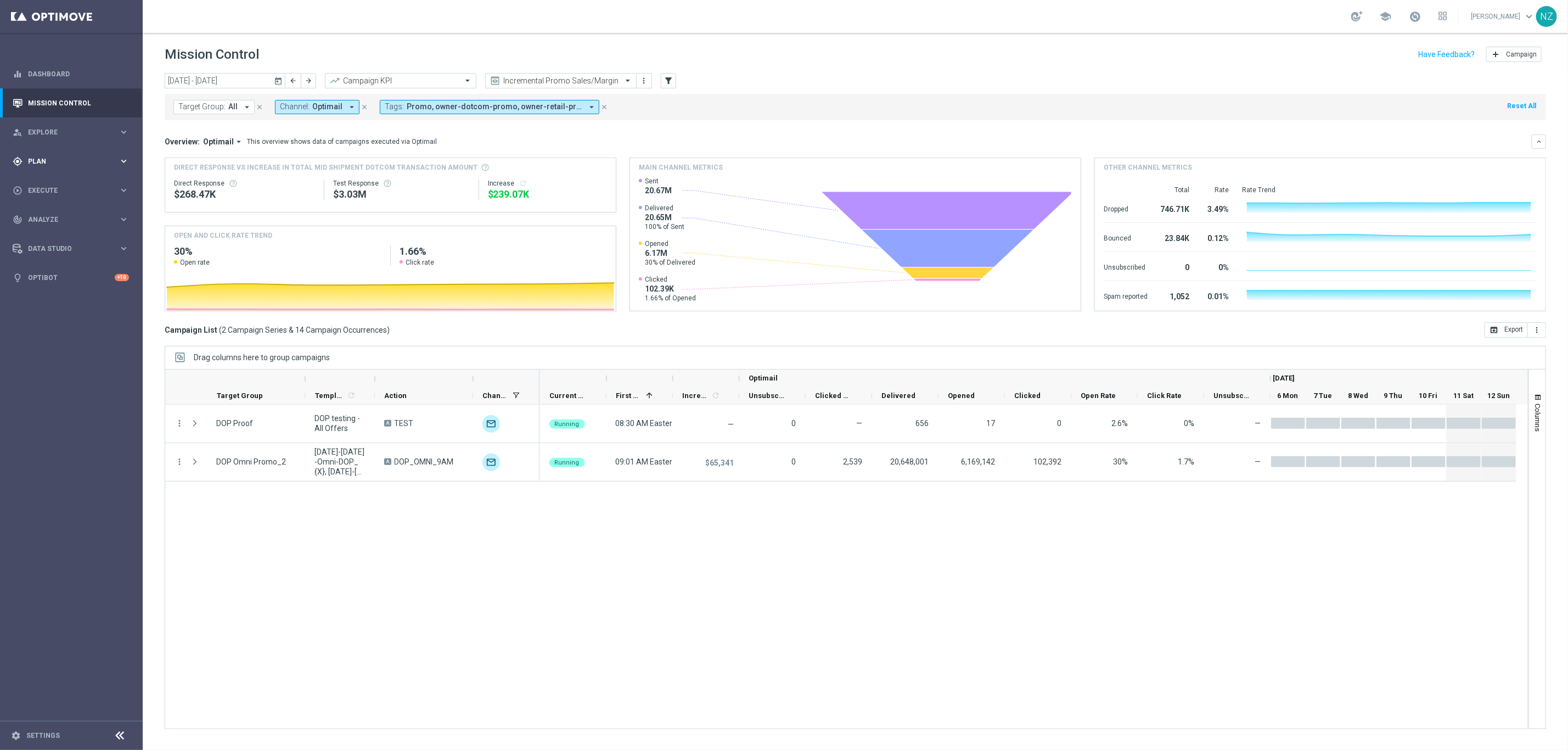
click at [48, 160] on div "gps_fixed Plan keyboard_arrow_right" at bounding box center [71, 161] width 142 height 29
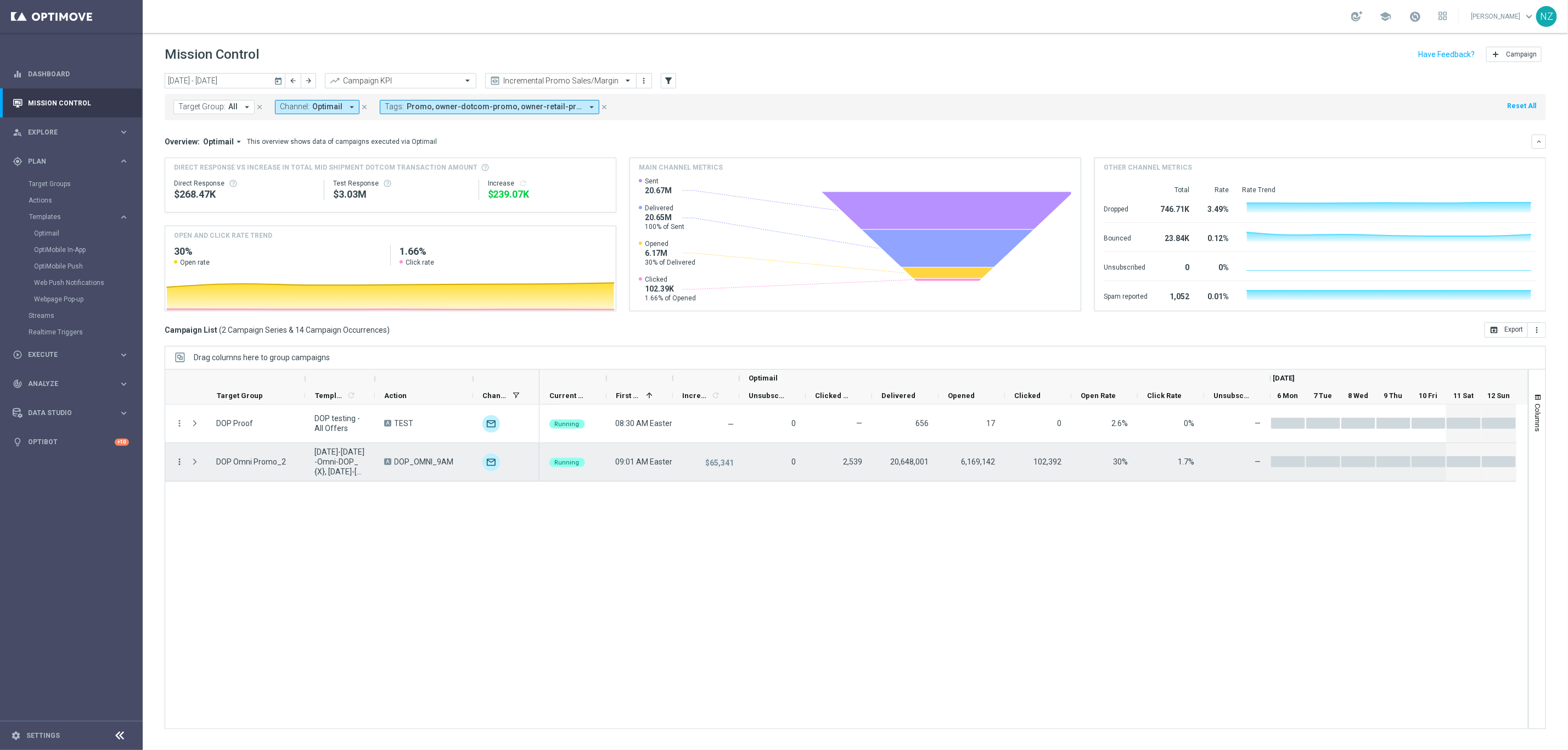
click at [178, 457] on icon "more_vert" at bounding box center [179, 462] width 10 height 10
click at [251, 540] on span "Duplicate and Edit" at bounding box center [230, 542] width 56 height 8
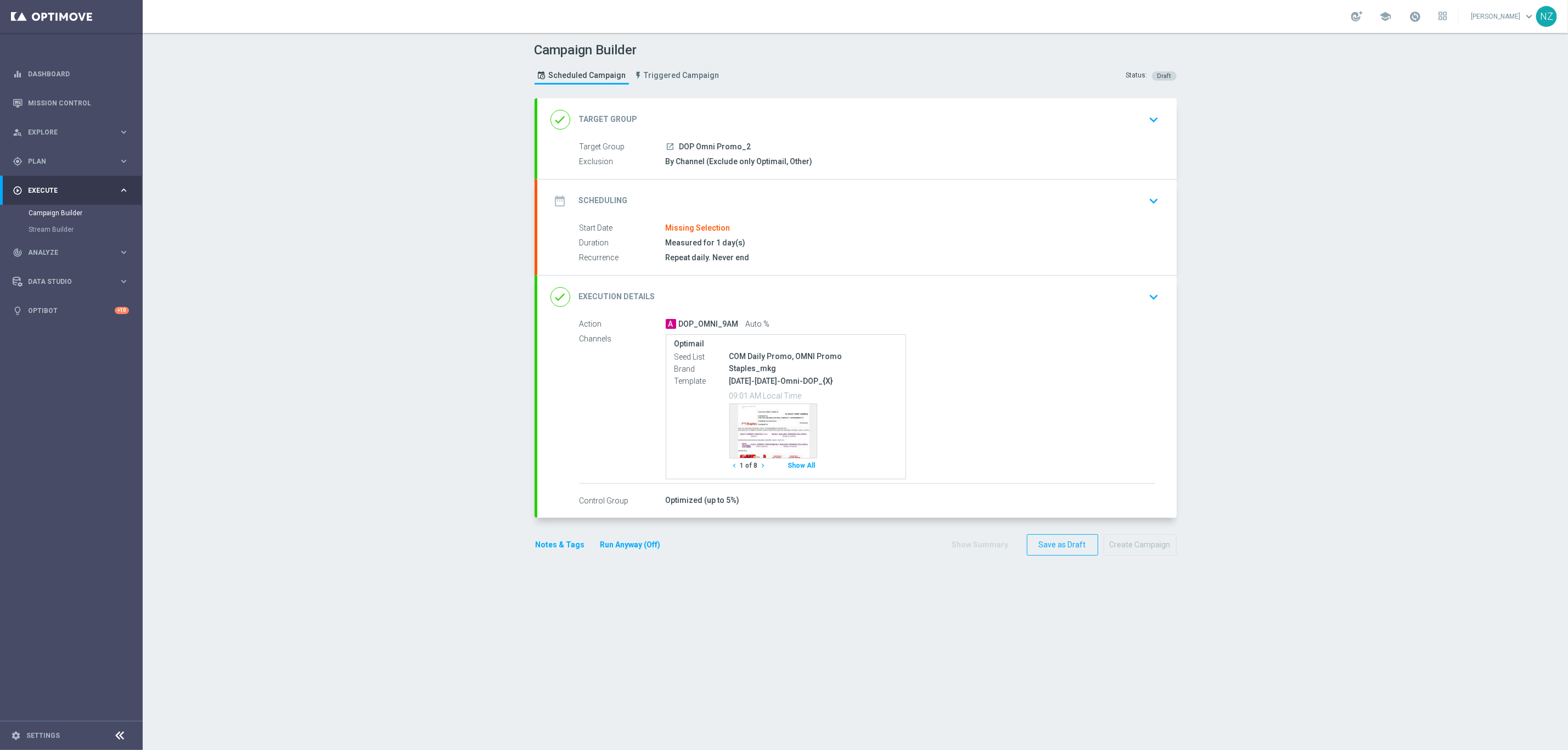
click at [1154, 127] on icon "keyboard_arrow_down" at bounding box center [1154, 120] width 17 height 17
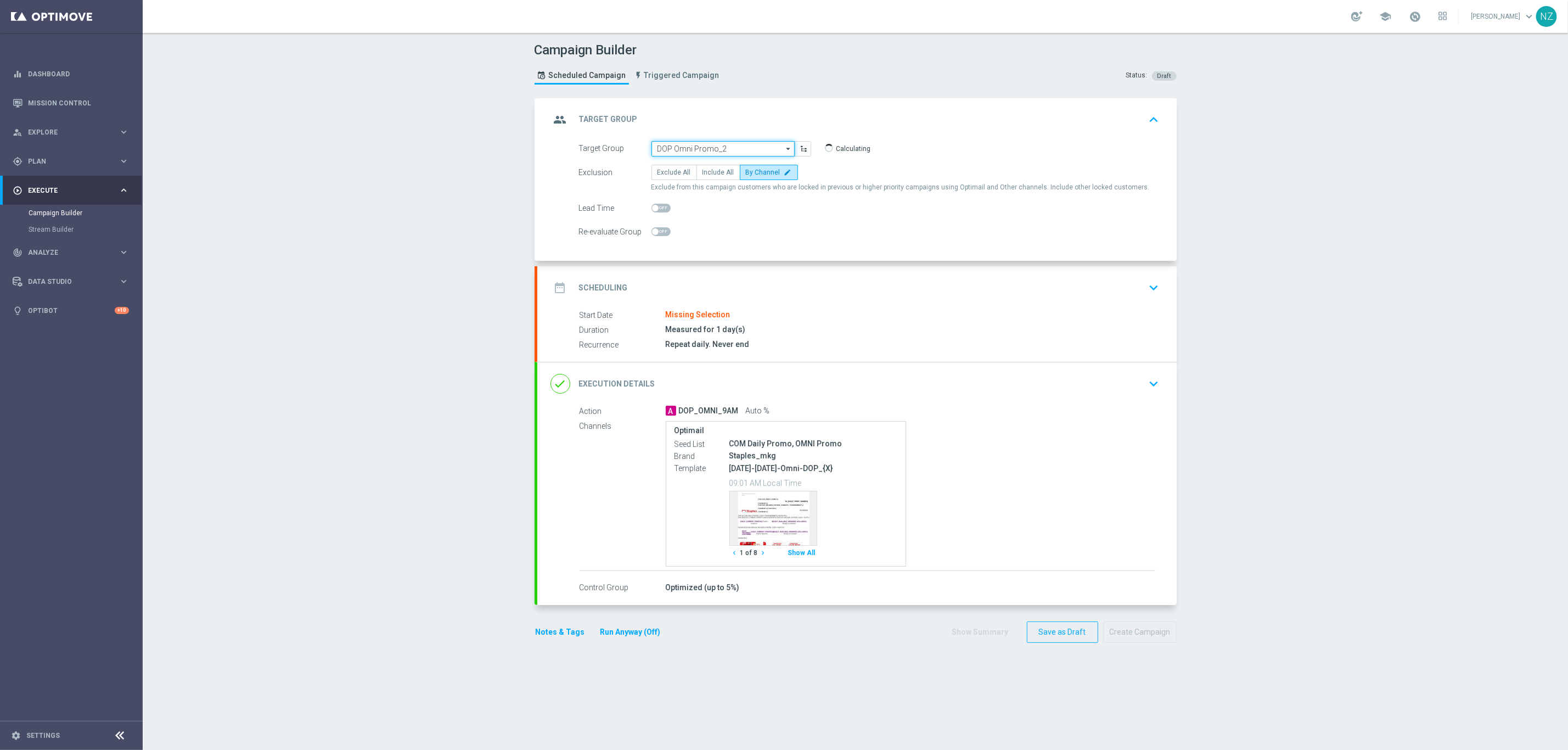
click at [714, 147] on input "DOP Omni Promo_2" at bounding box center [723, 149] width 143 height 15
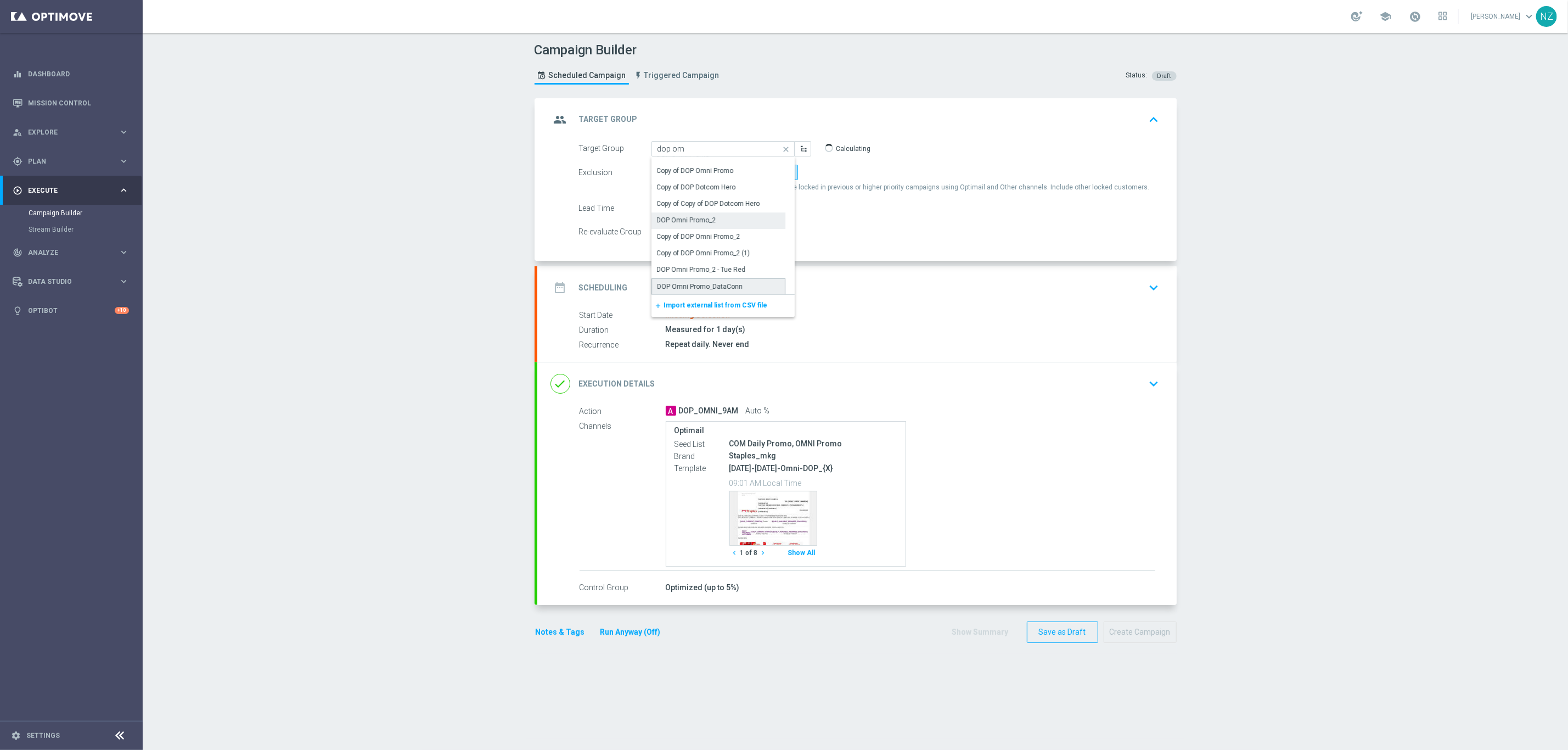
click at [733, 287] on div "DOP Omni Promo_DataConn" at bounding box center [701, 287] width 86 height 10
type input "DOP Omni Promo_DataConn"
click at [1148, 284] on icon "keyboard_arrow_down" at bounding box center [1154, 287] width 17 height 17
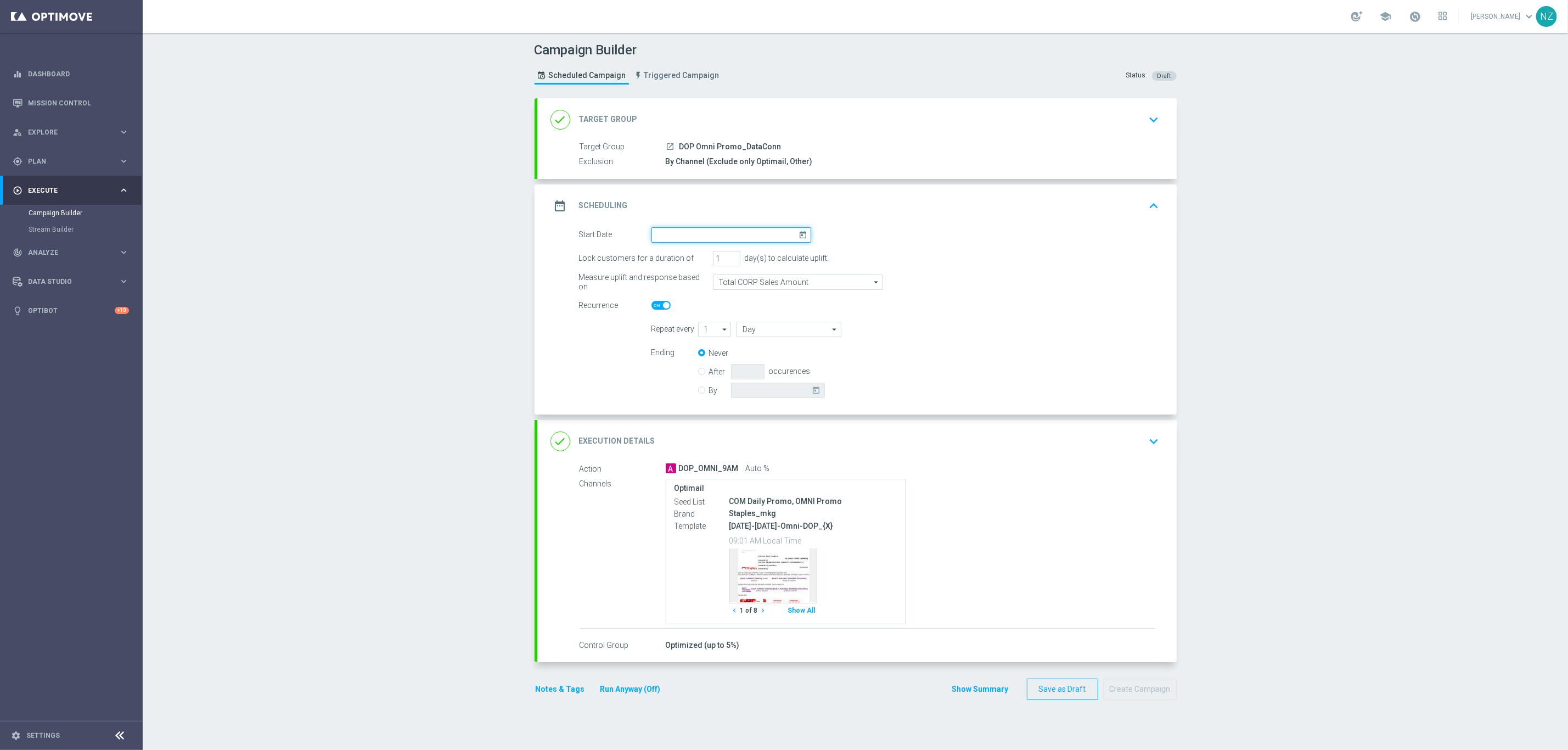
click at [713, 234] on input at bounding box center [732, 234] width 160 height 15
click at [708, 369] on span "29" at bounding box center [716, 366] width 18 height 18
type input "29 Oct 2025"
click at [1150, 436] on icon "keyboard_arrow_down" at bounding box center [1154, 441] width 17 height 17
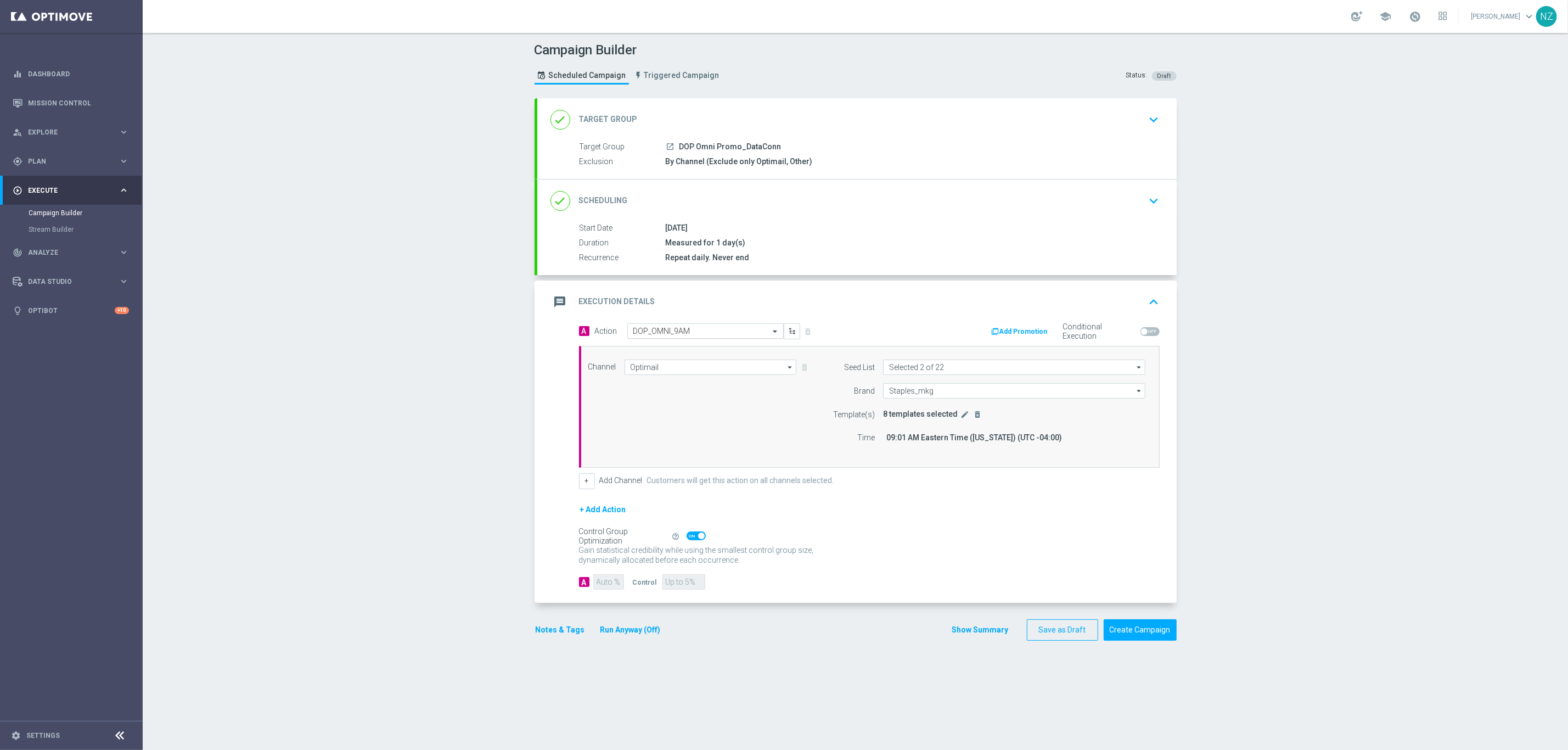
click at [649, 328] on input "text" at bounding box center [694, 331] width 122 height 9
click at [669, 361] on label "DOP_OMNI_DC" at bounding box center [655, 366] width 45 height 9
click at [1234, 366] on div "Campaign Builder Scheduled Campaign Triggered Campaign Status: Draft done Targe…" at bounding box center [855, 392] width 1426 height 717
click at [1057, 631] on button "Save as Draft" at bounding box center [1063, 630] width 71 height 21
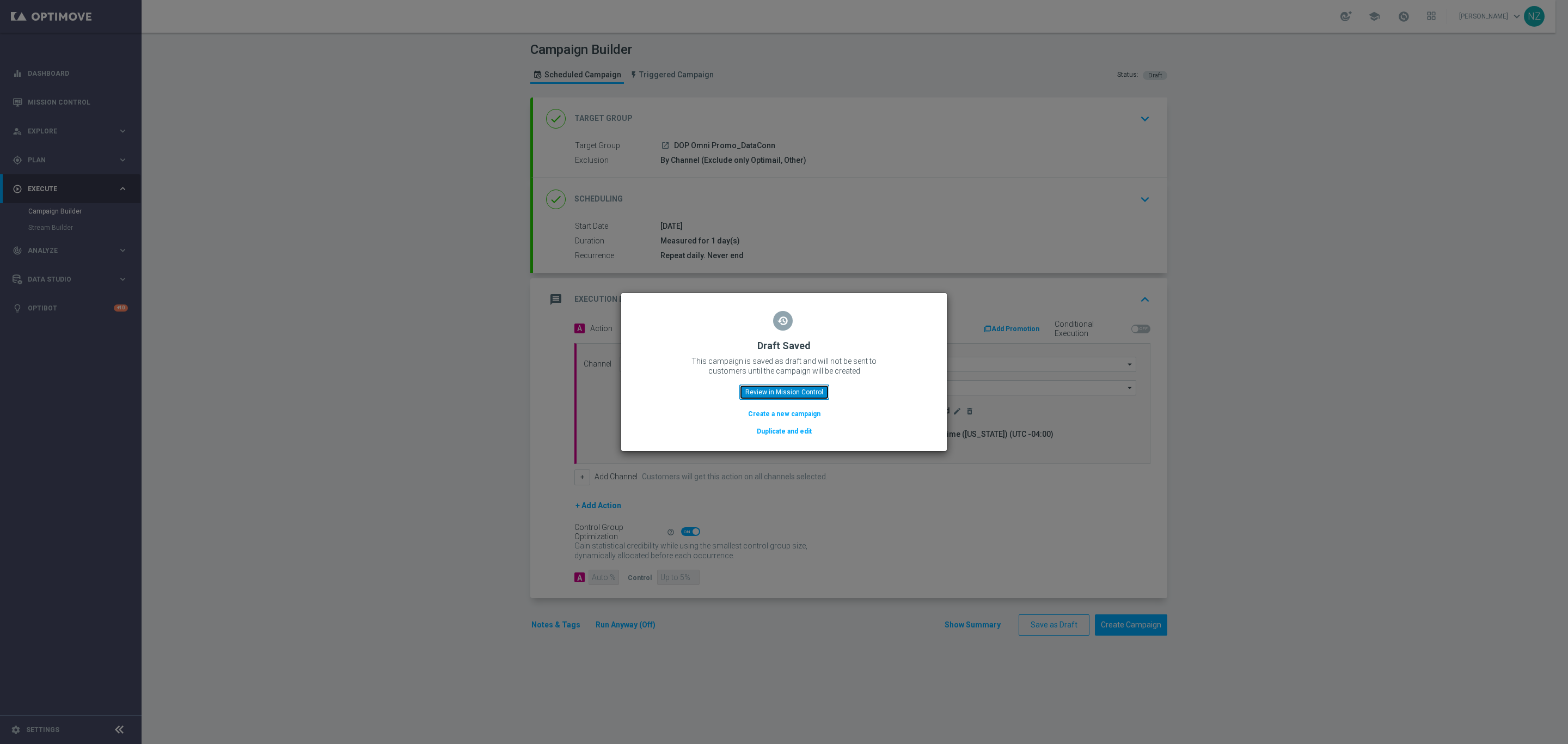
click at [799, 390] on button "Review in Mission Control" at bounding box center [785, 391] width 90 height 15
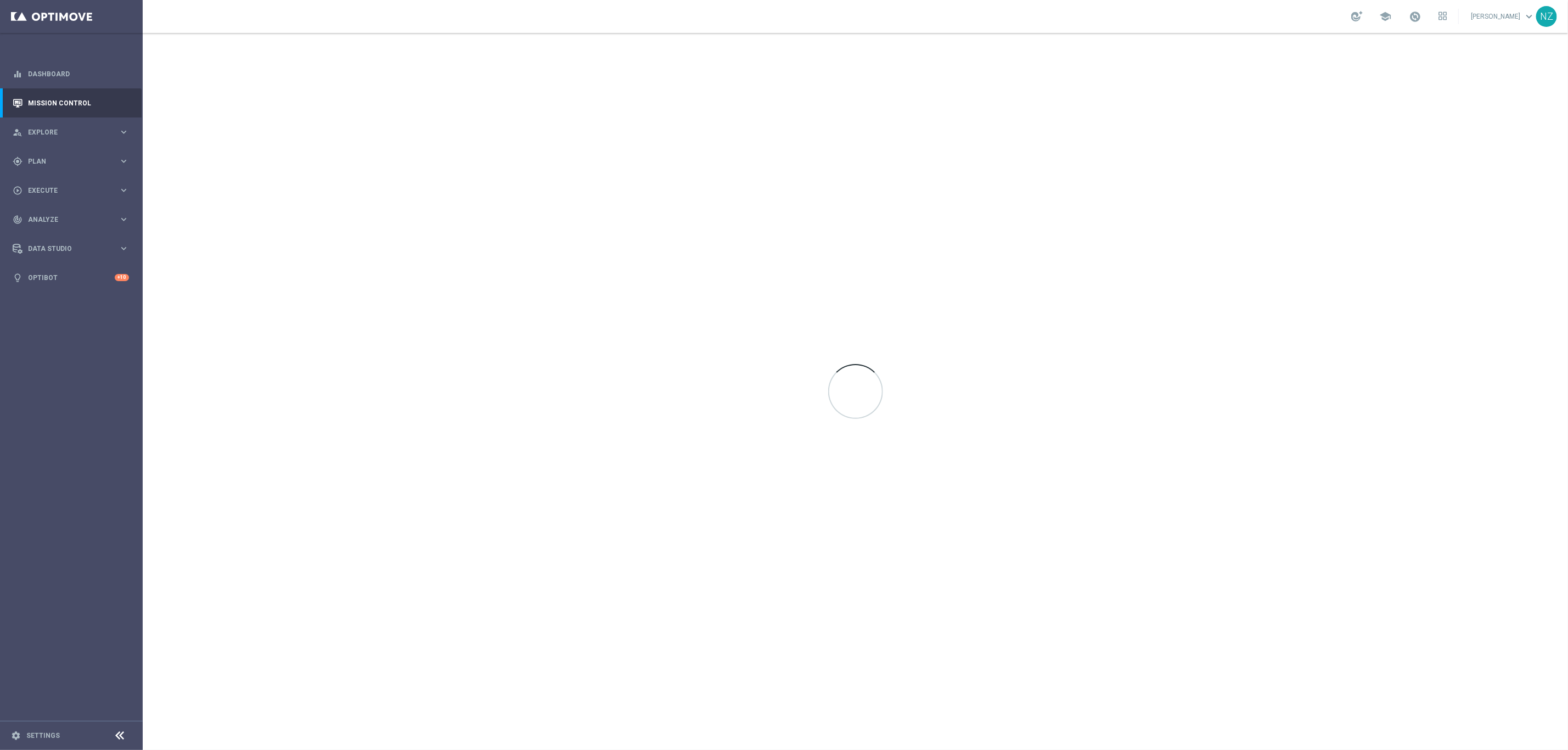
click at [1356, 216] on div at bounding box center [855, 392] width 1426 height 717
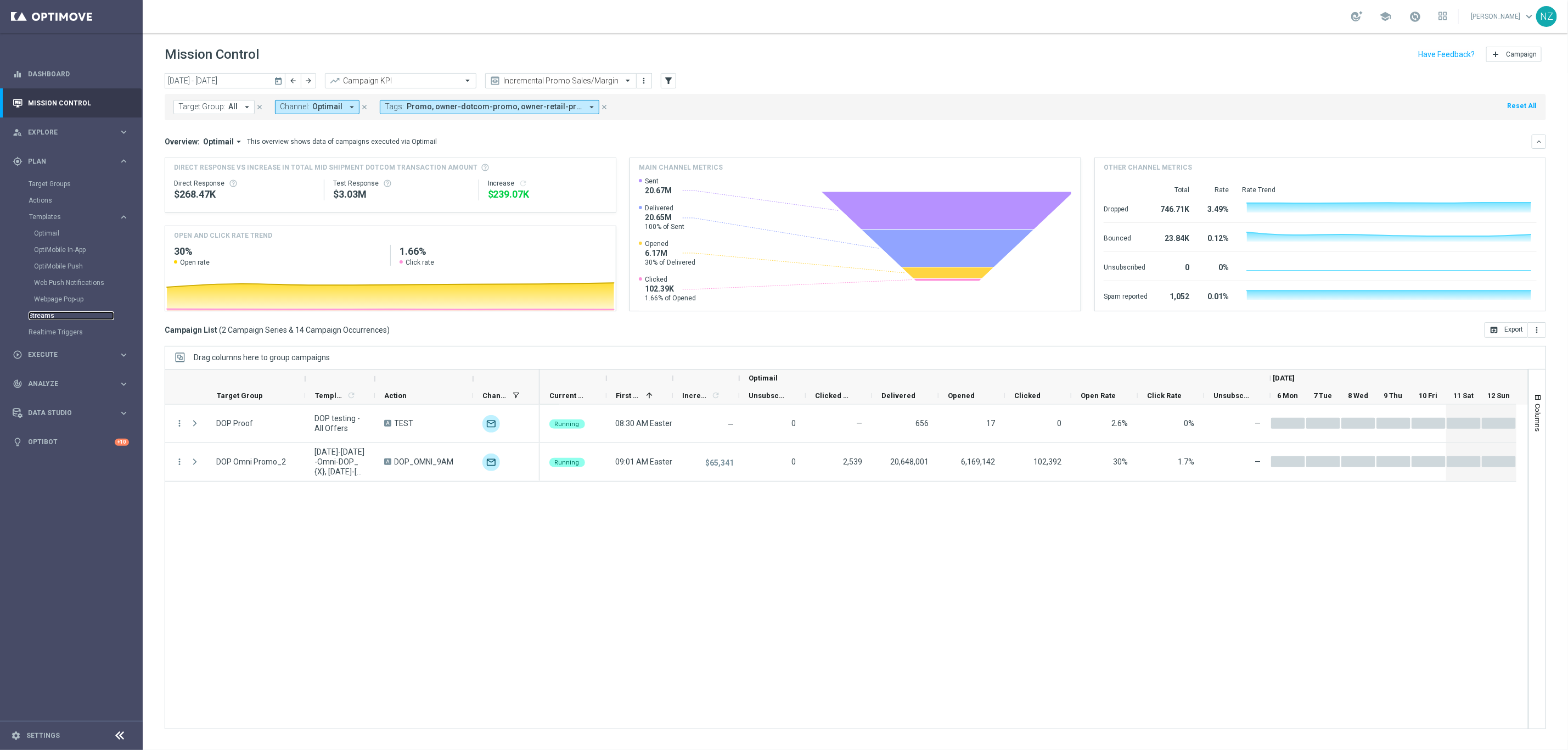
click at [60, 311] on link "Streams" at bounding box center [72, 315] width 86 height 9
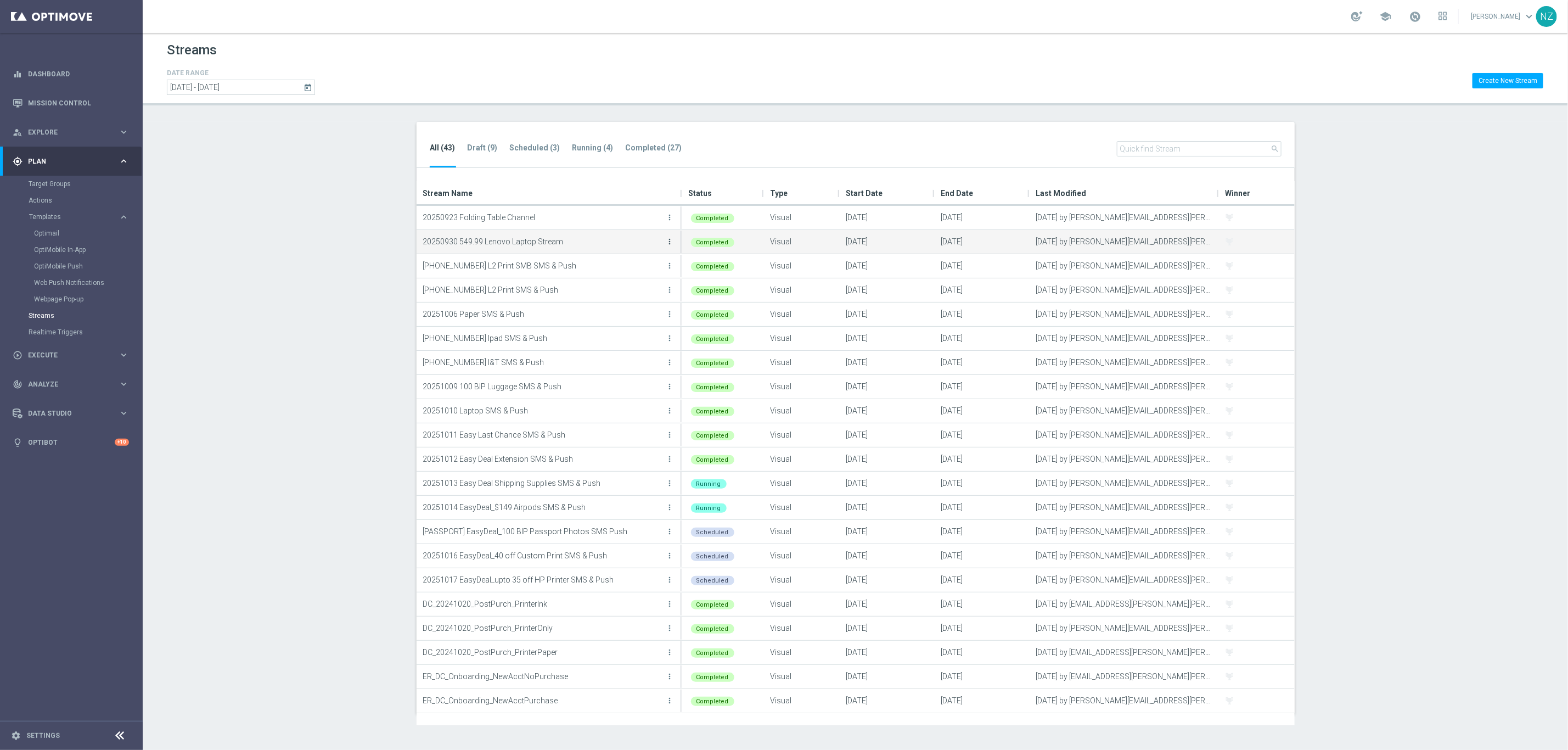
click at [671, 241] on icon "more_vert" at bounding box center [670, 241] width 9 height 9
drag, startPoint x: 622, startPoint y: 290, endPoint x: 612, endPoint y: 292, distance: 10.2
click at [612, 292] on div "View" at bounding box center [625, 289] width 66 height 8
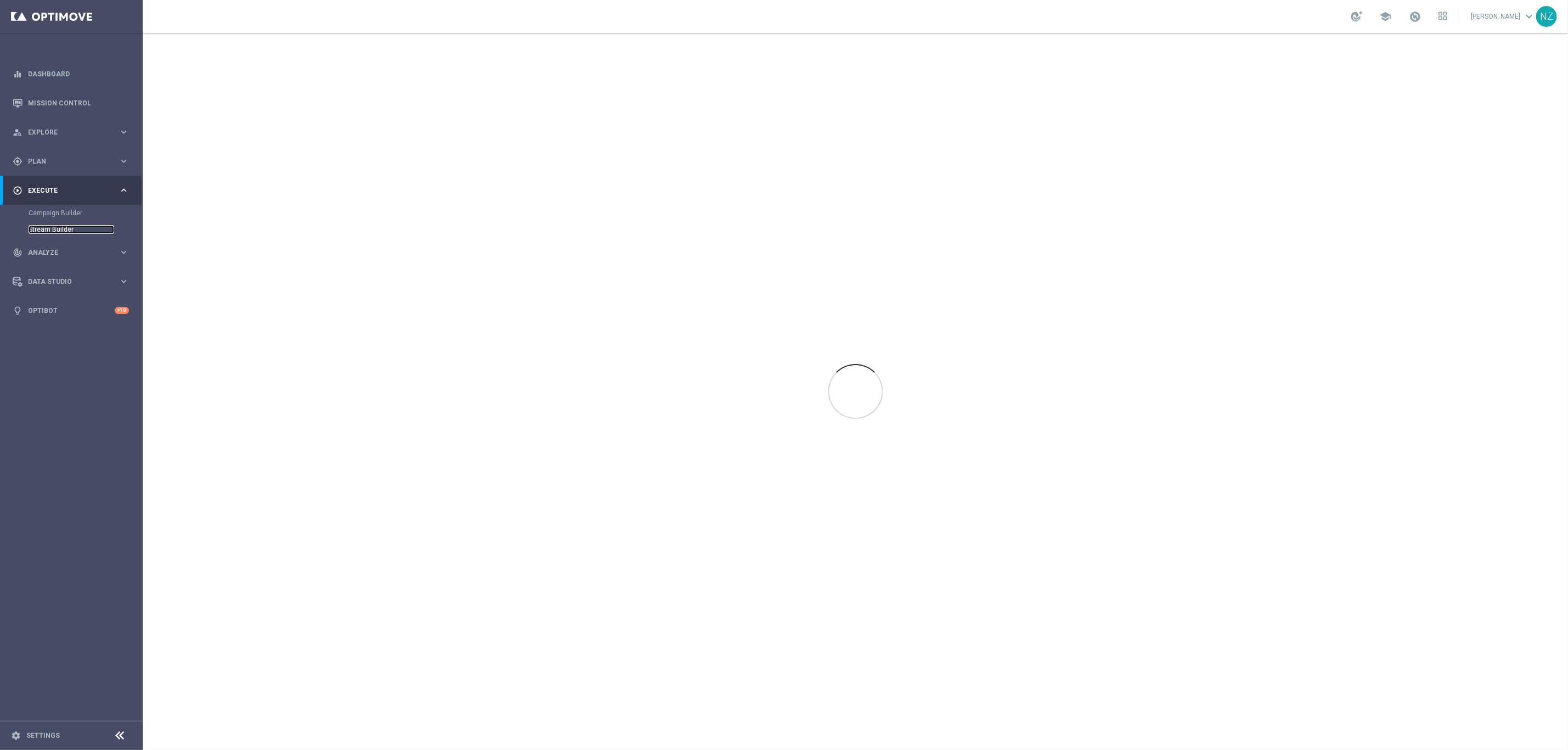
click at [56, 228] on link "Stream Builder" at bounding box center [72, 230] width 86 height 9
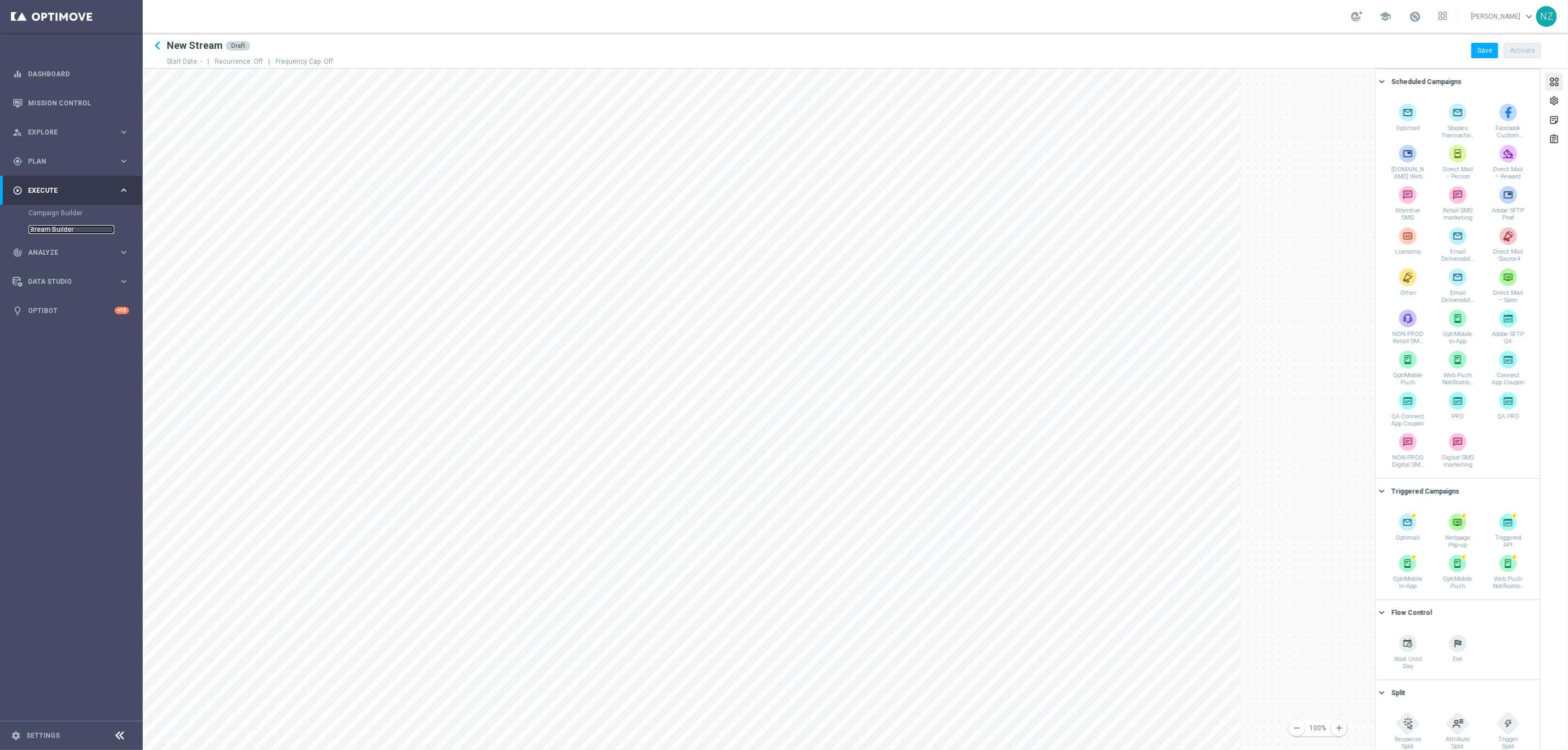
click at [43, 230] on link "Stream Builder" at bounding box center [72, 230] width 86 height 9
click at [155, 51] on icon "keyboard_arrow_left" at bounding box center [157, 45] width 17 height 17
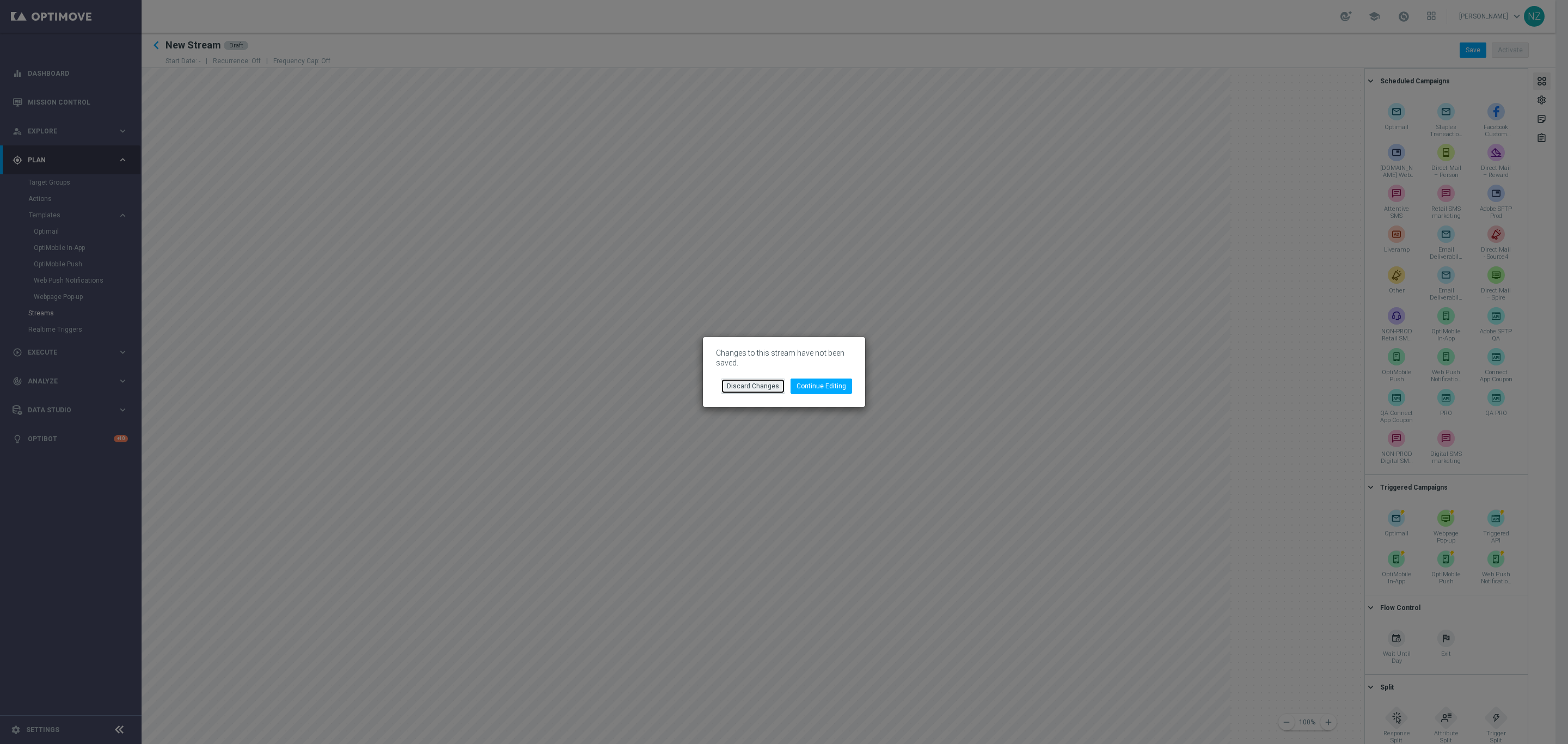
click at [775, 384] on button "Discard Changes" at bounding box center [753, 386] width 65 height 15
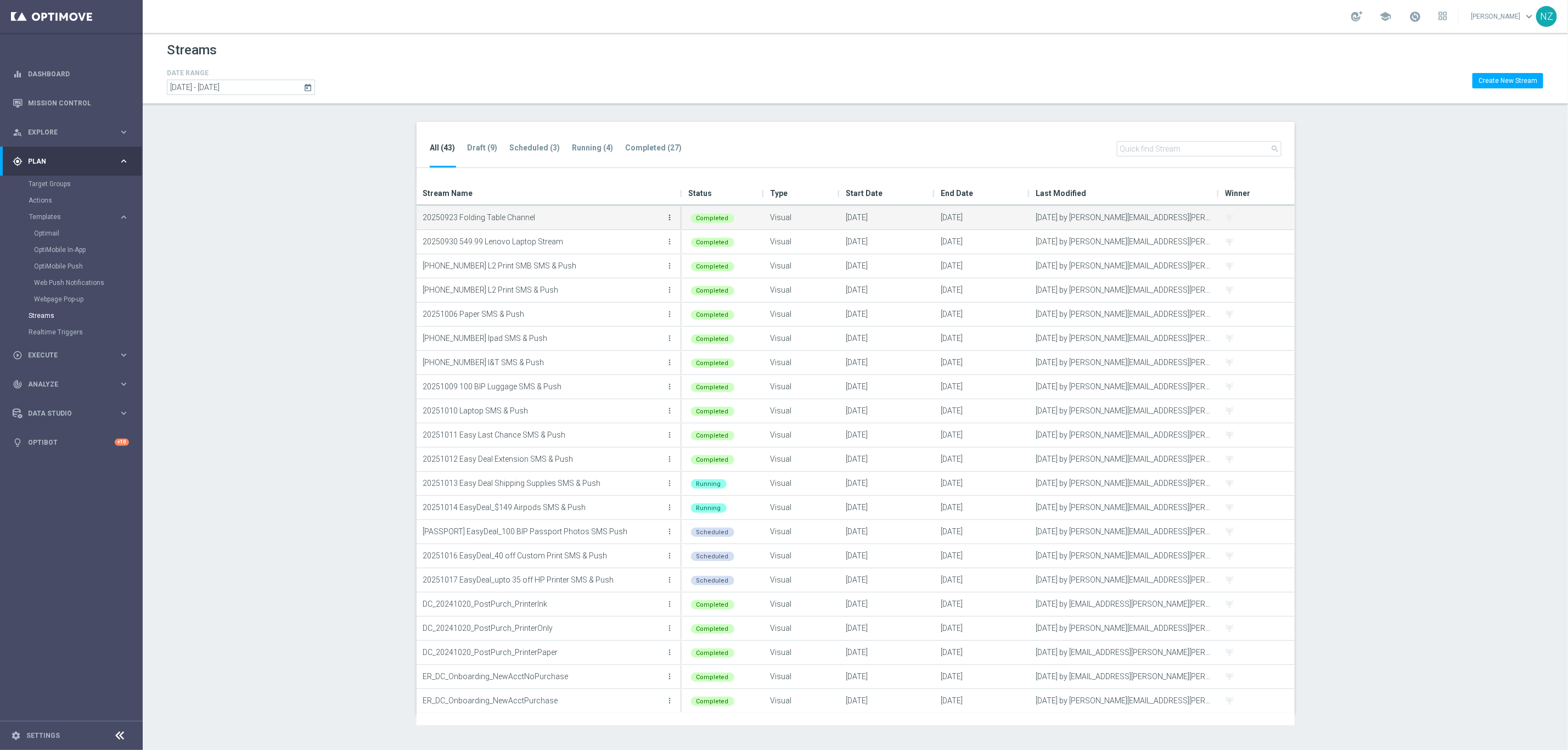
click at [671, 219] on icon "more_vert" at bounding box center [670, 217] width 9 height 9
click at [353, 290] on section "All (43) Draft (9) Scheduled (3) Running (4) Completed (27) search Drag here to…" at bounding box center [855, 418] width 1426 height 592
click at [671, 312] on icon "more_vert" at bounding box center [670, 314] width 9 height 9
click at [651, 344] on span "Go To Stream Analysis" at bounding box center [627, 341] width 71 height 8
click at [668, 341] on icon "more_vert" at bounding box center [670, 338] width 9 height 9
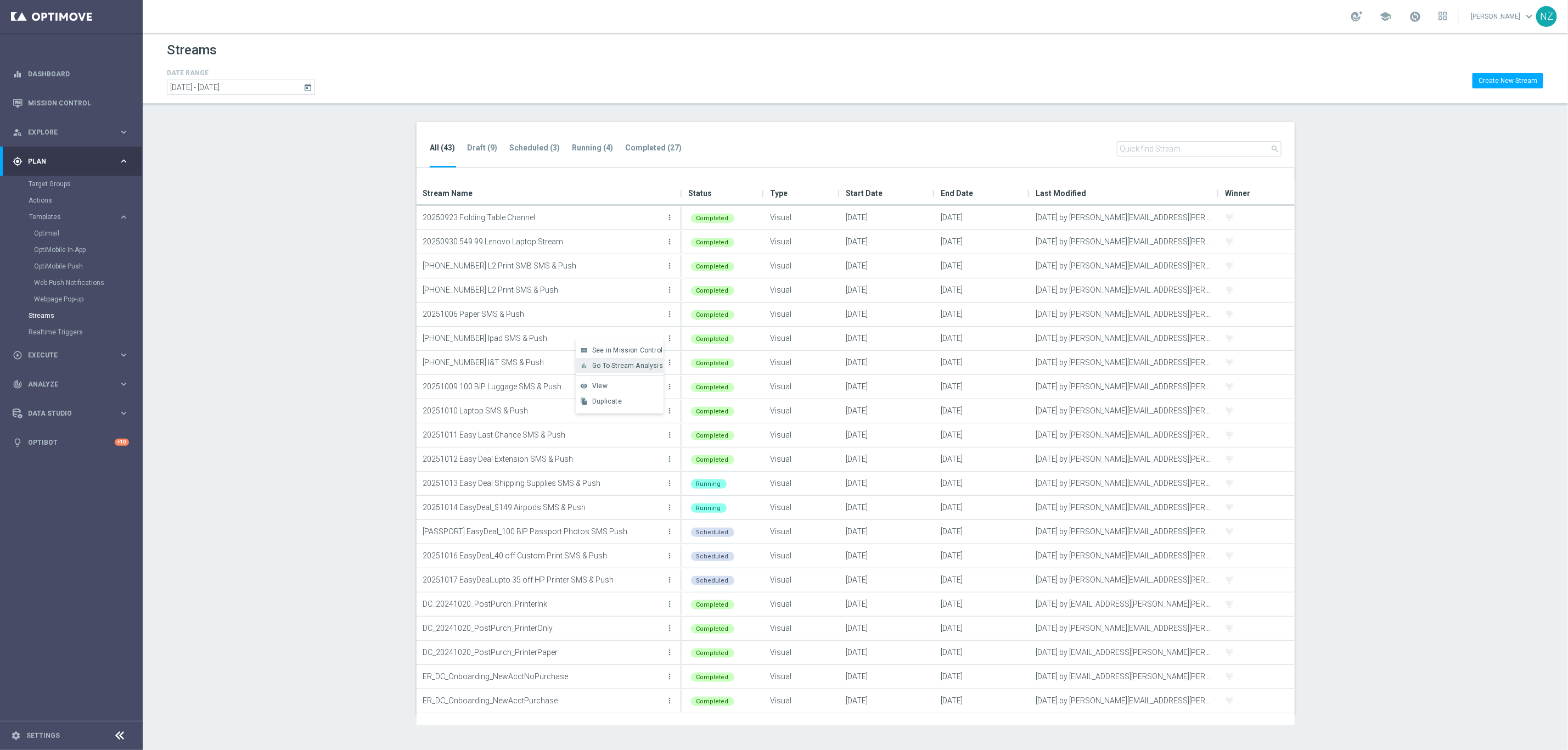
click at [649, 366] on span "Go To Stream Analysis" at bounding box center [627, 365] width 71 height 8
click at [670, 363] on icon "more_vert" at bounding box center [670, 362] width 9 height 9
click at [649, 391] on span "Go To Stream Analysis" at bounding box center [627, 390] width 71 height 8
click at [671, 385] on icon "more_vert" at bounding box center [670, 387] width 9 height 9
click at [641, 417] on span "Go To Stream Analysis" at bounding box center [627, 414] width 71 height 8
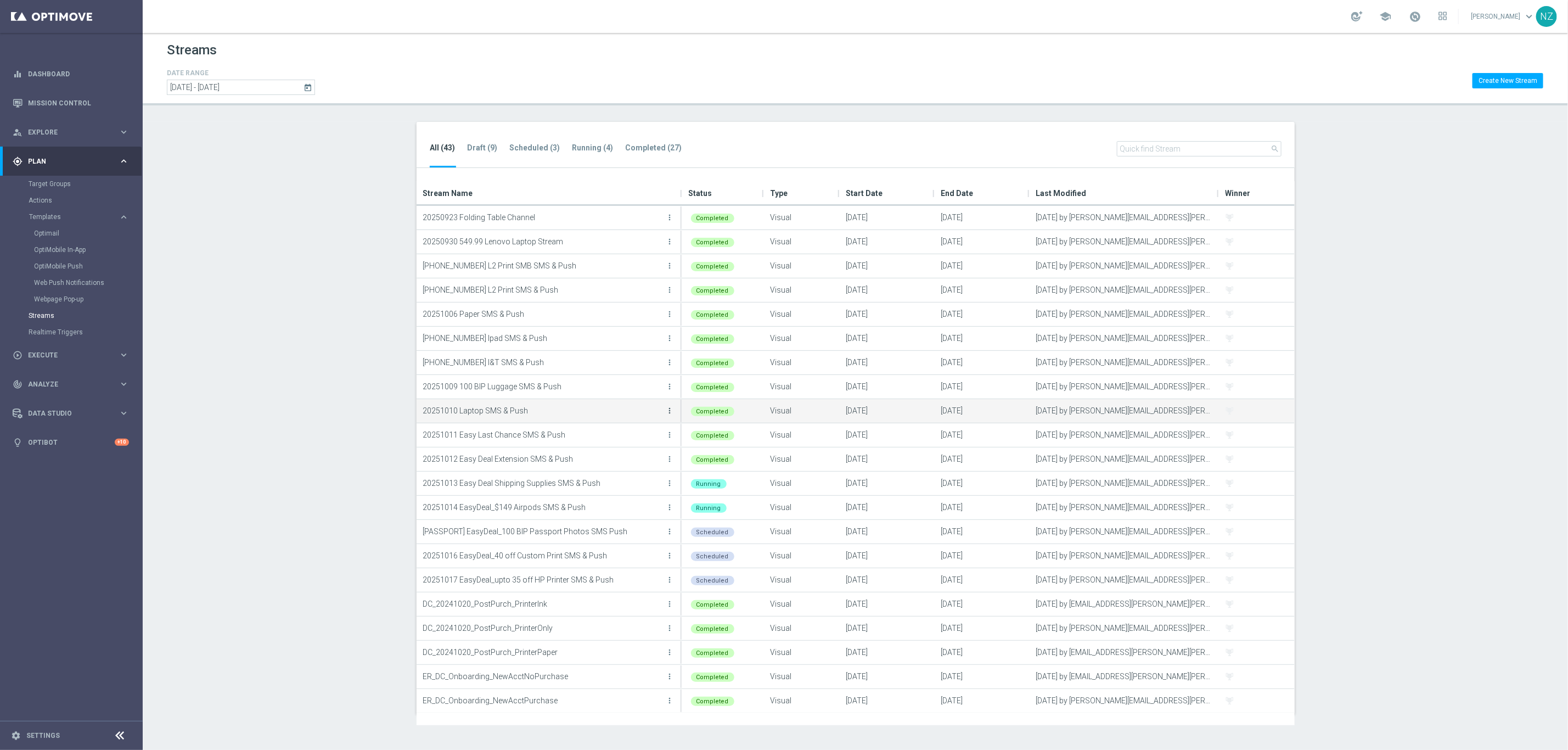
click at [668, 411] on icon "more_vert" at bounding box center [670, 411] width 9 height 9
click at [644, 444] on div "bar_chart Go To Stream Analysis" at bounding box center [619, 438] width 88 height 15
click at [672, 433] on icon "more_vert" at bounding box center [670, 435] width 9 height 9
click at [647, 463] on span "Go To Stream Analysis" at bounding box center [627, 462] width 71 height 8
click at [666, 266] on icon "more_vert" at bounding box center [670, 266] width 9 height 9
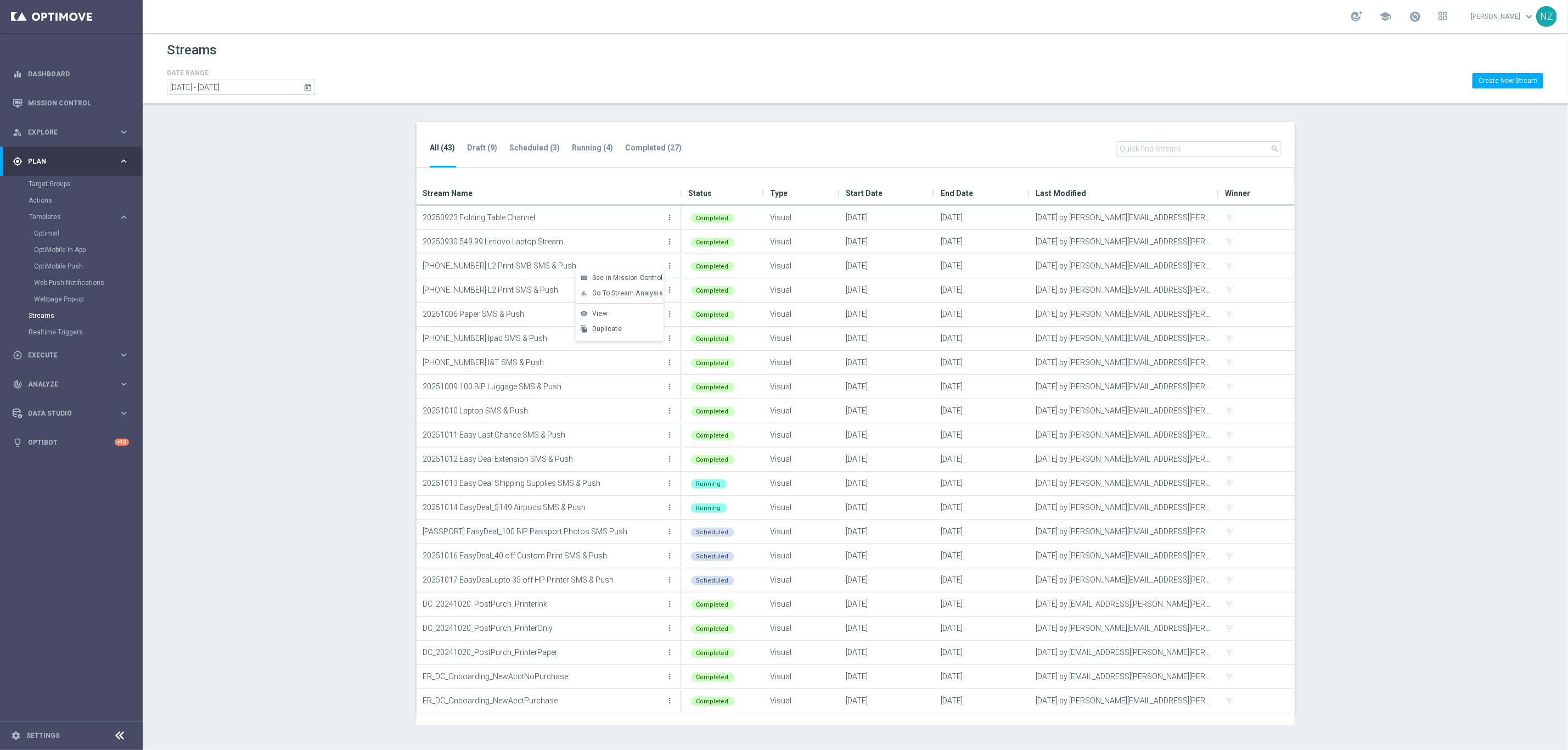
drag, startPoint x: 630, startPoint y: 315, endPoint x: 610, endPoint y: 313, distance: 20.1
click at [610, 313] on div "View" at bounding box center [625, 313] width 66 height 8
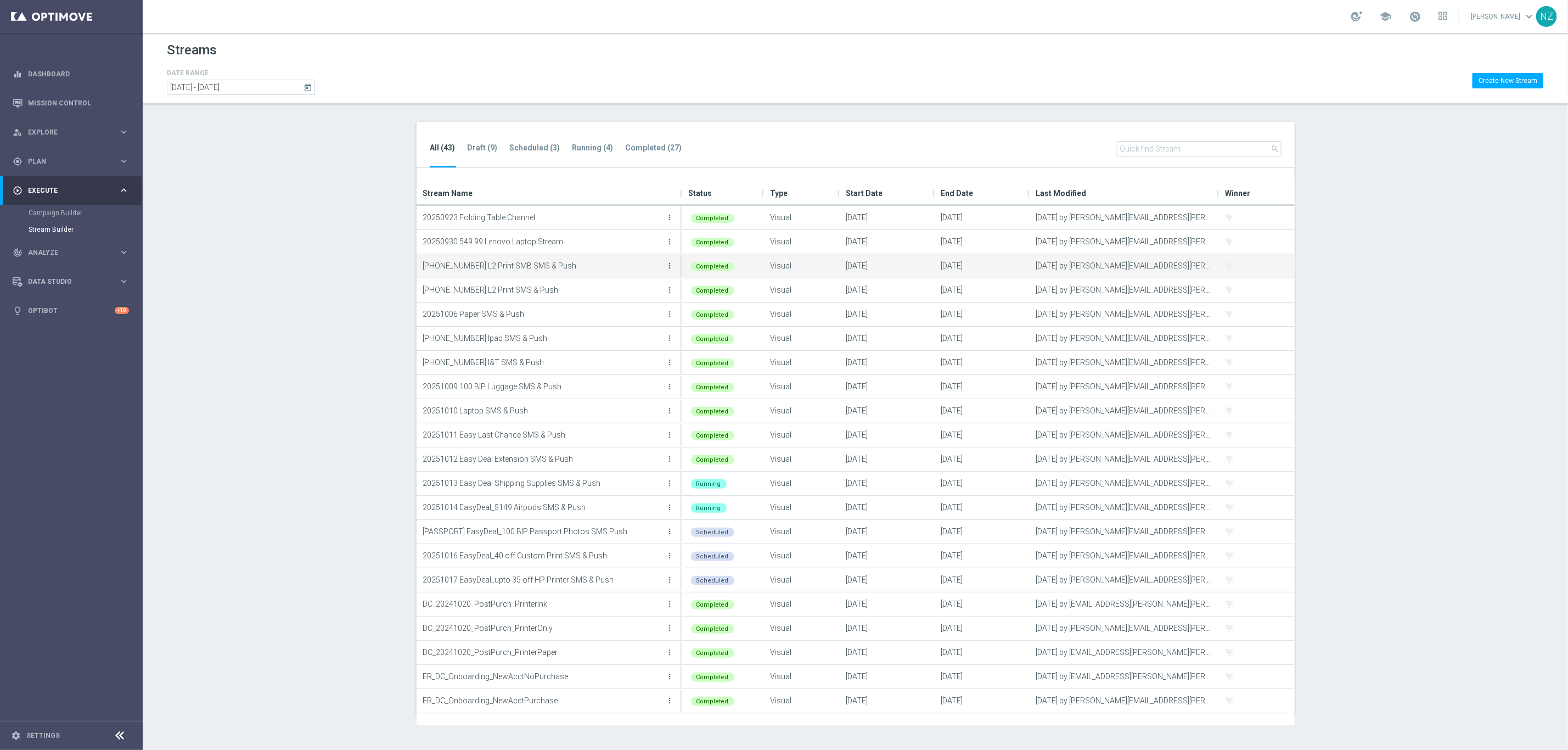
click at [670, 263] on icon "more_vert" at bounding box center [670, 266] width 9 height 9
click at [627, 312] on div "View" at bounding box center [625, 313] width 66 height 8
click at [336, 295] on section "All (43) Draft (9) Scheduled (3) Running (4) Completed (27) search Drag here to…" at bounding box center [855, 418] width 1426 height 592
click at [525, 272] on p "20251002 L2 Print SMB SMS & Push" at bounding box center [544, 265] width 241 height 17
click at [667, 268] on icon "more_vert" at bounding box center [670, 266] width 9 height 9
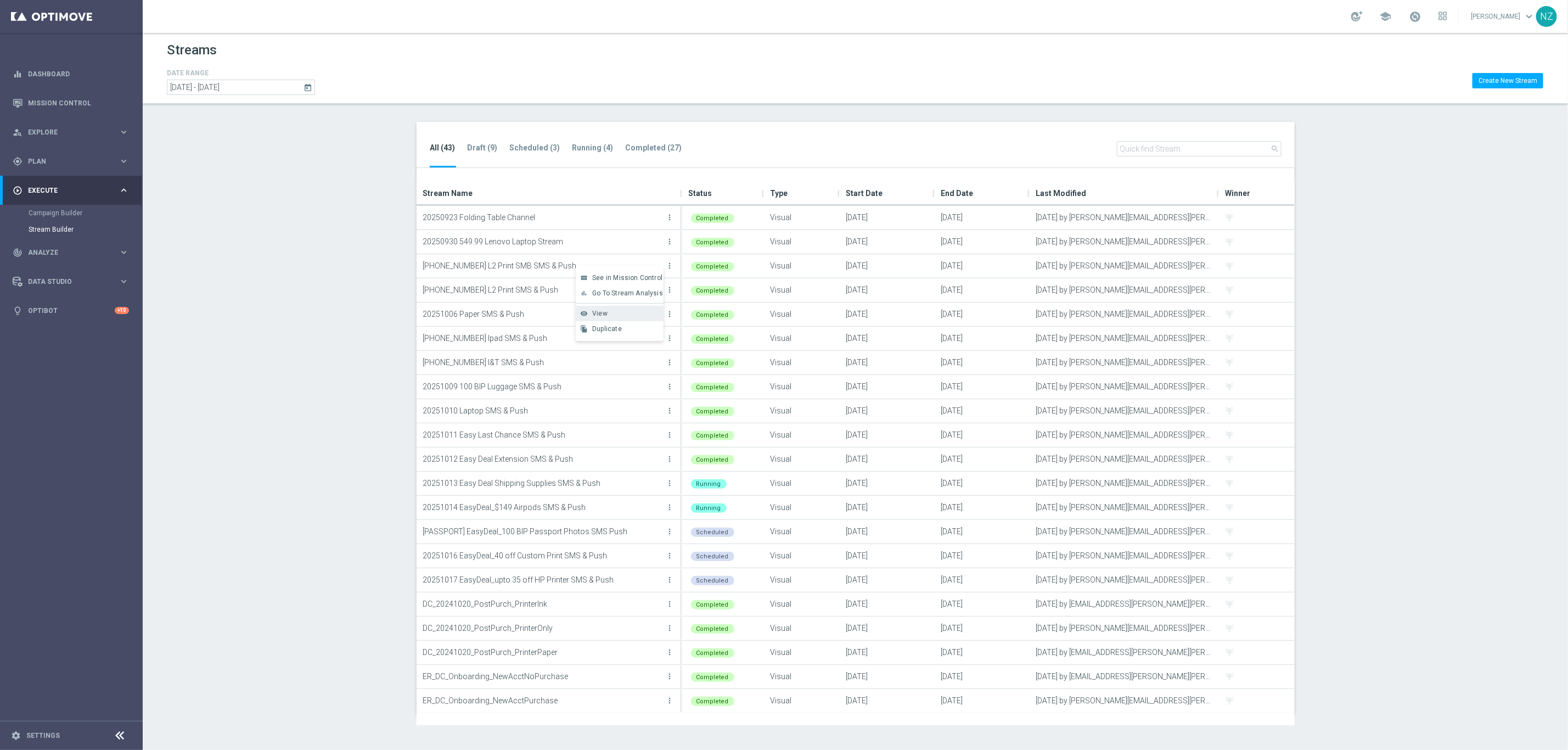
click at [595, 312] on span "View" at bounding box center [600, 313] width 15 height 8
click at [667, 287] on icon "more_vert" at bounding box center [670, 290] width 9 height 9
click at [604, 340] on span "View" at bounding box center [600, 338] width 15 height 8
click at [395, 237] on div "All (43) Draft (9) Scheduled (3) Running (4) Completed (27) search Drag here to…" at bounding box center [855, 418] width 922 height 592
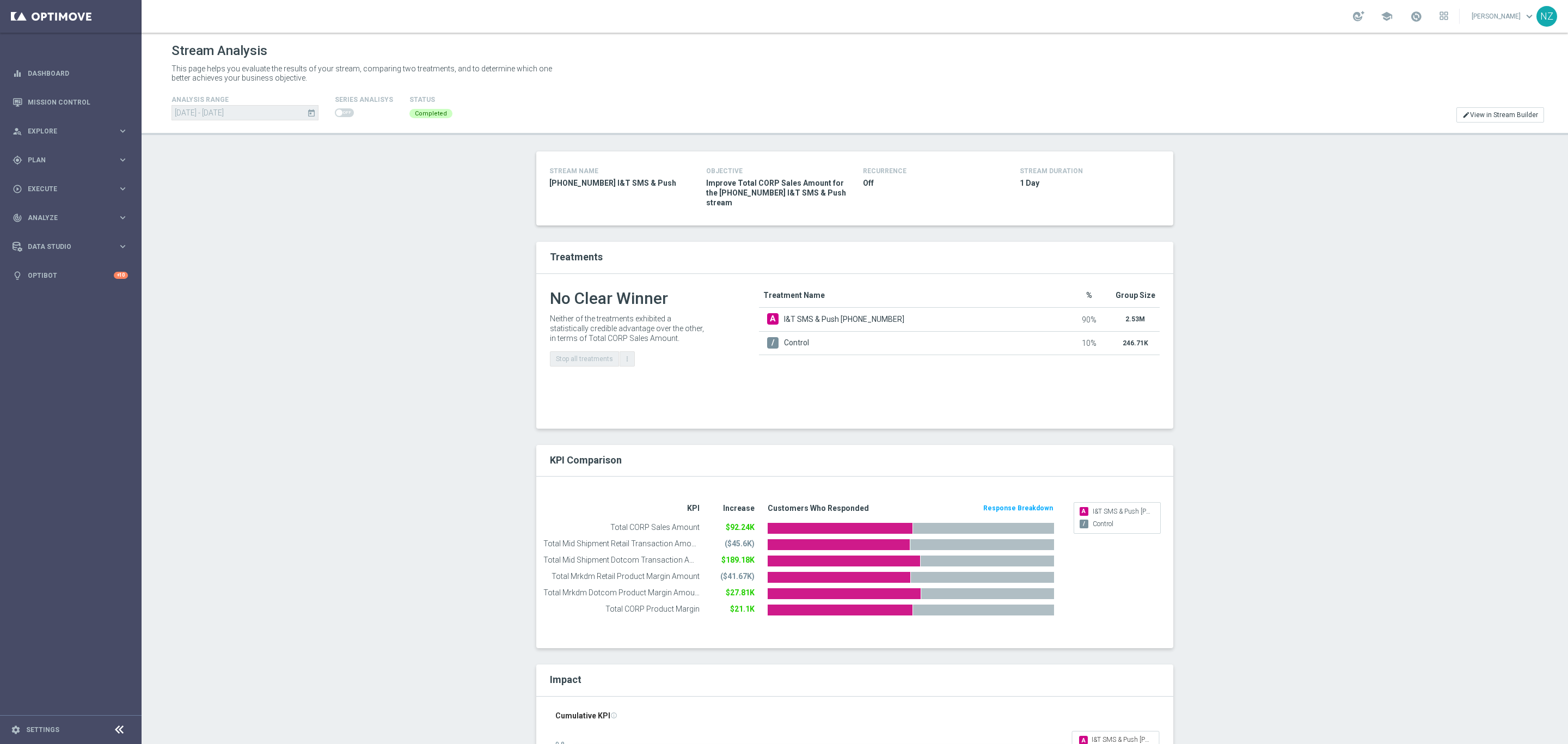
scroll to position [490, 0]
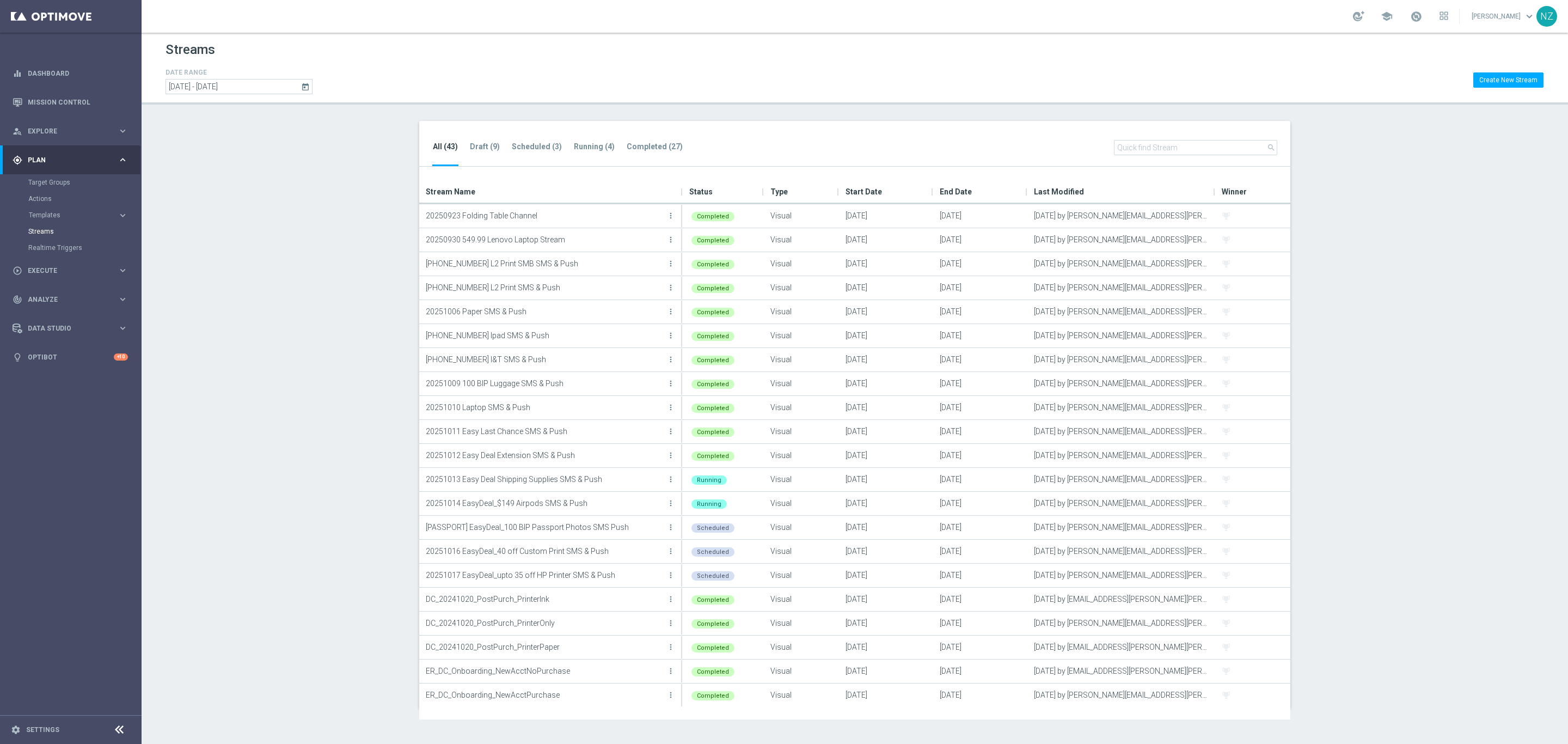
click at [366, 213] on section "All (43) Draft (9) Scheduled (3) Running (4) Completed (27) search Drag here to…" at bounding box center [855, 415] width 1426 height 588
click at [673, 263] on icon "more_vert" at bounding box center [671, 264] width 9 height 9
click at [606, 311] on span "View" at bounding box center [601, 311] width 15 height 8
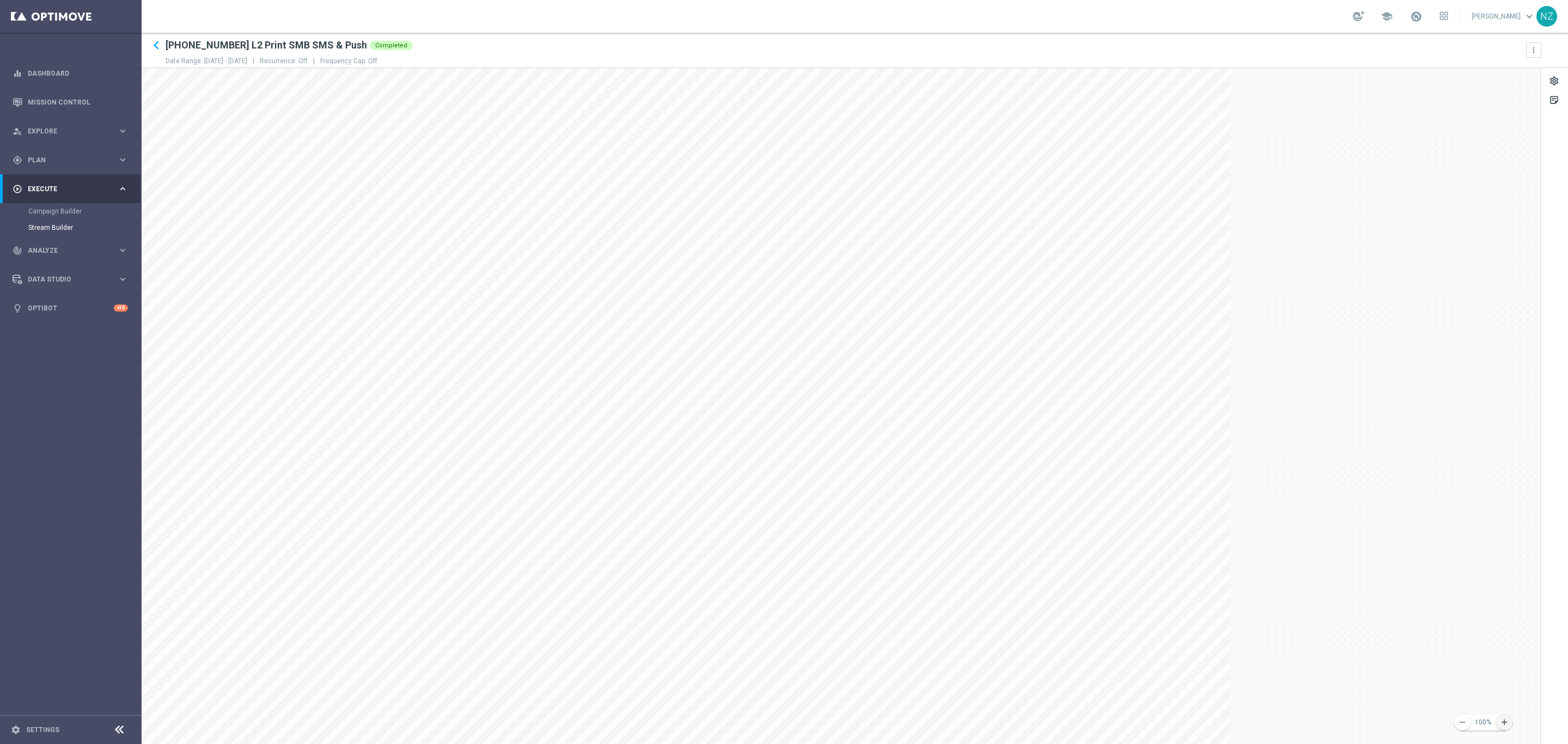
click at [1507, 720] on icon "add" at bounding box center [1504, 722] width 10 height 10
click at [157, 44] on icon "keyboard_arrow_left" at bounding box center [156, 45] width 16 height 16
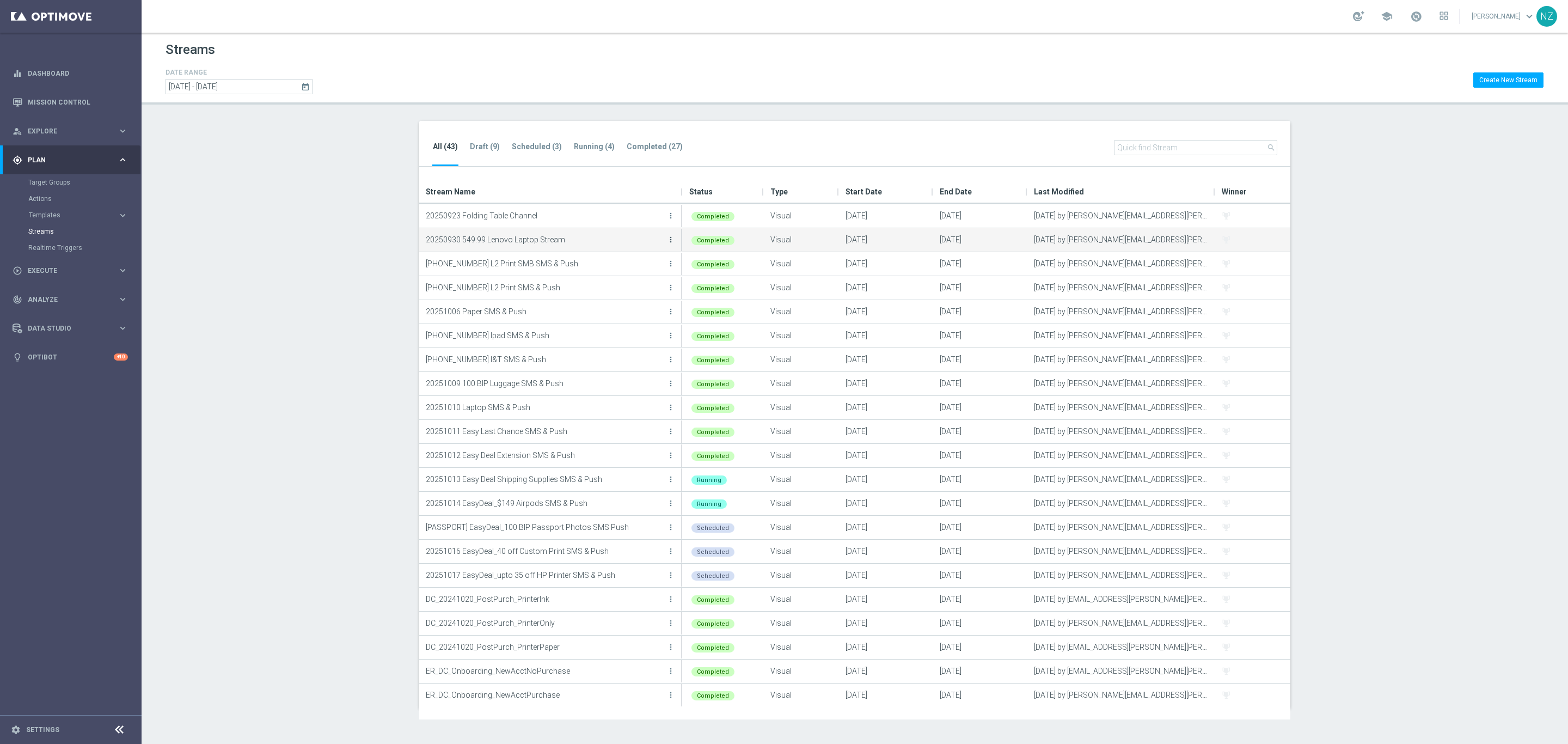
click at [667, 237] on icon "more_vert" at bounding box center [671, 239] width 9 height 9
click at [610, 288] on div "View" at bounding box center [627, 287] width 66 height 8
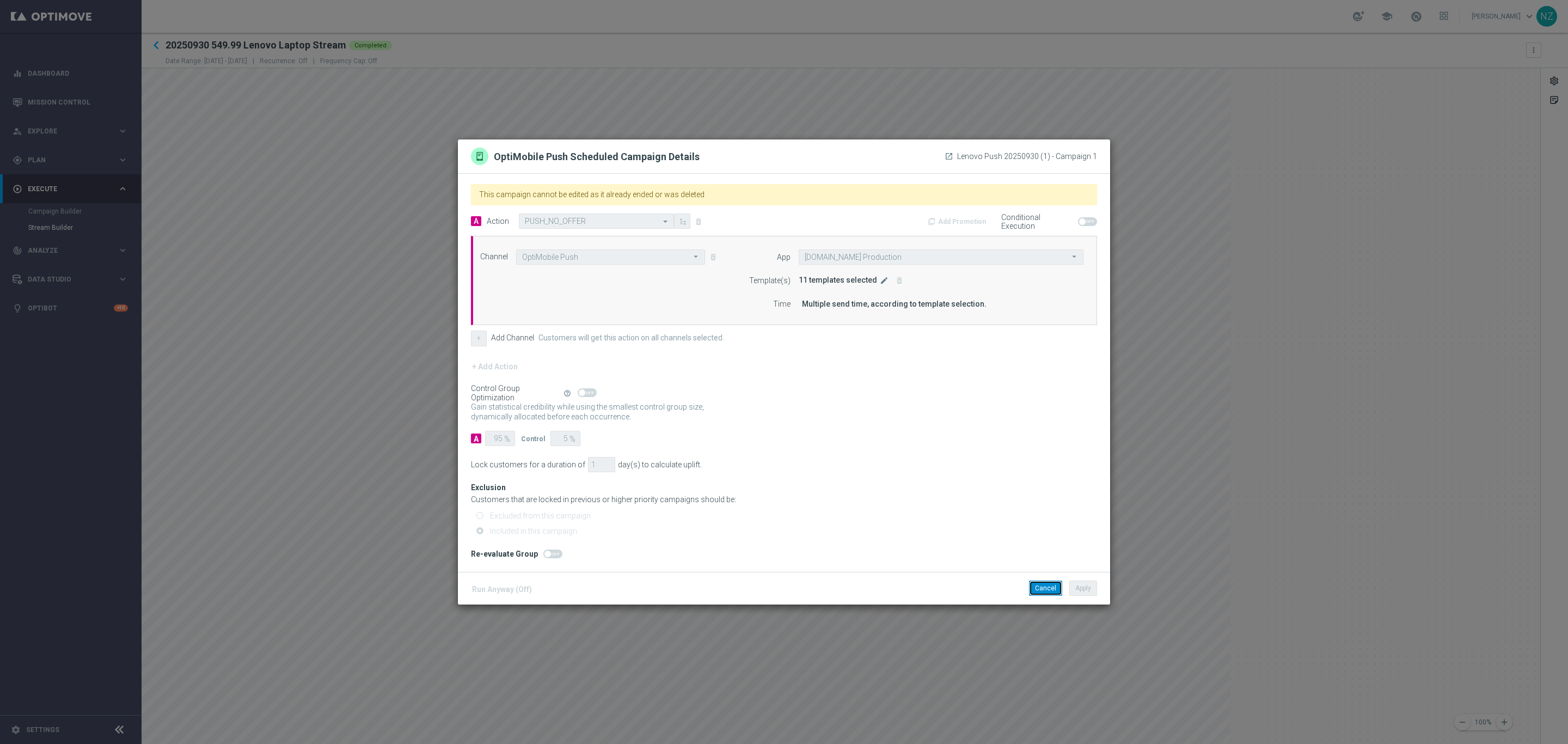
click at [1041, 592] on button "Cancel" at bounding box center [1045, 588] width 33 height 15
click at [301, 166] on modal-container "OptiMobile Push Scheduled Campaign Details launch Lenovo SMS & Push [PHONE_NUMB…" at bounding box center [784, 372] width 1568 height 744
click at [271, 272] on modal-container "OptiMobile Push Scheduled Campaign Details launch Lenovo SMS & Push [PHONE_NUMB…" at bounding box center [784, 372] width 1568 height 744
click at [155, 56] on modal-container "OptiMobile Push Scheduled Campaign Details launch Lenovo SMS & Push [PHONE_NUMB…" at bounding box center [784, 372] width 1568 height 744
click at [1046, 592] on button "Cancel" at bounding box center [1045, 588] width 33 height 15
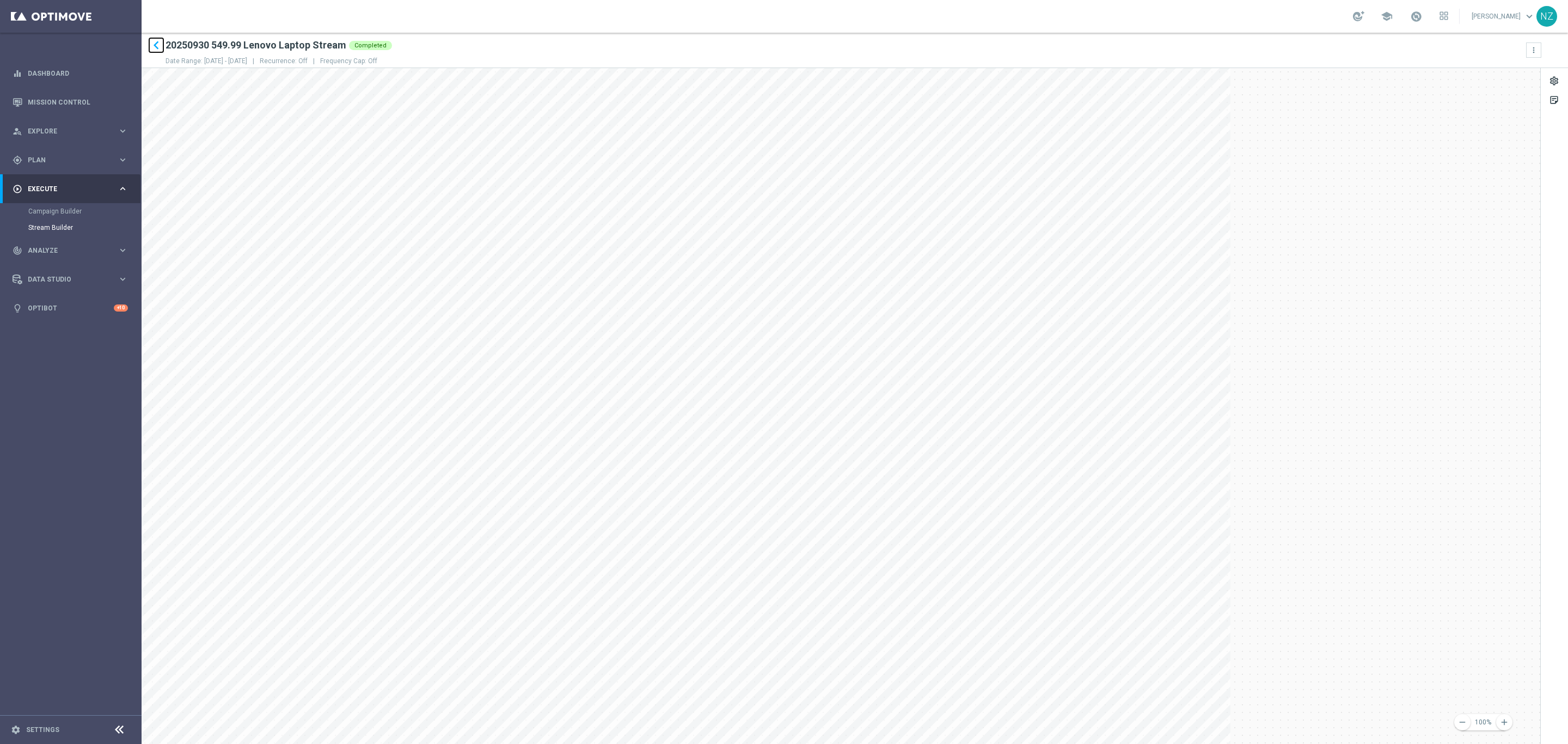
click at [156, 49] on icon "keyboard_arrow_left" at bounding box center [156, 45] width 16 height 16
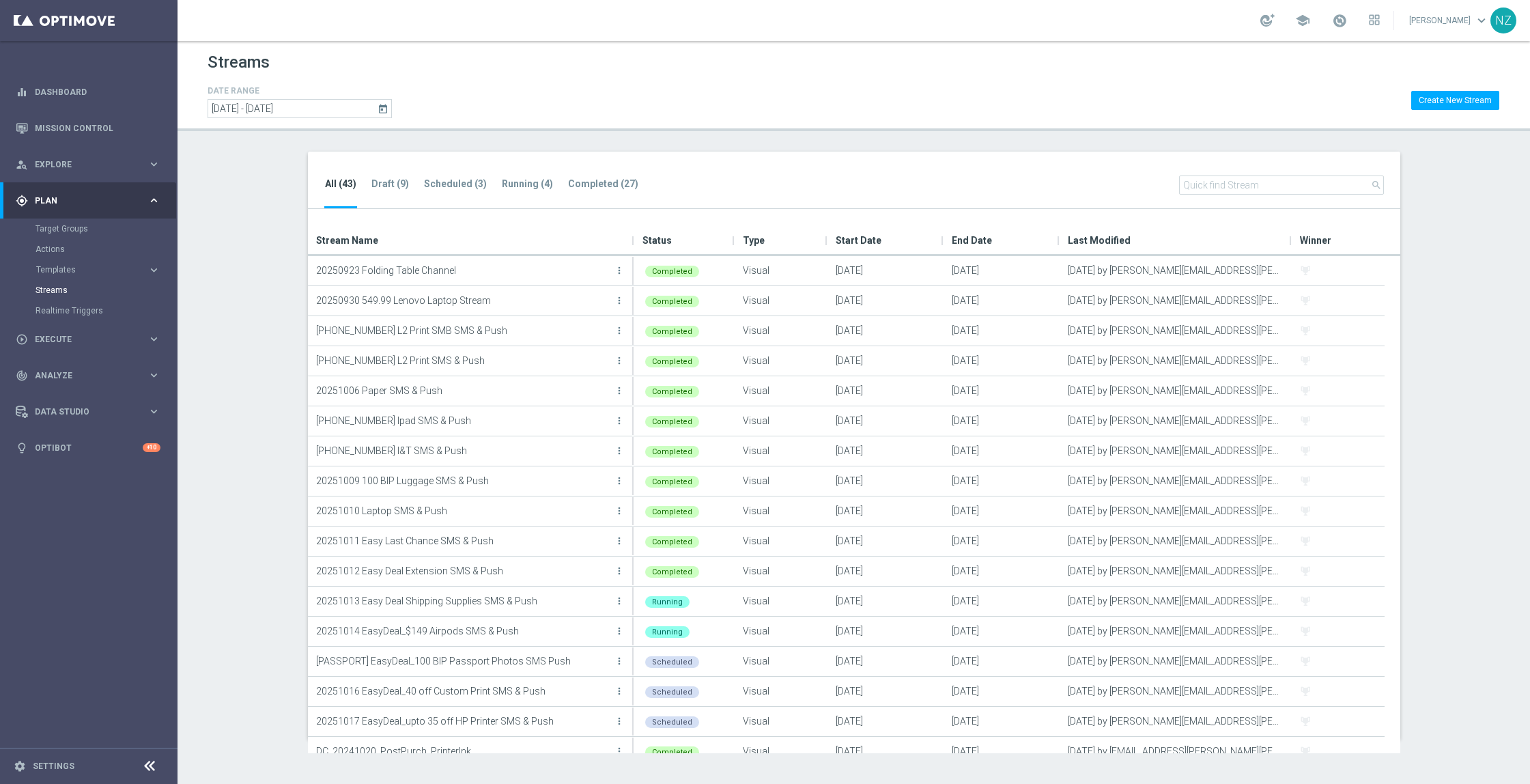
click at [230, 203] on section "All (43) Draft (9) Scheduled (3) Running (4) Completed (27) search Drag here to…" at bounding box center [854, 446] width 1353 height 588
